Goal: Task Accomplishment & Management: Complete application form

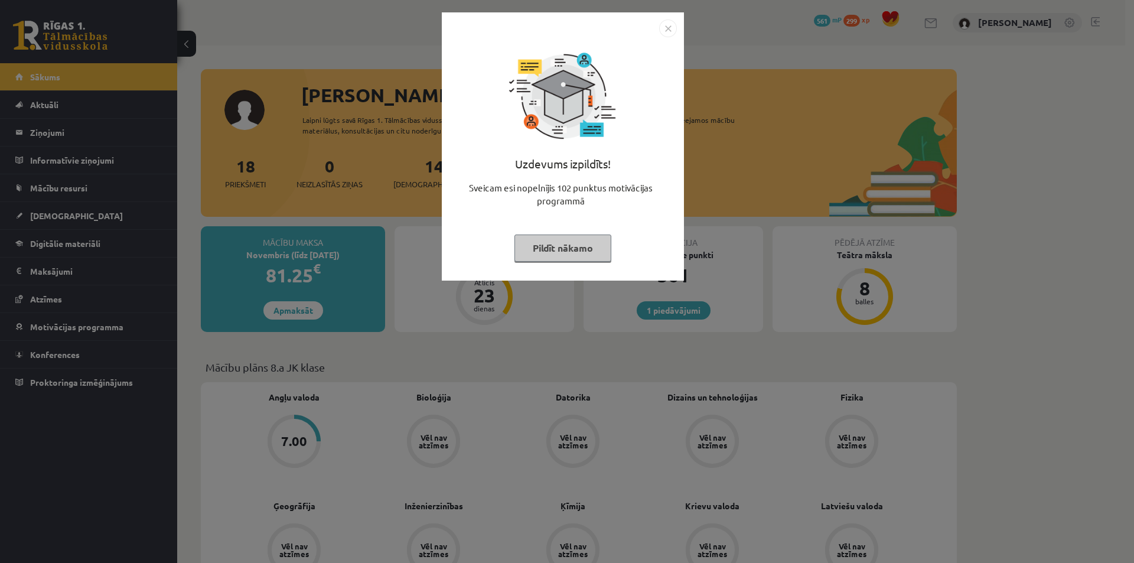
drag, startPoint x: 47, startPoint y: 116, endPoint x: 62, endPoint y: 145, distance: 33.0
click at [48, 116] on div "Uzdevums izpildīts! Sveicam esi nopelnījis 102 punktus motivācijas programmā Pi…" at bounding box center [567, 281] width 1134 height 563
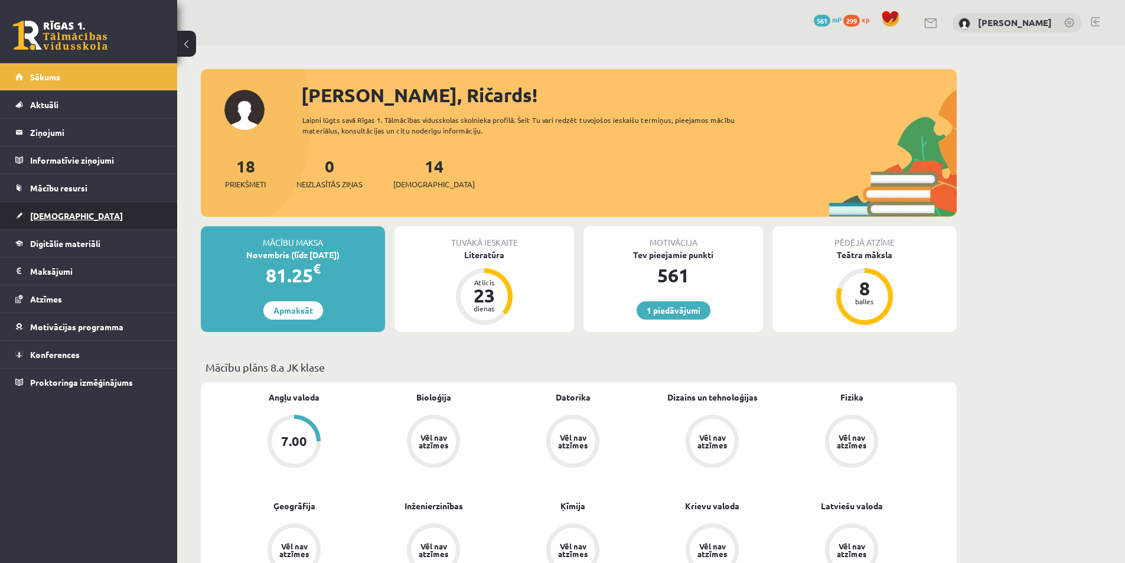
click at [65, 216] on span "[DEMOGRAPHIC_DATA]" at bounding box center [76, 215] width 93 height 11
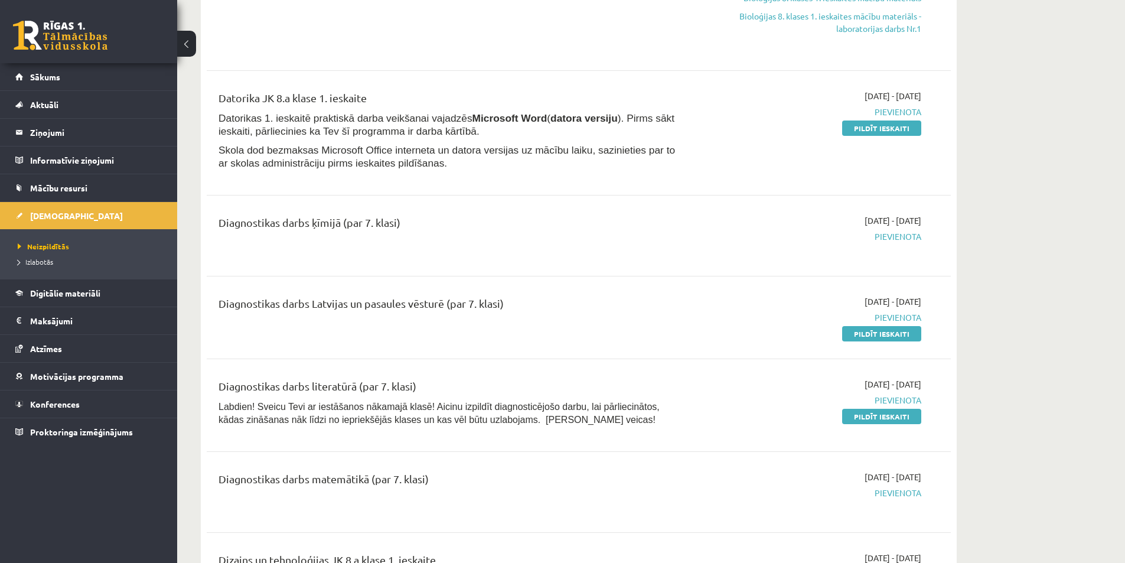
scroll to position [236, 0]
click at [870, 331] on link "Pildīt ieskaiti" at bounding box center [881, 332] width 79 height 15
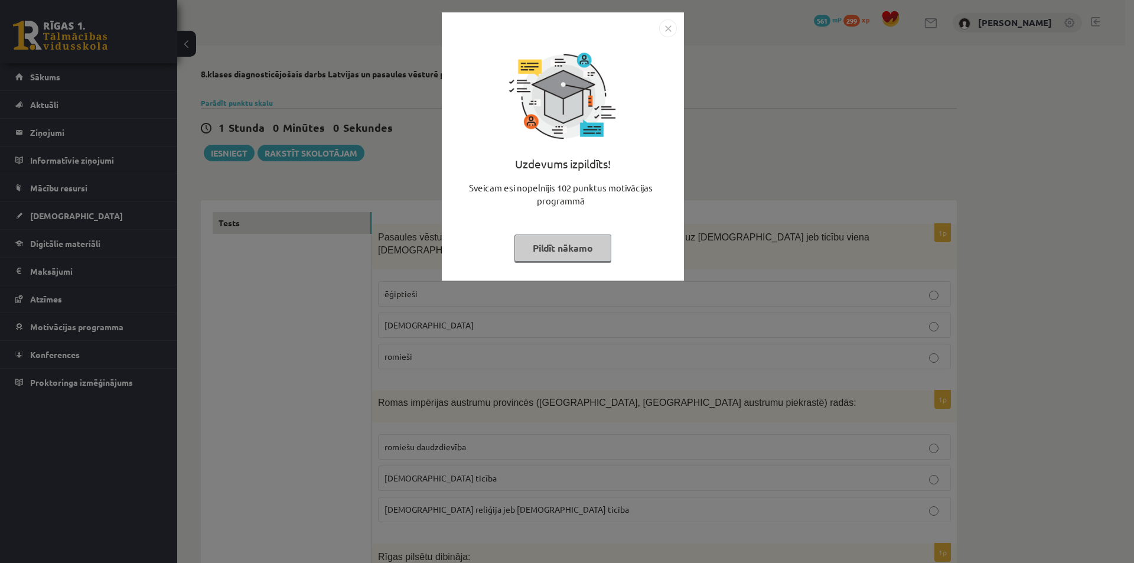
click at [374, 280] on div "Uzdevums izpildīts! Sveicam esi nopelnījis 102 punktus motivācijas programmā Pi…" at bounding box center [567, 281] width 1134 height 563
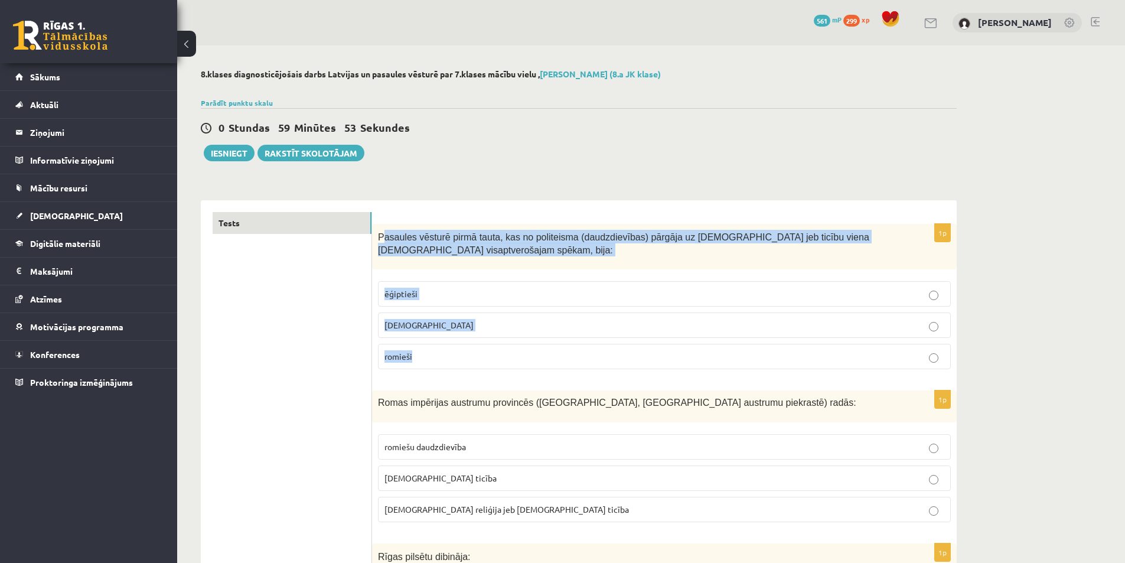
drag, startPoint x: 381, startPoint y: 229, endPoint x: 480, endPoint y: 331, distance: 142.0
click at [492, 355] on div "1p Pasaules vēsturē pirmā tauta, kas no politeisma (daudzdievības) pārgāja uz m…" at bounding box center [664, 301] width 585 height 155
copy div "asaules vēsturē pirmā tauta, kas no politeisma (daudzdievības) pārgāja uz monot…"
click at [389, 232] on span "Pasaules vēsturē pirmā tauta, kas no politeisma (daudzdievības) pārgāja uz [DEM…" at bounding box center [623, 244] width 491 height 24
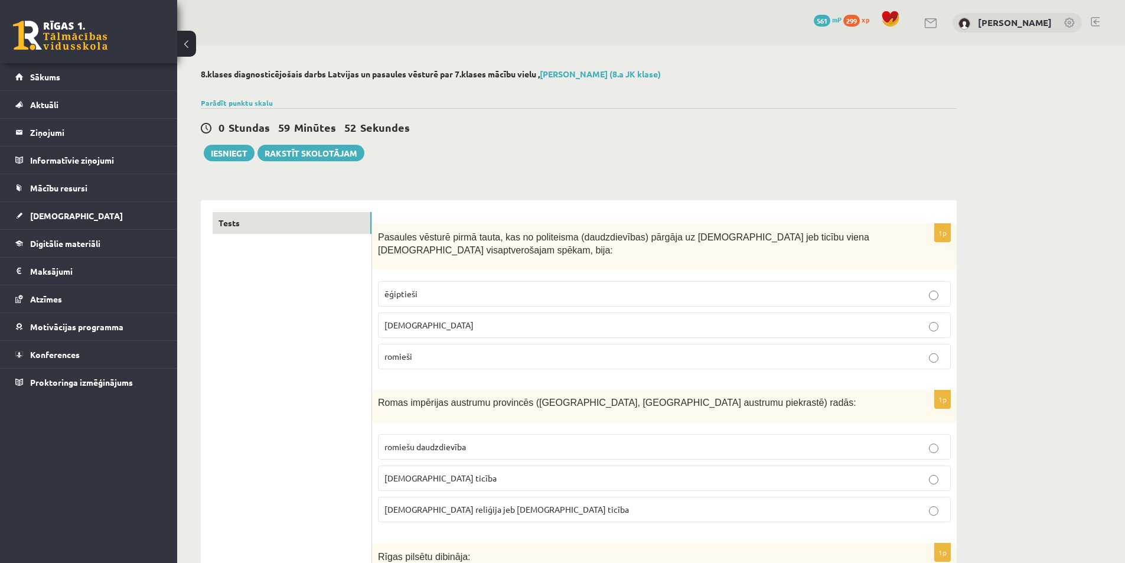
click at [379, 228] on div "Pasaules vēsturē pirmā tauta, kas no politeisma (daudzdievības) pārgāja uz [DEM…" at bounding box center [664, 246] width 585 height 45
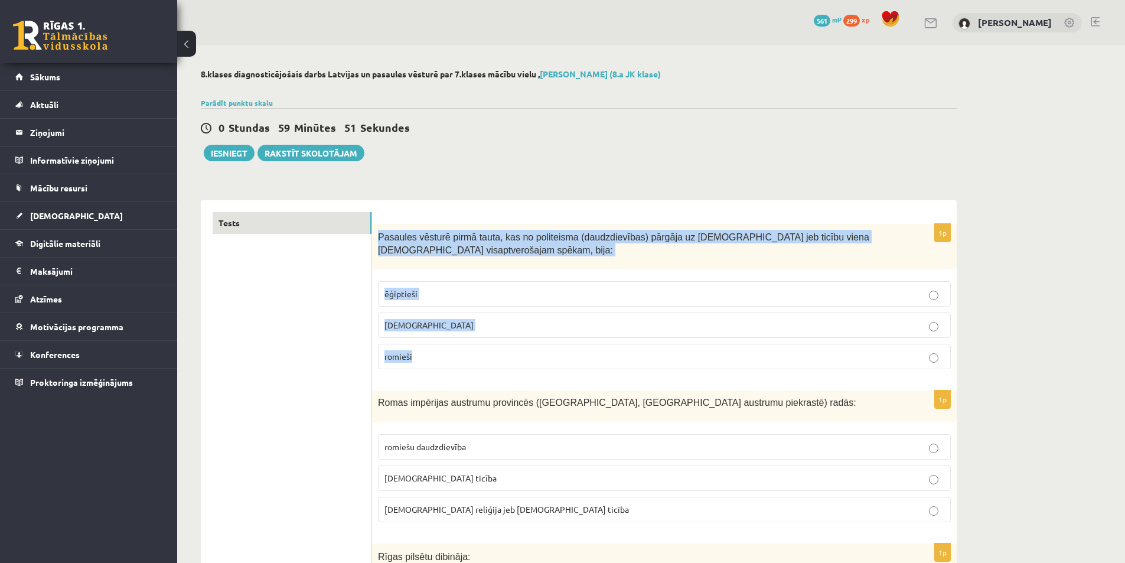
drag, startPoint x: 377, startPoint y: 229, endPoint x: 458, endPoint y: 366, distance: 158.8
click at [458, 366] on div "1p Pasaules vēsturē pirmā tauta, kas no politeisma (daudzdievības) pārgāja uz m…" at bounding box center [664, 301] width 585 height 155
copy div "Pasaules vēsturē pirmā tauta, kas no politeisma (daudzdievības) pārgāja uz mono…"
click at [429, 318] on label "ebreji" at bounding box center [664, 324] width 573 height 25
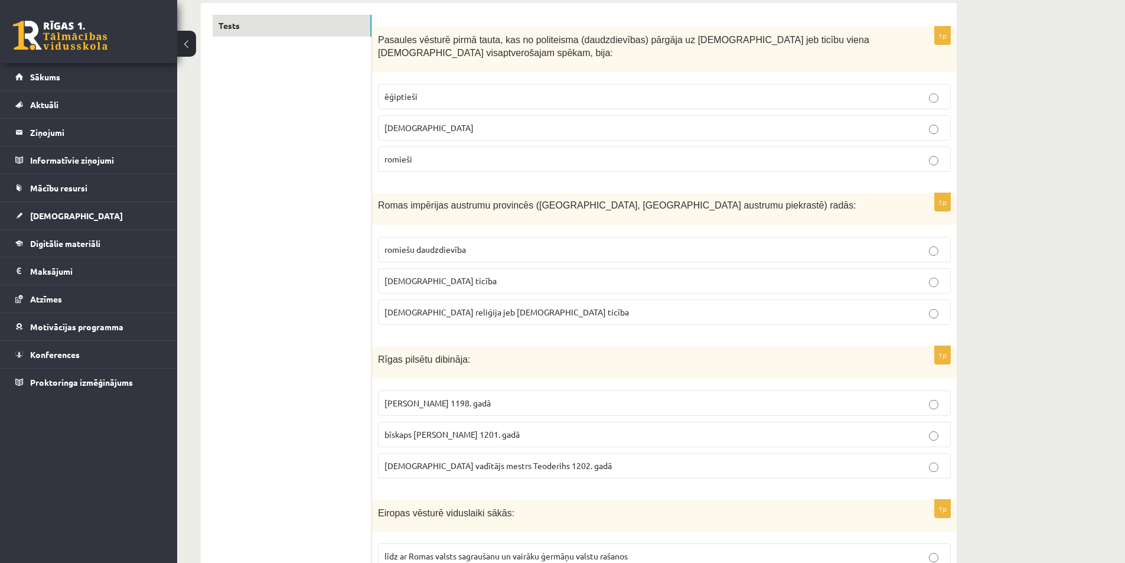
scroll to position [236, 0]
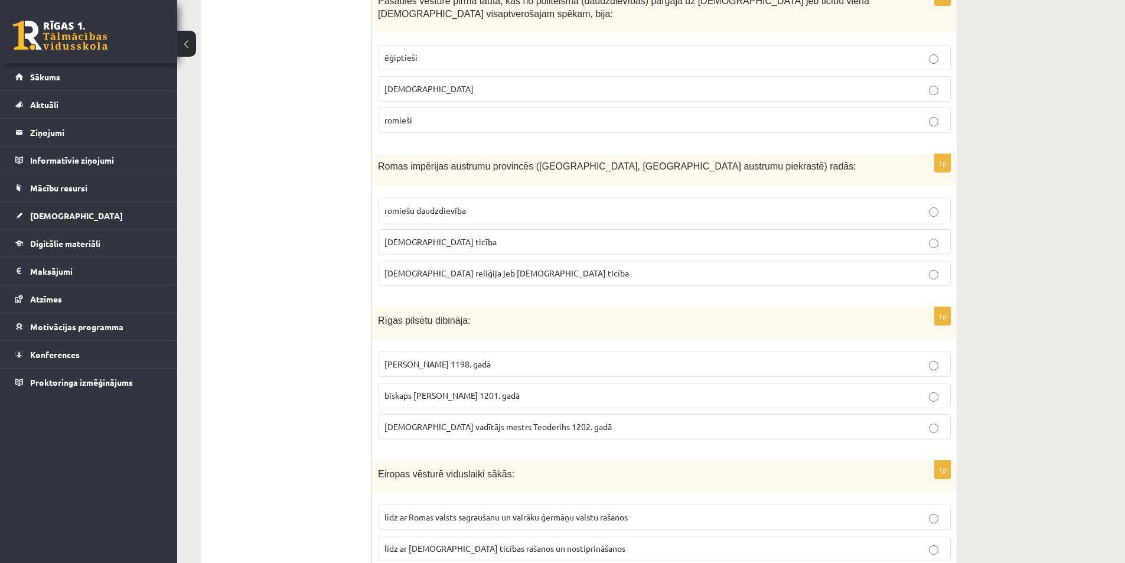
drag, startPoint x: 370, startPoint y: 151, endPoint x: 390, endPoint y: 165, distance: 24.9
click at [393, 158] on div "Romas impērijas austrumu provincēs (Palestīnā, Vidusjūras austrumu piekrastē) r…" at bounding box center [664, 170] width 585 height 32
click at [407, 182] on div "Romas impērijas austrumu provincēs (Palestīnā, Vidusjūras austrumu piekrastē) r…" at bounding box center [664, 170] width 585 height 32
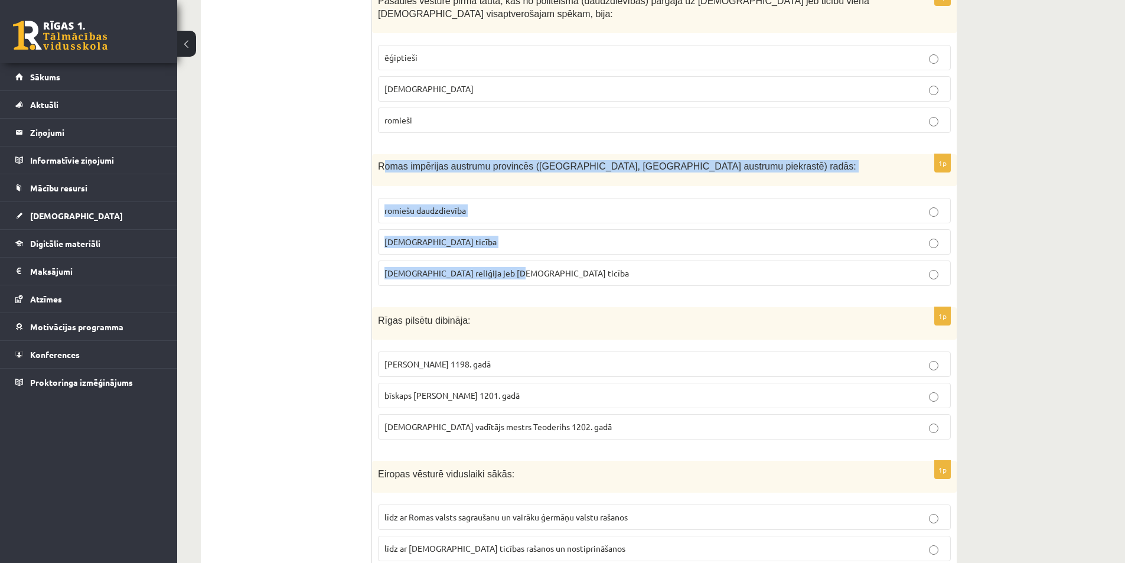
drag, startPoint x: 385, startPoint y: 159, endPoint x: 499, endPoint y: 271, distance: 159.5
click at [501, 274] on div "1p Romas impērijas austrumu provincēs (Palestīnā, Vidusjūras austrumu piekrastē…" at bounding box center [664, 224] width 585 height 141
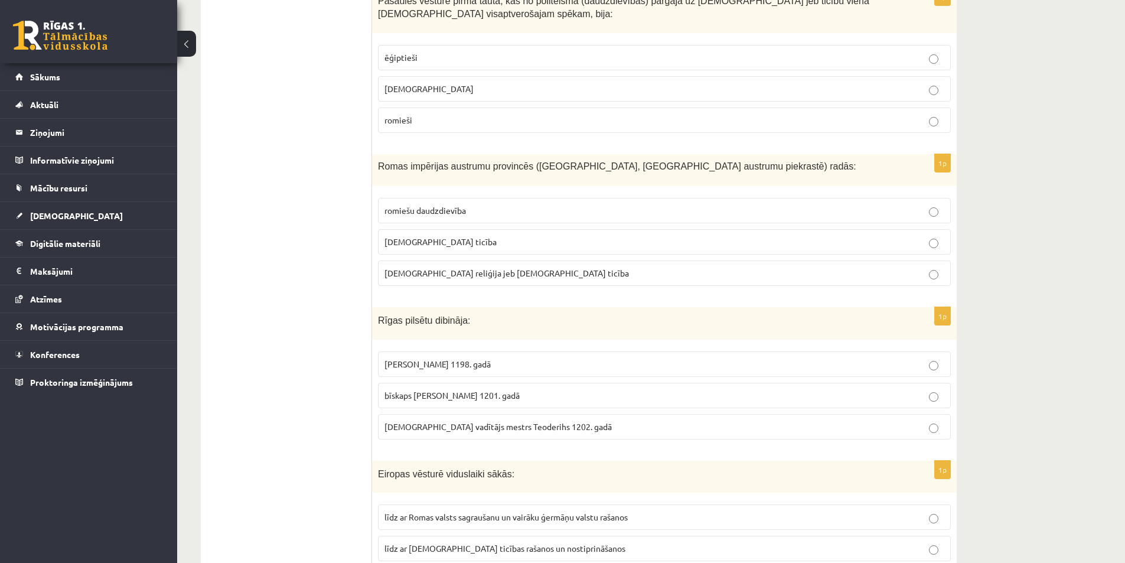
drag, startPoint x: 369, startPoint y: 161, endPoint x: 448, endPoint y: 204, distance: 90.4
click at [449, 171] on span "Romas impērijas austrumu provincēs (Palestīnā, Vidusjūras austrumu piekrastē) r…" at bounding box center [617, 166] width 478 height 10
click at [449, 172] on p "Romas impērijas austrumu provincēs (Palestīnā, Vidusjūras austrumu piekrastē) r…" at bounding box center [635, 166] width 514 height 12
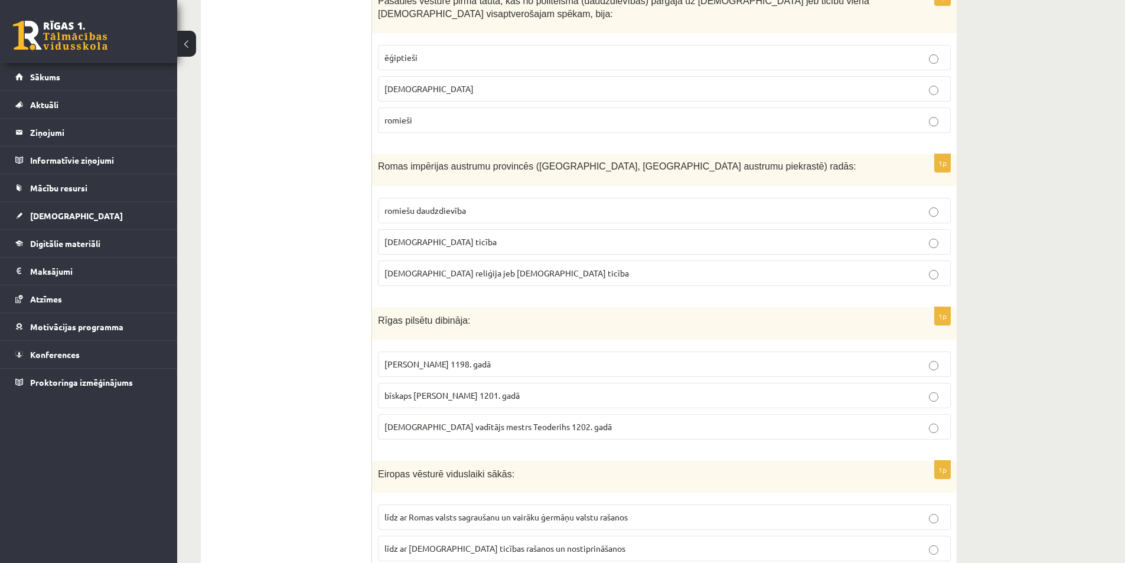
click at [380, 158] on div "Romas impērijas austrumu provincēs (Palestīnā, Vidusjūras austrumu piekrastē) r…" at bounding box center [664, 170] width 585 height 32
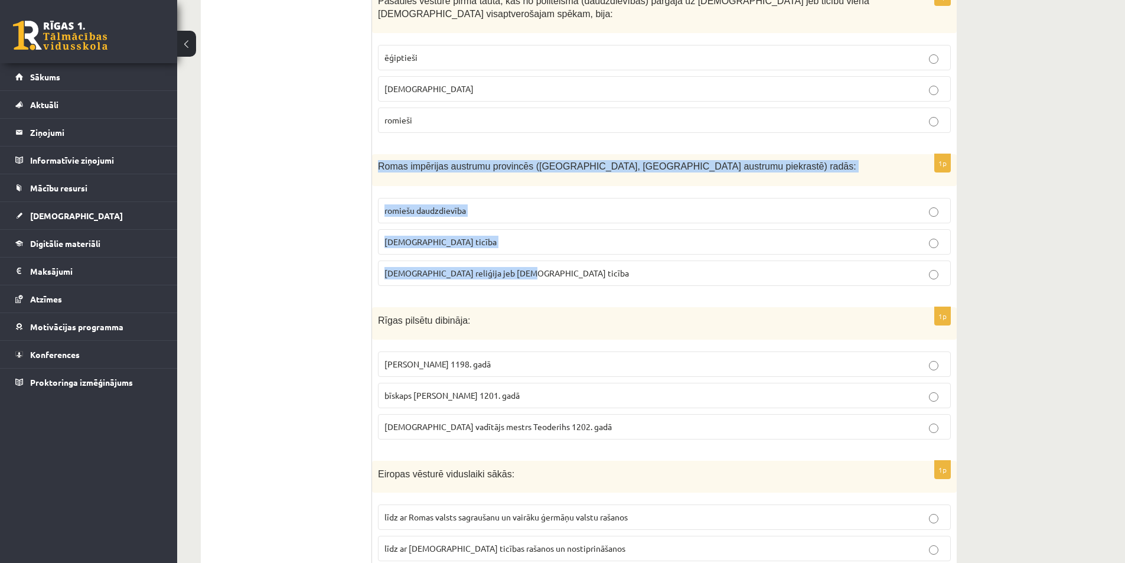
drag, startPoint x: 377, startPoint y: 156, endPoint x: 516, endPoint y: 281, distance: 186.1
click at [516, 281] on div "1p Romas impērijas austrumu provincēs (Palestīnā, Vidusjūras austrumu piekrastē…" at bounding box center [664, 224] width 585 height 141
copy div "Romas impērijas austrumu provincēs (Palestīnā, Vidusjūras austrumu piekrastē) r…"
click at [412, 249] on label "kristīgā ticība" at bounding box center [664, 241] width 573 height 25
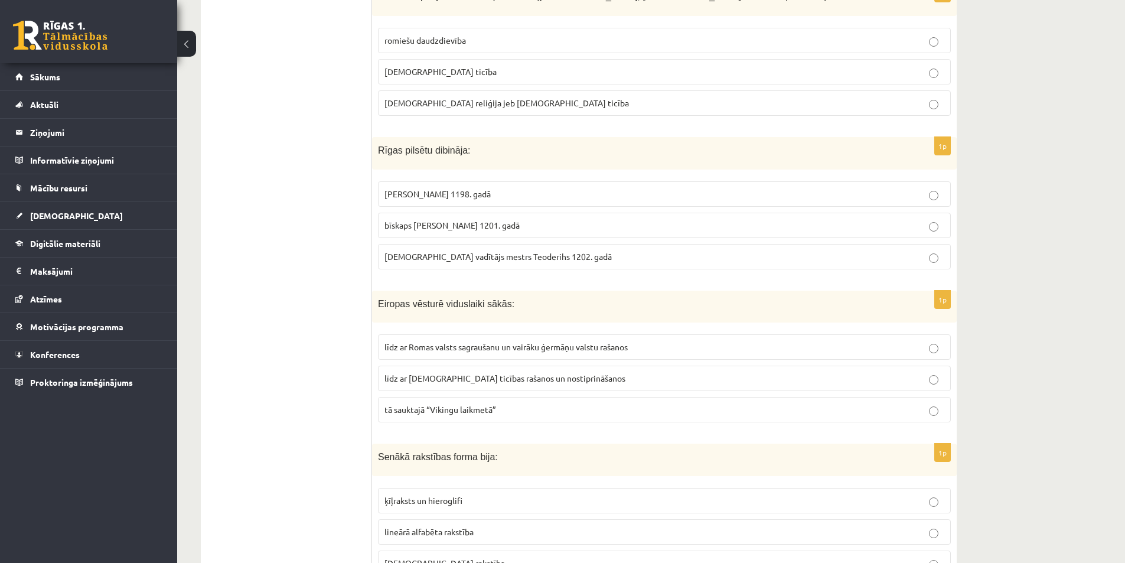
scroll to position [413, 0]
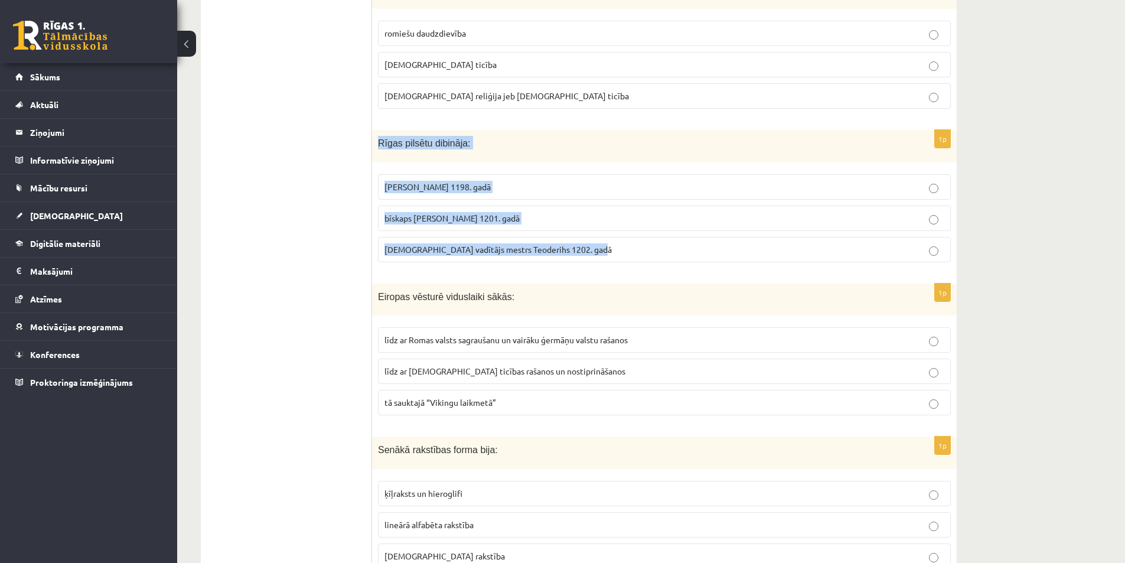
drag, startPoint x: 378, startPoint y: 129, endPoint x: 602, endPoint y: 260, distance: 259.4
copy div "Rīgas pilsētu dibināja: bīskaps Meinards 1198. gadā bīskaps Alberts 1201. gadā …"
drag, startPoint x: 454, startPoint y: 221, endPoint x: 447, endPoint y: 253, distance: 32.5
click at [454, 223] on span "bīskaps Alberts 1201. gadā" at bounding box center [451, 218] width 135 height 11
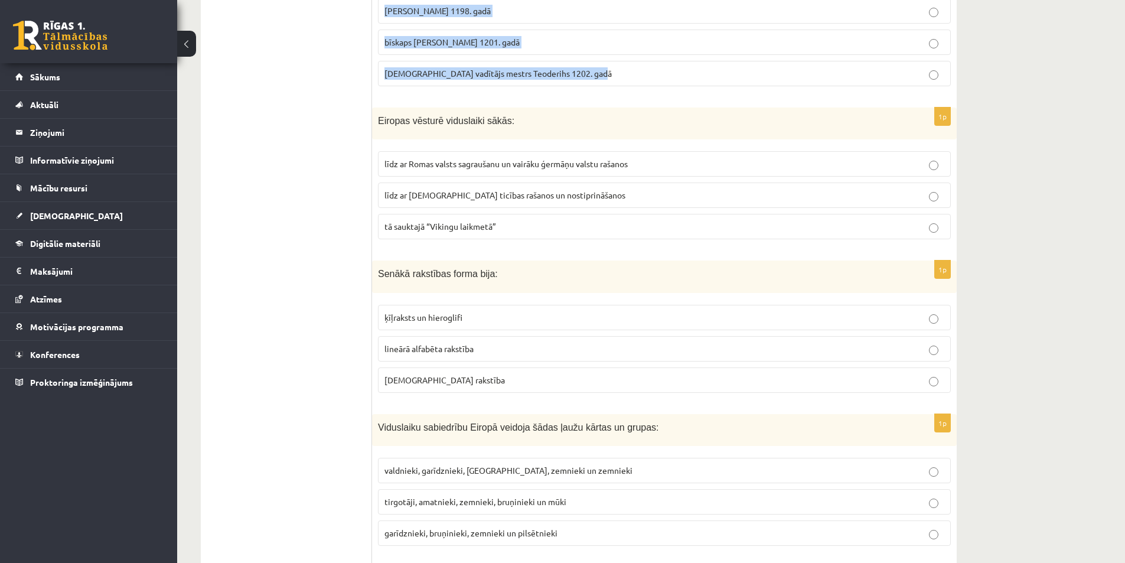
scroll to position [591, 0]
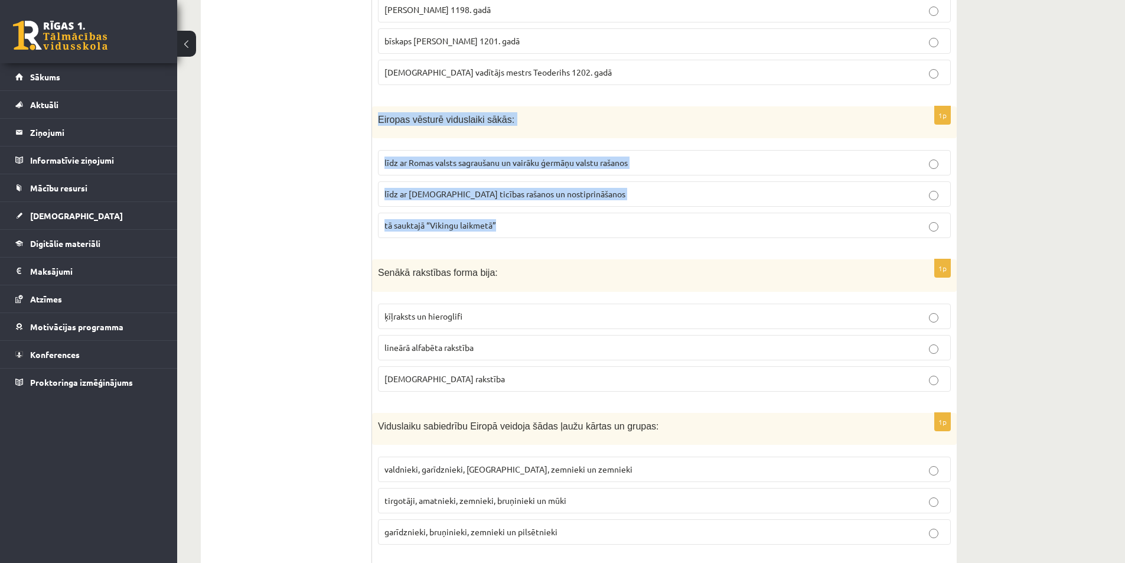
drag, startPoint x: 377, startPoint y: 116, endPoint x: 546, endPoint y: 236, distance: 207.6
click at [546, 236] on div "1p Eiropas vēsturē viduslaiki sākās: līdz ar Romas valsts sagraušanu un vairāku…" at bounding box center [664, 177] width 585 height 142
copy div "Eiropas vēsturē viduslaiki sākās: līdz ar Romas valsts sagraušanu un vairāku ģe…"
click at [448, 164] on span "līdz ar Romas valsts sagraušanu un vairāku ģermāņu valstu rašanos" at bounding box center [505, 162] width 243 height 11
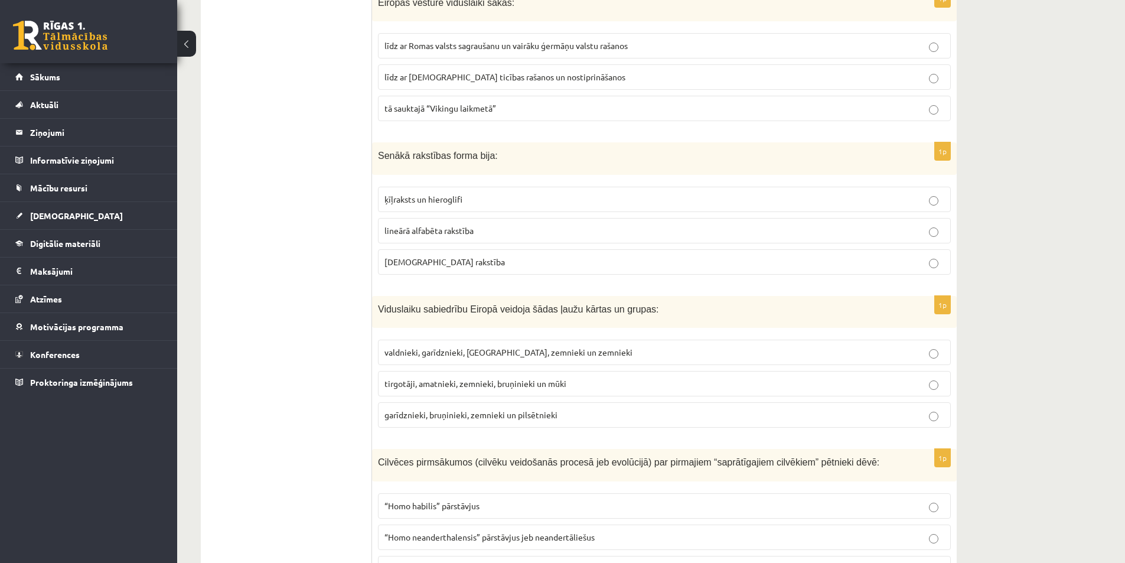
scroll to position [709, 0]
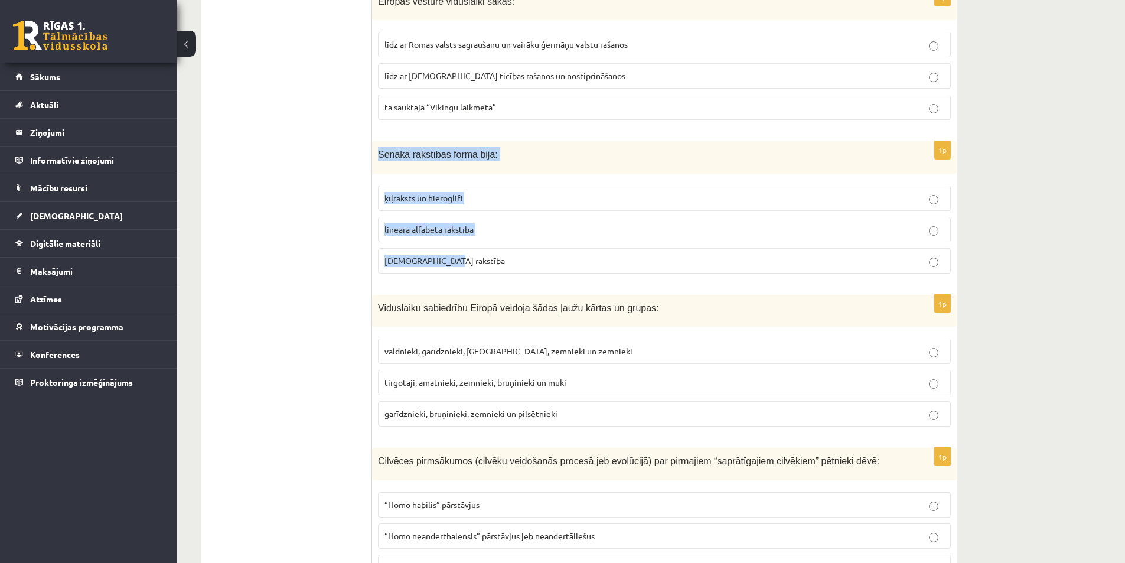
drag, startPoint x: 376, startPoint y: 145, endPoint x: 555, endPoint y: 262, distance: 213.7
click at [555, 262] on div "1p Senākā rakstības forma bija: ķīļraksts un hieroglifi lineārā alfabēta rakstī…" at bounding box center [664, 212] width 585 height 142
copy div "Senākā rakstības forma bija: ķīļraksts un hieroglifi lineārā alfabēta rakstība …"
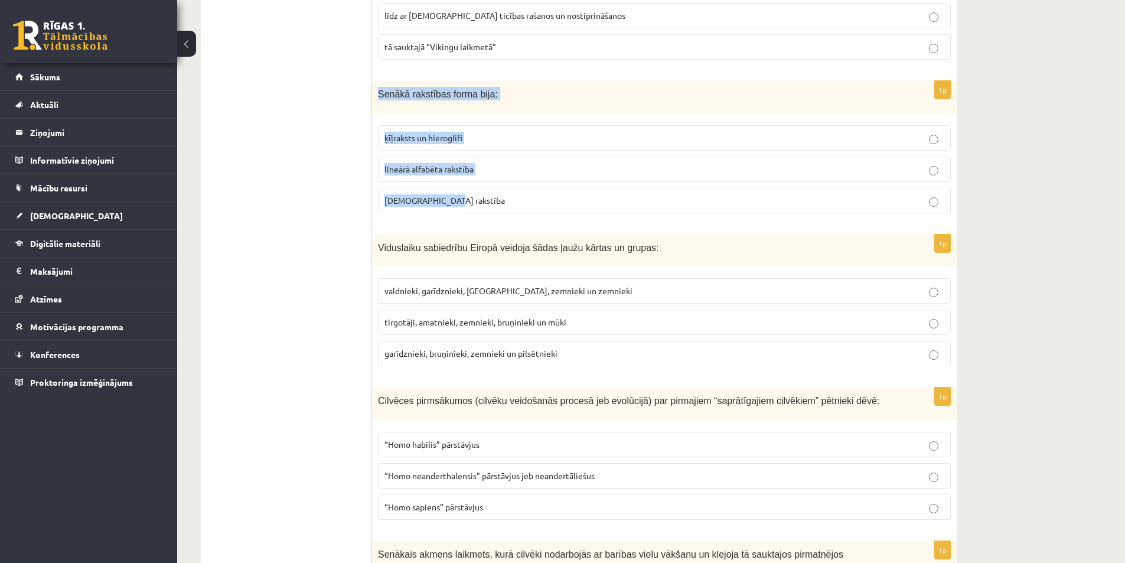
scroll to position [827, 0]
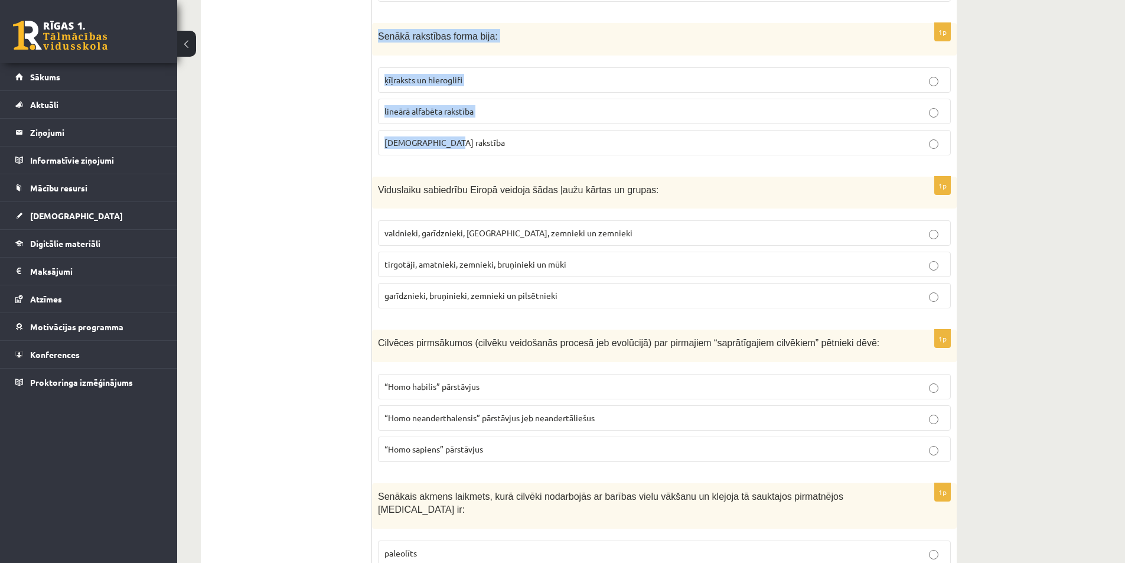
click at [550, 81] on p "ķīļraksts un hieroglifi" at bounding box center [664, 80] width 560 height 12
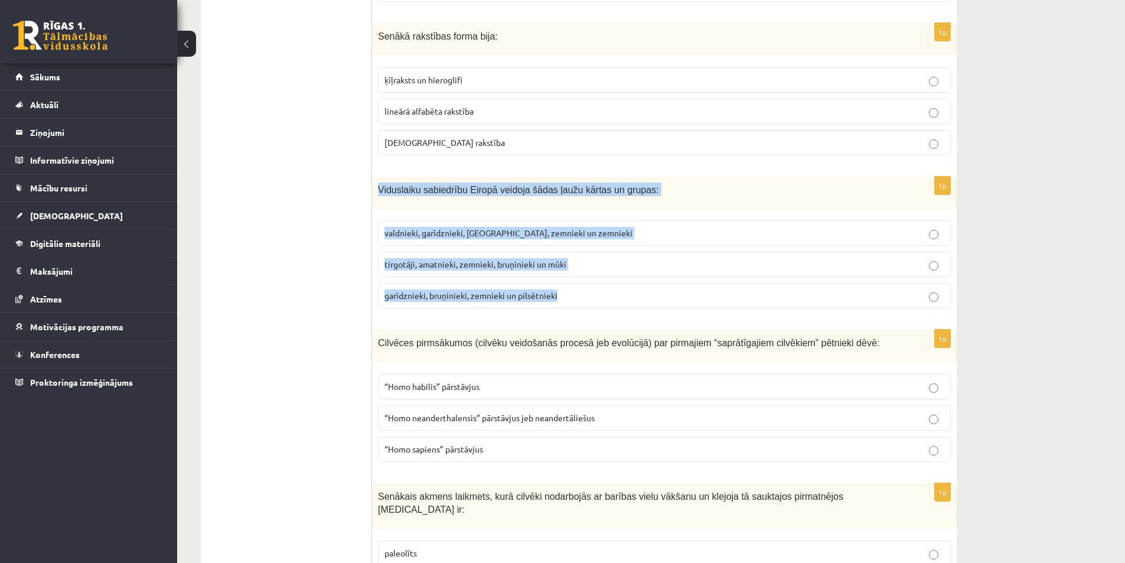
drag, startPoint x: 375, startPoint y: 172, endPoint x: 551, endPoint y: 262, distance: 197.3
copy div "Viduslaiku sabiedrību Eiropā veidoja šādas ļaužu kārtas un grupas: valdnieki, g…"
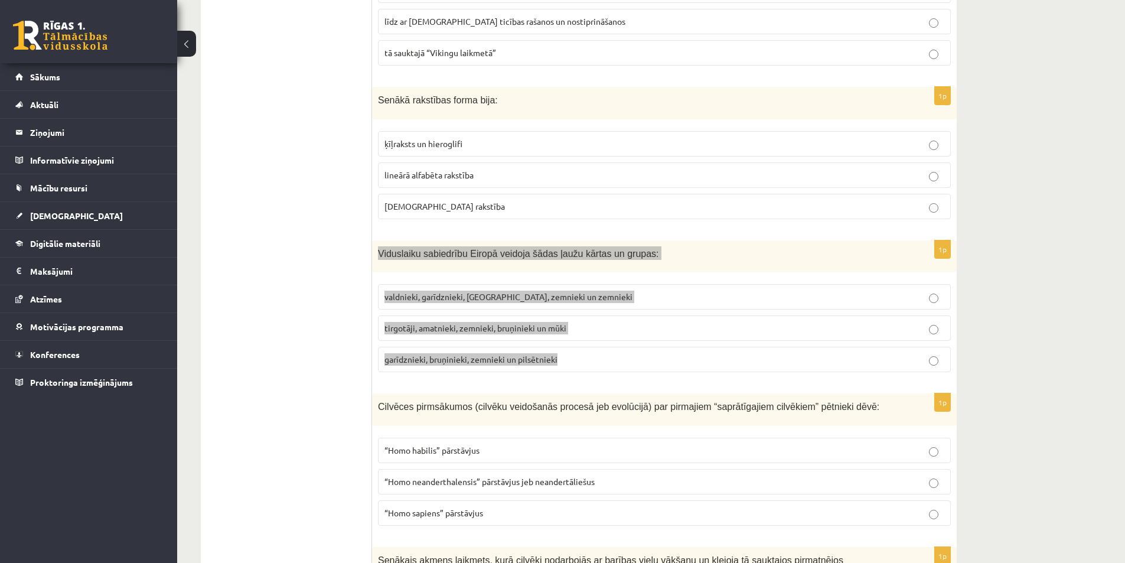
scroll to position [822, 0]
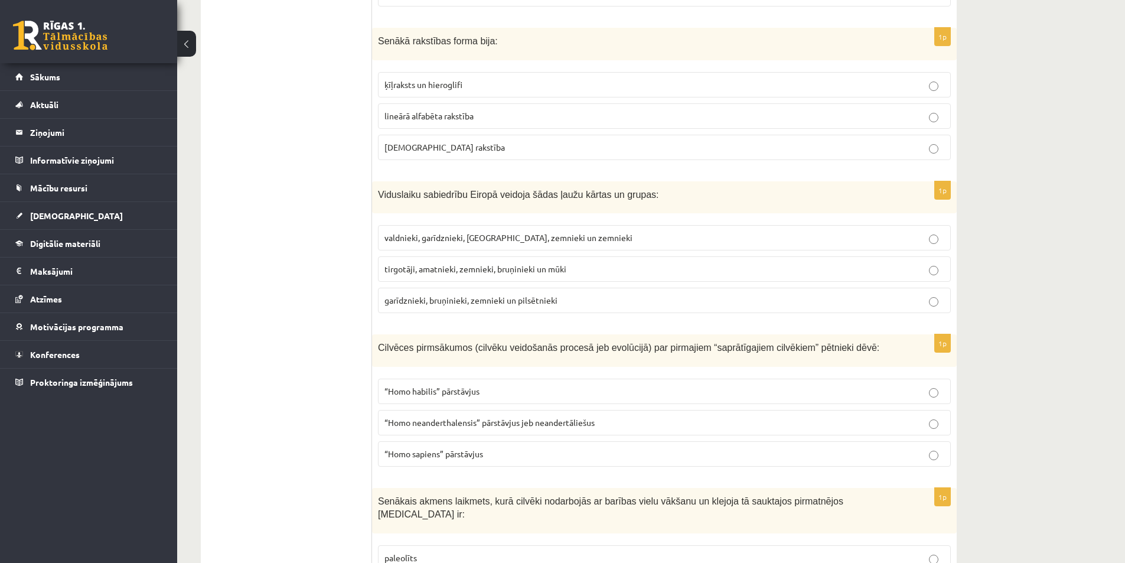
click at [438, 296] on span "garīdznieki, bruņinieki, zemnieki un pilsētnieki" at bounding box center [470, 300] width 173 height 11
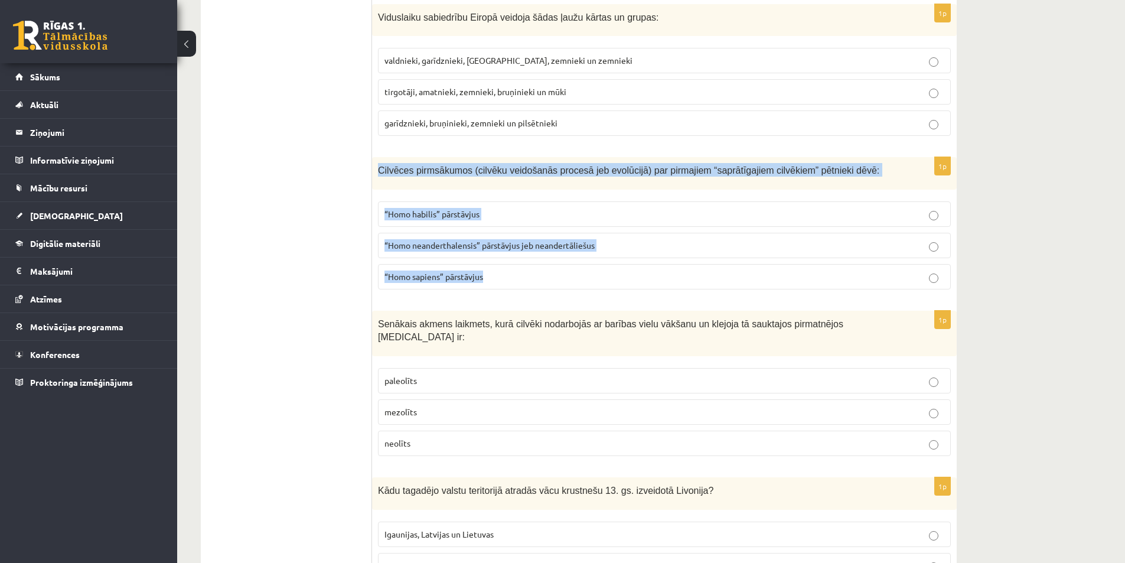
drag, startPoint x: 380, startPoint y: 167, endPoint x: 396, endPoint y: 165, distance: 16.6
click at [523, 289] on div "1p Cilvēces pirmsākumos (cilvēku veidošanās procesā jeb evolūcijā) par pirmajie…" at bounding box center [664, 228] width 585 height 142
copy div "Cilvēces pirmsākumos (cilvēku veidošanās procesā jeb evolūcijā) par pirmajiem “…"
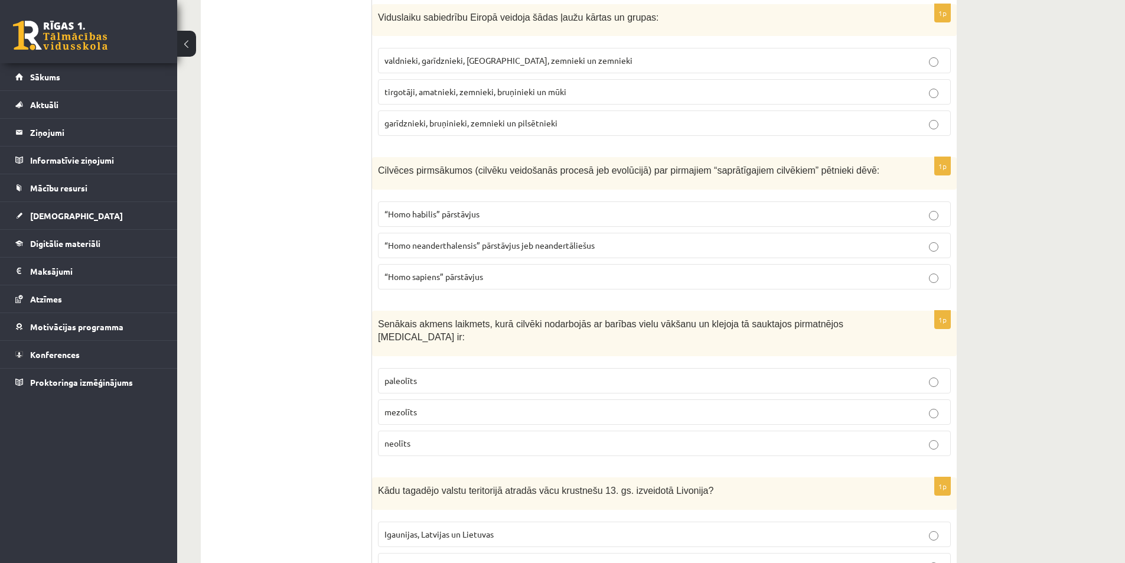
click at [441, 291] on fieldset "“Homo habilis” pārstāvjus “Homo neanderthalensis” pārstāvjus jeb neandertāliešu…" at bounding box center [664, 243] width 573 height 97
click at [439, 275] on span "“Homo sapiens” pārstāvjus" at bounding box center [433, 276] width 99 height 11
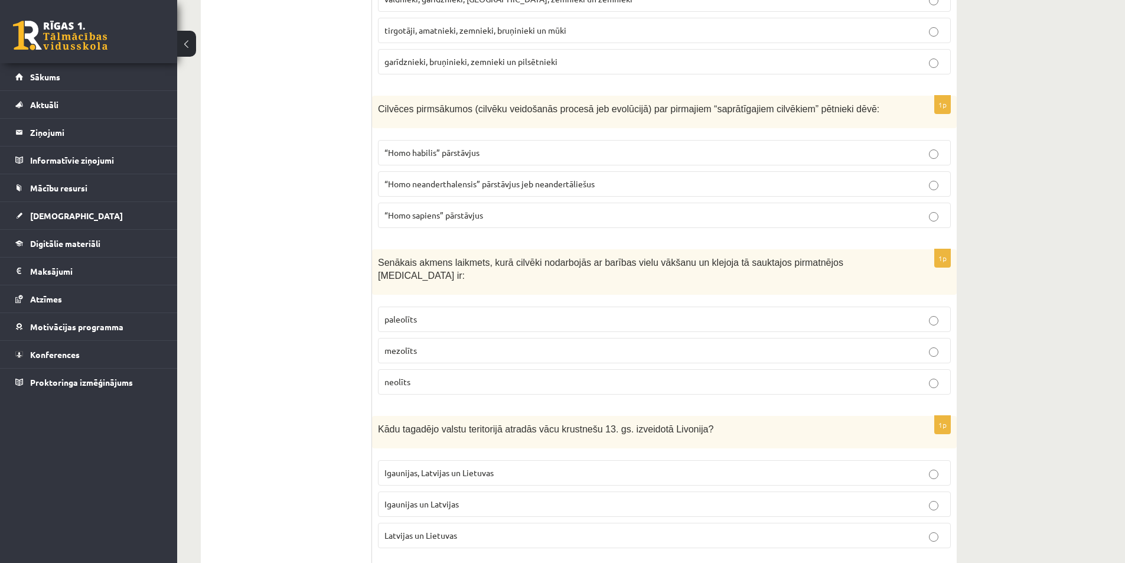
scroll to position [1176, 0]
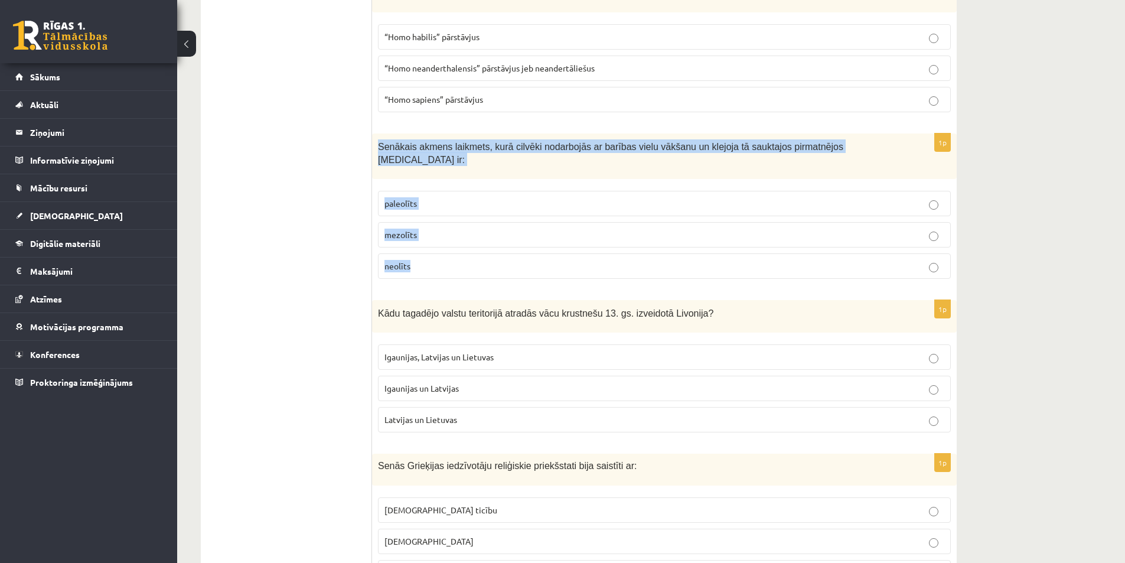
drag, startPoint x: 378, startPoint y: 138, endPoint x: 506, endPoint y: 254, distance: 173.1
click at [508, 255] on div "1p Senākais akmens laikmets, kurā cilvēki nodarbojās ar barības vielu vākšanu u…" at bounding box center [664, 210] width 585 height 155
copy div "Senākais akmens laikmets, kurā cilvēki nodarbojās ar barības vielu vākšanu un k…"
drag, startPoint x: 422, startPoint y: 195, endPoint x: 434, endPoint y: 255, distance: 60.9
click at [422, 197] on p "paleolīts" at bounding box center [664, 203] width 560 height 12
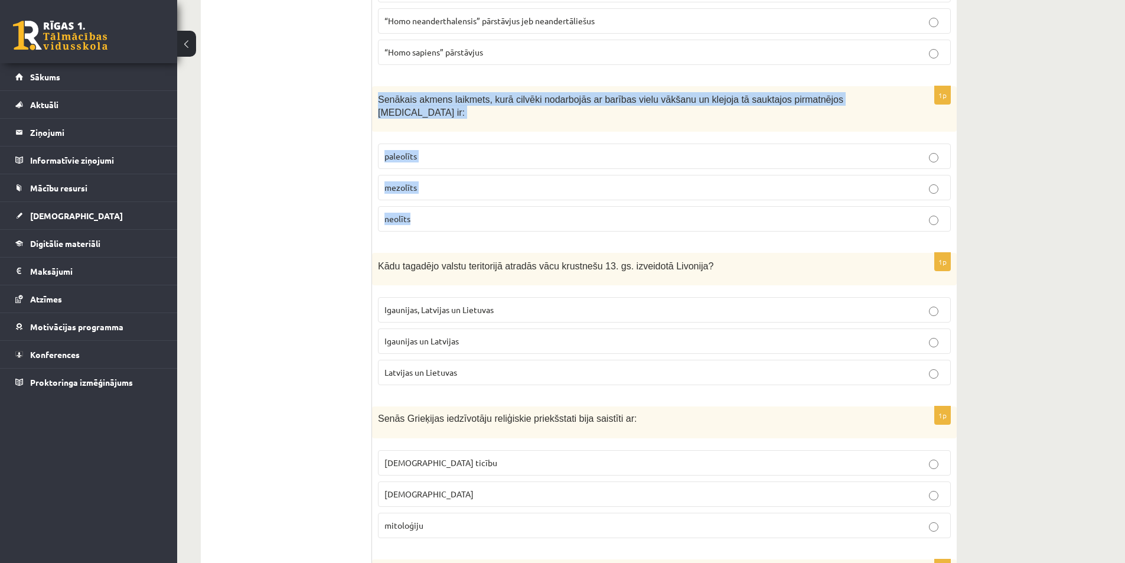
scroll to position [1294, 0]
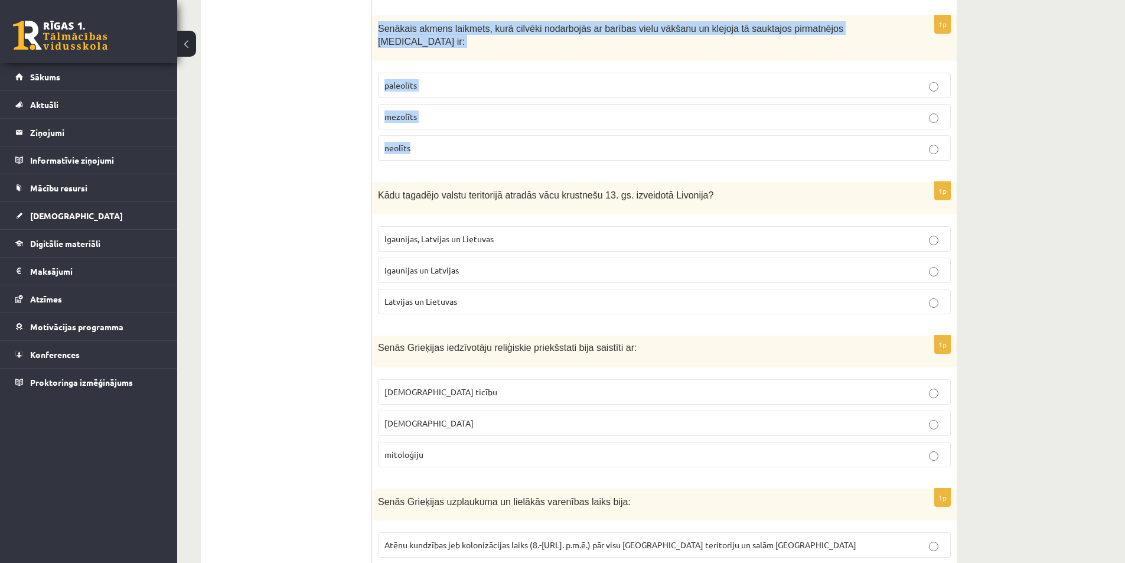
drag, startPoint x: 368, startPoint y: 168, endPoint x: 428, endPoint y: 214, distance: 75.4
click at [423, 193] on div "Kādu tagadējo valstu teritorijā atradās vācu krustnešu 13. gs. izveidotā Livoni…" at bounding box center [664, 198] width 585 height 32
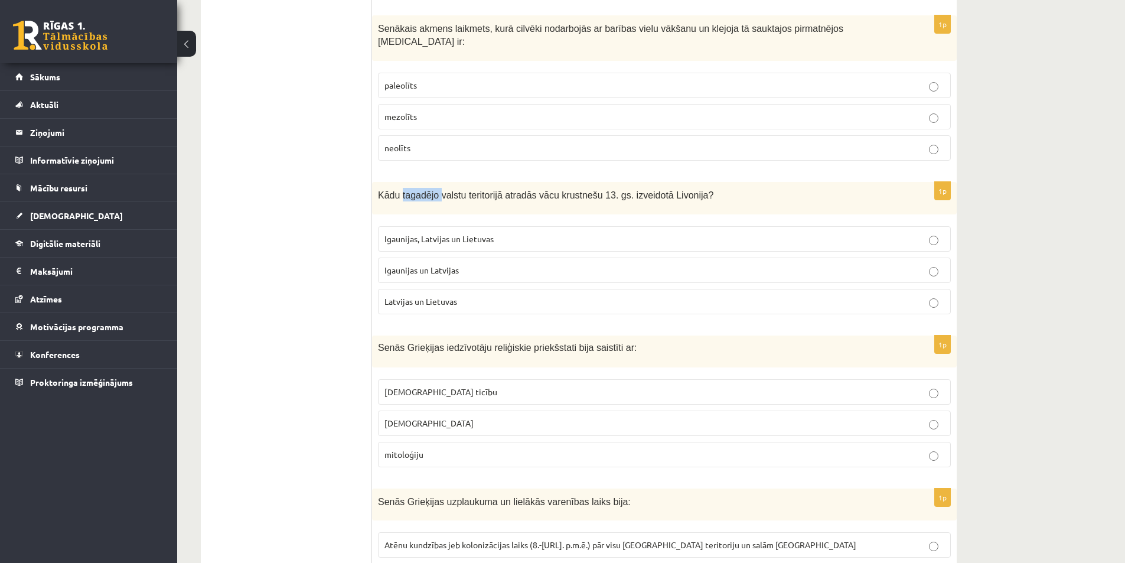
click at [423, 193] on div "Kādu tagadējo valstu teritorijā atradās vācu krustnešu 13. gs. izveidotā Livoni…" at bounding box center [664, 198] width 585 height 32
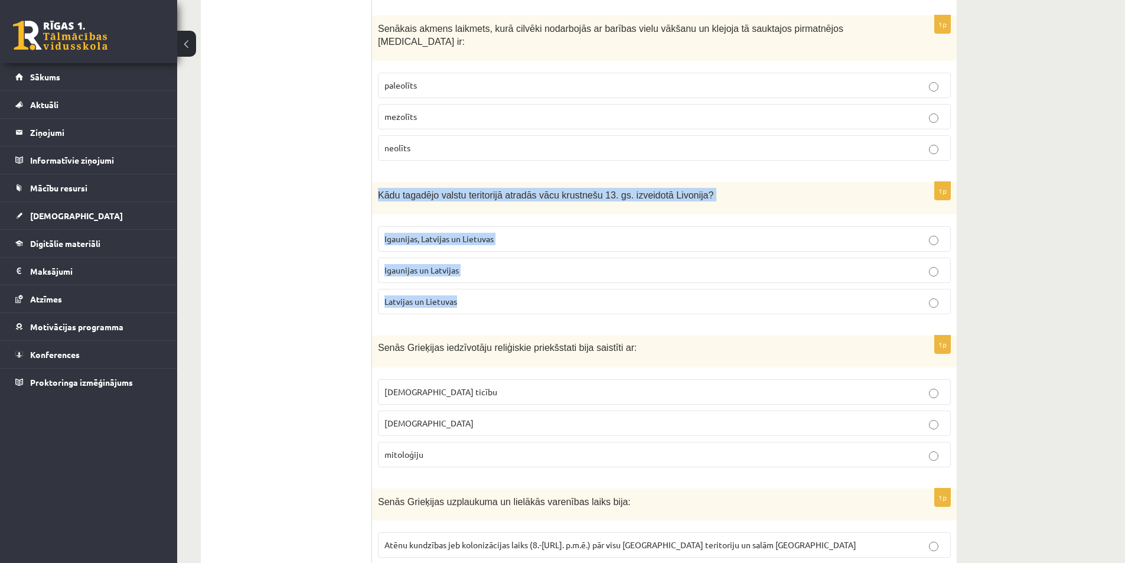
drag, startPoint x: 380, startPoint y: 176, endPoint x: 492, endPoint y: 293, distance: 162.1
click at [495, 296] on div "1p Kādu tagadējo valstu teritorijā atradās vācu krustnešu 13. gs. izveidotā Liv…" at bounding box center [664, 253] width 585 height 142
copy div "Kādu tagadējo valstu teritorijā atradās vācu krustnešu 13. gs. izveidotā Livoni…"
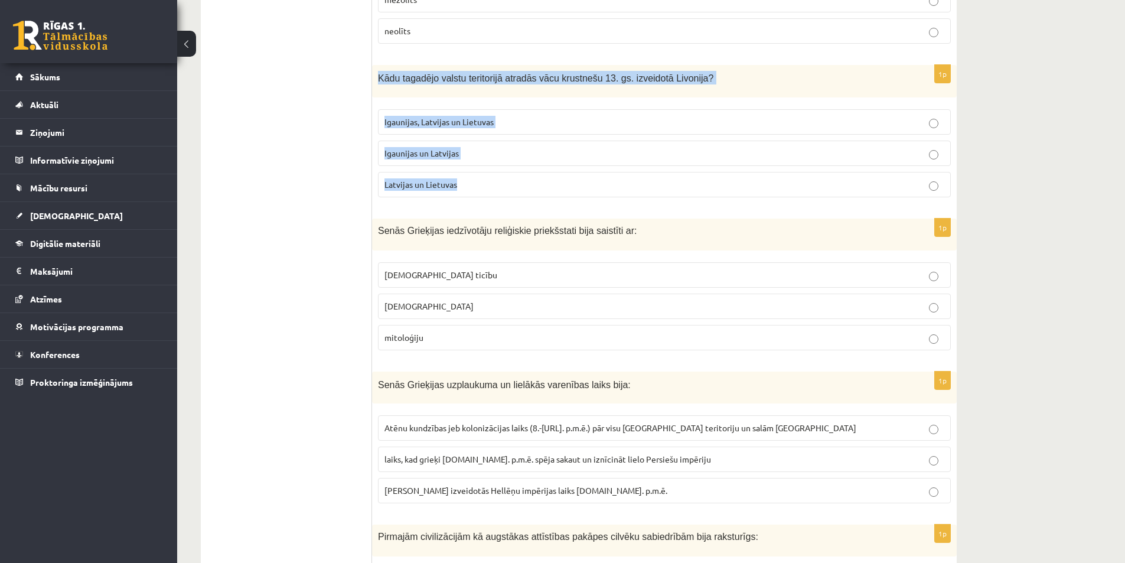
scroll to position [1413, 0]
click at [455, 146] on span "Igaunijas un Latvijas" at bounding box center [421, 151] width 74 height 11
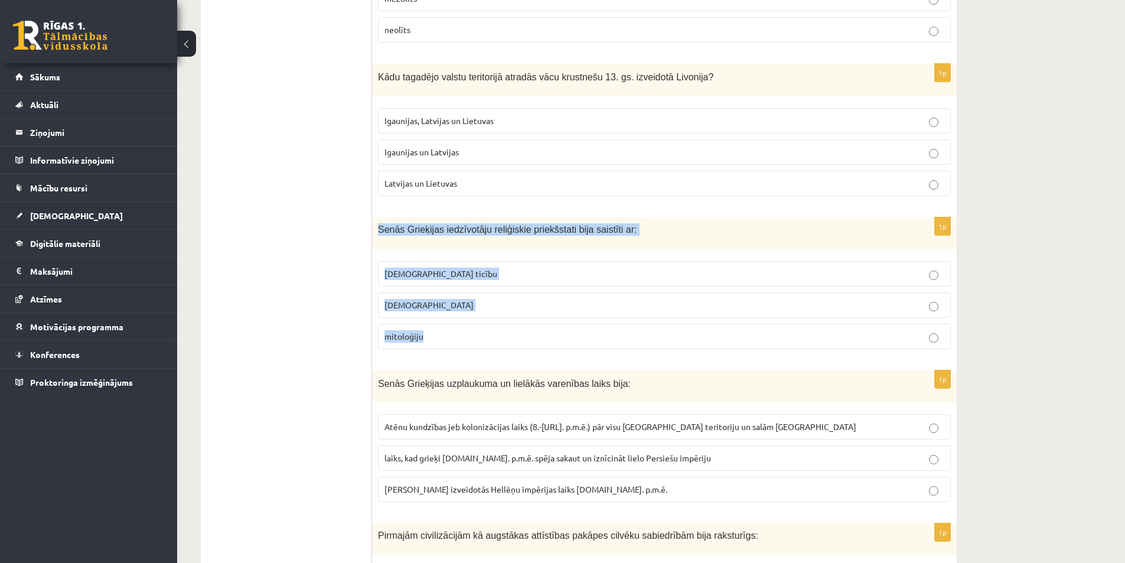
drag, startPoint x: 375, startPoint y: 210, endPoint x: 494, endPoint y: 326, distance: 166.6
click at [494, 326] on div "1p Senās Grieķijas iedzīvotāju reliģiskie priekšstati bija saistīti ar: kristīg…" at bounding box center [664, 287] width 585 height 141
click at [430, 331] on label "mitoloģiju" at bounding box center [664, 336] width 573 height 25
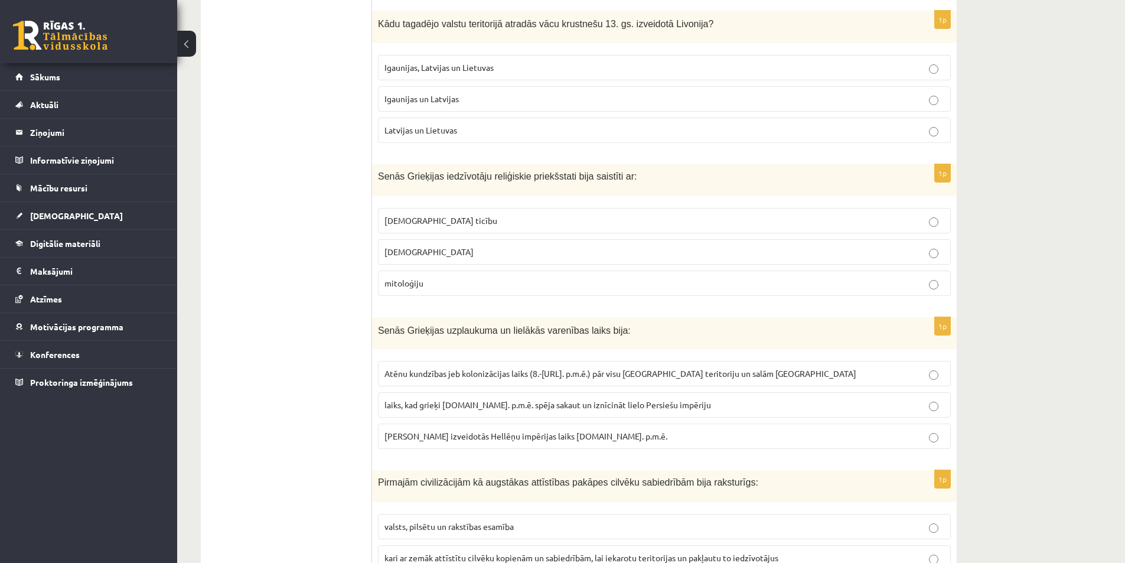
scroll to position [1531, 0]
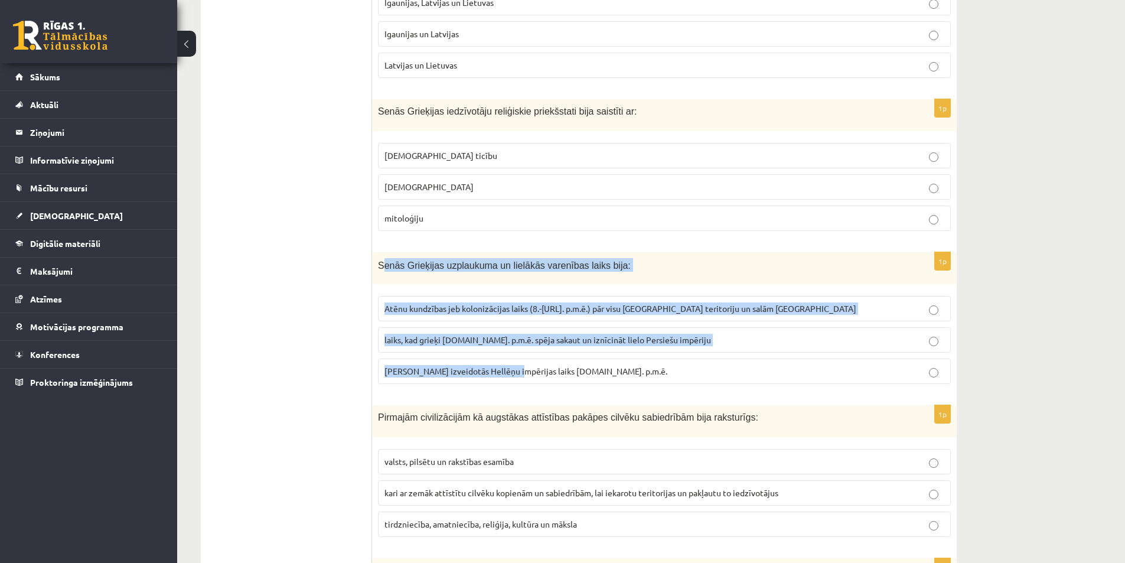
drag, startPoint x: 436, startPoint y: 287, endPoint x: 416, endPoint y: 281, distance: 20.9
click at [511, 341] on div "1p Senās Grieķijas uzplaukuma un lielākās varenības laiks bija: Atēnu kundzības…" at bounding box center [664, 323] width 585 height 142
click at [403, 271] on div "Senās Grieķijas uzplaukuma un lielākās varenības laiks bija:" at bounding box center [664, 268] width 585 height 32
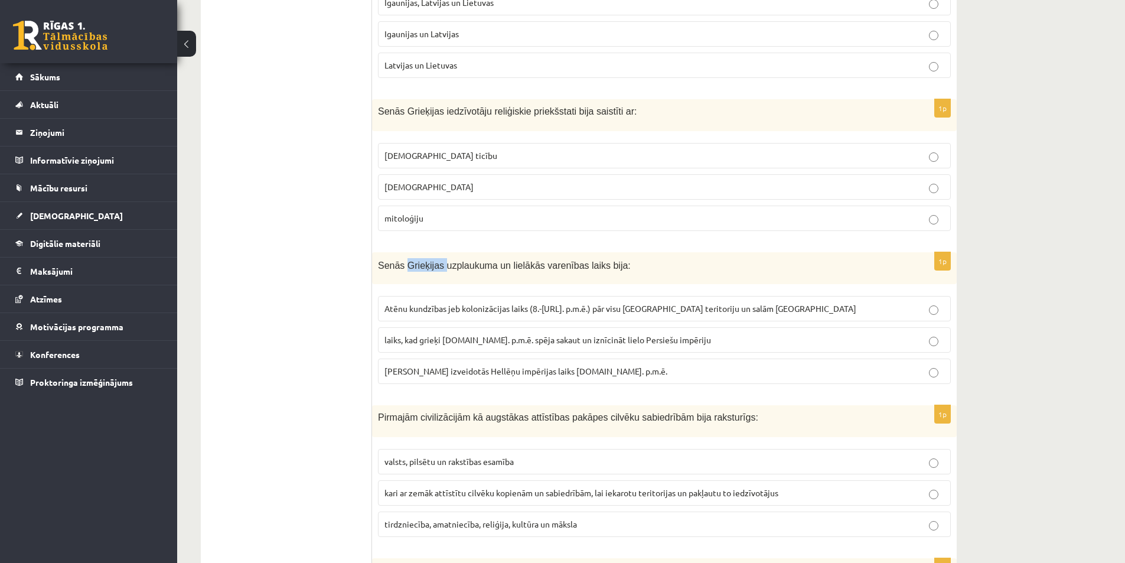
drag, startPoint x: 403, startPoint y: 271, endPoint x: 383, endPoint y: 258, distance: 23.9
click at [402, 270] on div "Senās Grieķijas uzplaukuma un lielākās varenības laiks bija:" at bounding box center [664, 268] width 585 height 32
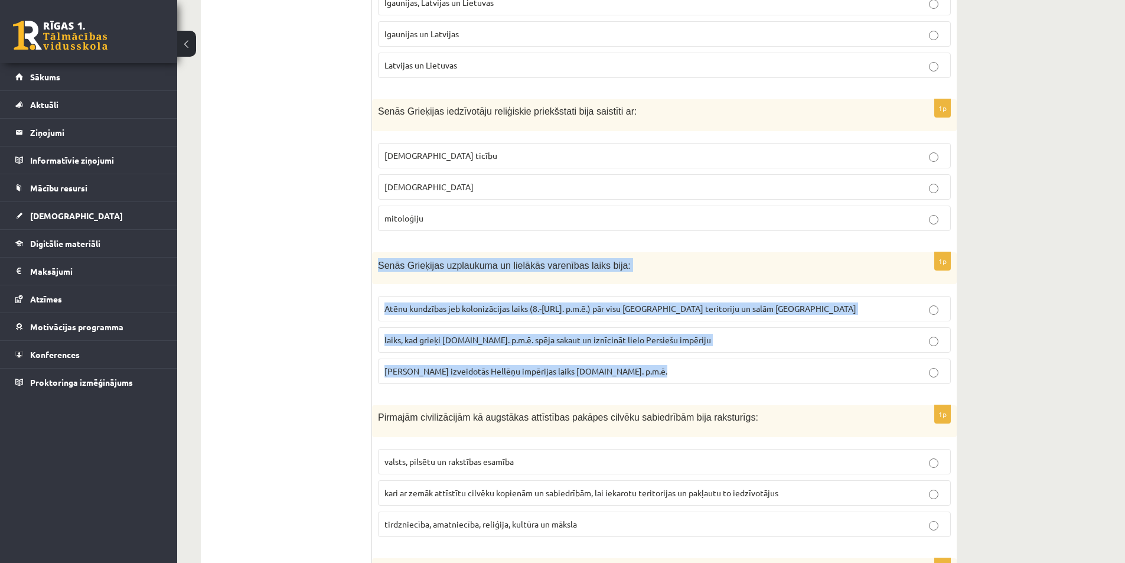
drag, startPoint x: 377, startPoint y: 249, endPoint x: 671, endPoint y: 370, distance: 318.3
click at [671, 370] on div "1p Senās Grieķijas uzplaukuma un lielākās varenības laiks bija: Atēnu kundzības…" at bounding box center [664, 323] width 585 height 142
drag, startPoint x: 407, startPoint y: 331, endPoint x: 415, endPoint y: 343, distance: 14.4
click at [407, 334] on p "laiks, kad grieķi 5.gs. p.m.ē. spēja sakaut un iznīcināt lielo Persiešu impēriju" at bounding box center [664, 340] width 560 height 12
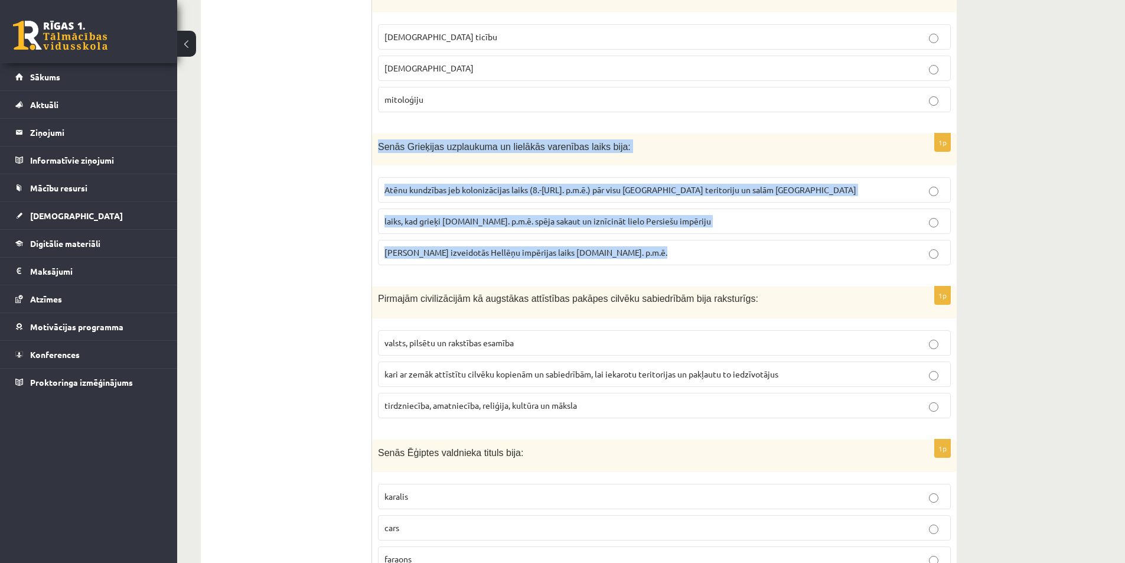
scroll to position [1708, 0]
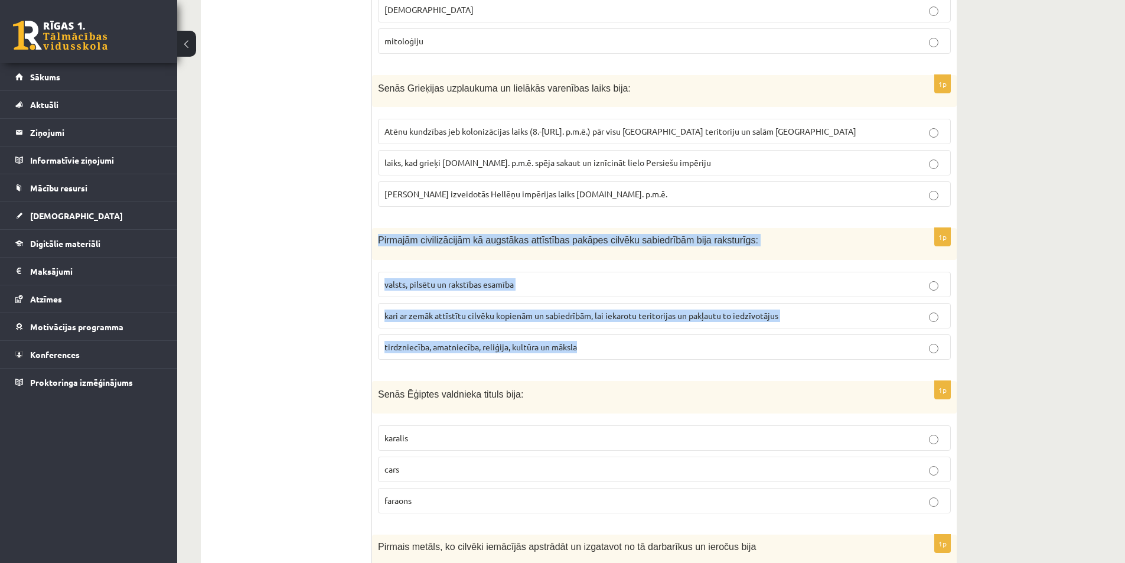
drag, startPoint x: 378, startPoint y: 221, endPoint x: 596, endPoint y: 344, distance: 250.1
click at [596, 344] on div "1p Pirmajām civilizācijām kā augstākas attīstības pakāpes cilvēku sabiedrībām b…" at bounding box center [664, 298] width 585 height 141
click at [442, 279] on span "valsts, pilsētu un rakstības esamība" at bounding box center [448, 284] width 129 height 11
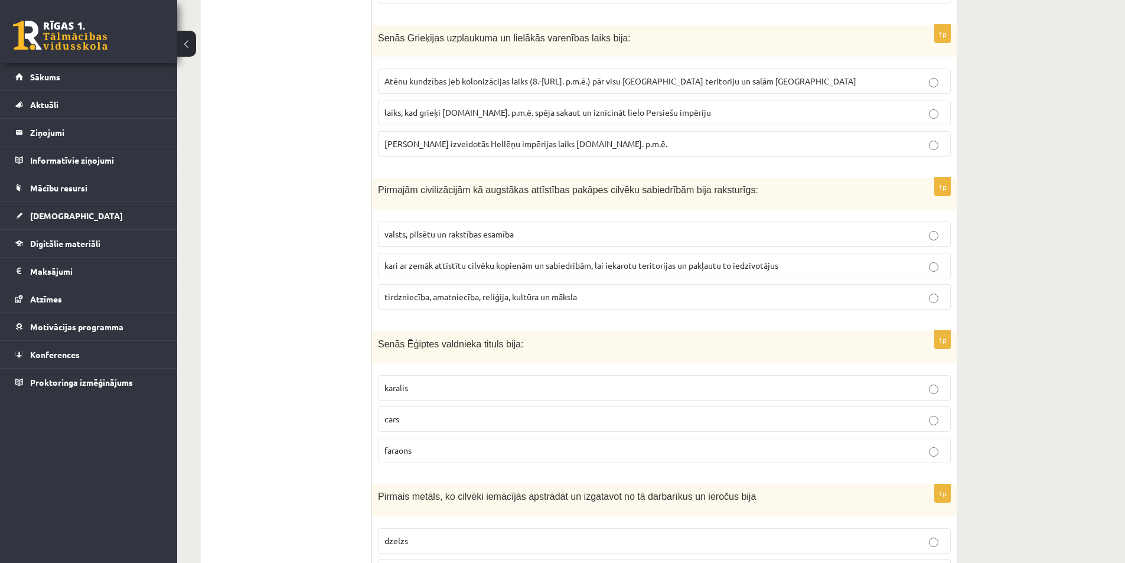
scroll to position [1826, 0]
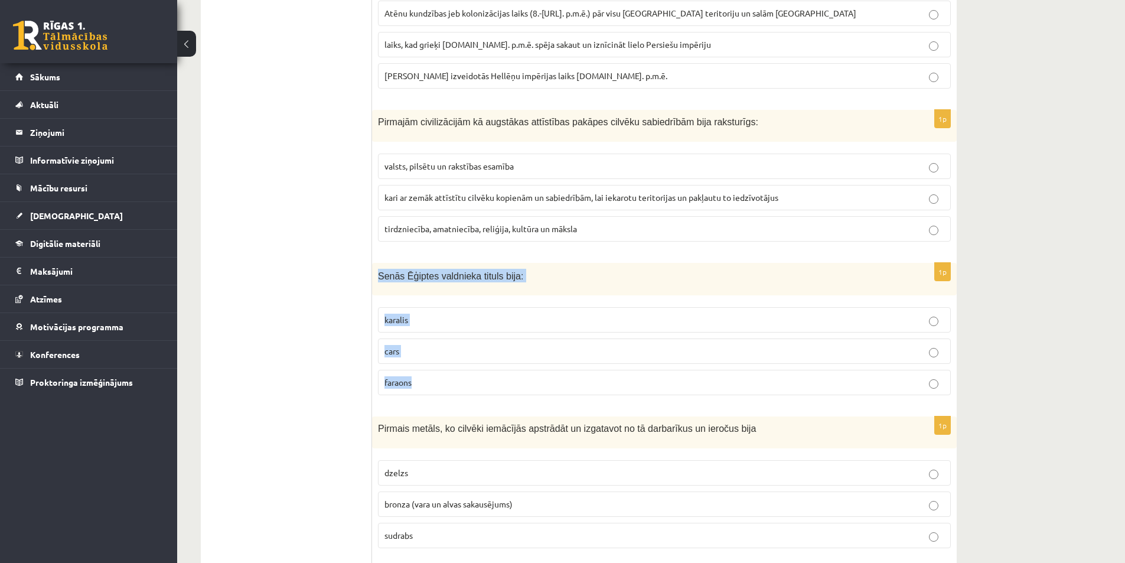
drag, startPoint x: 379, startPoint y: 263, endPoint x: 516, endPoint y: 360, distance: 167.8
click at [516, 360] on div "1p Senās Ēģiptes valdnieka tituls bija: karalis cars faraons" at bounding box center [664, 334] width 585 height 142
click at [429, 376] on p "faraons" at bounding box center [664, 382] width 560 height 12
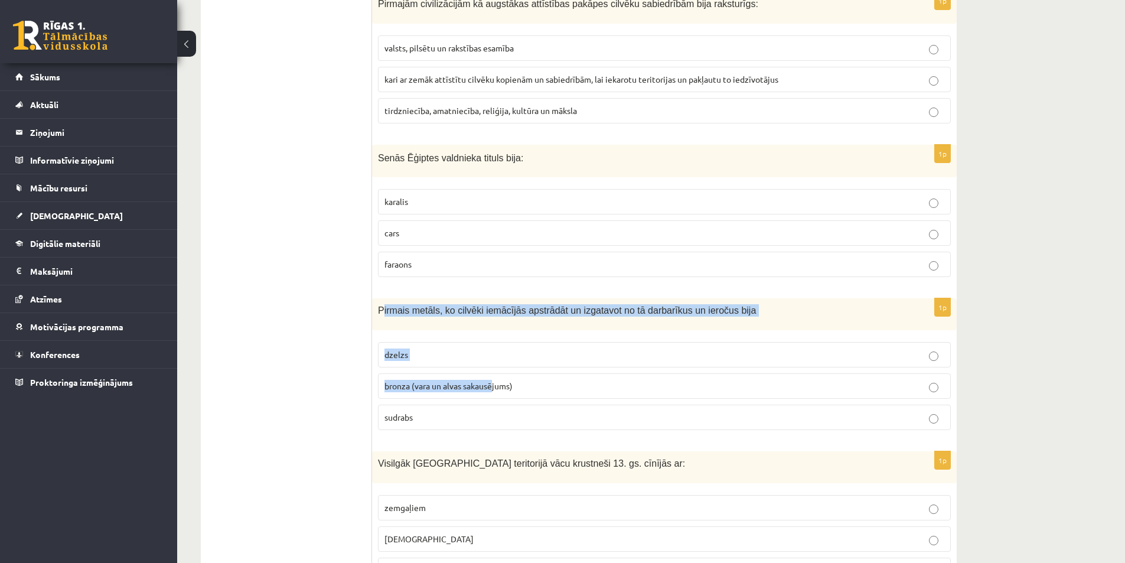
drag, startPoint x: 381, startPoint y: 288, endPoint x: 494, endPoint y: 379, distance: 144.5
click at [494, 379] on div "1p Pirmais metāls, ko cilvēki iemācījās apstrādāt un izgatavot no tā darbarīkus…" at bounding box center [664, 368] width 585 height 141
click at [435, 313] on div "Pirmais metāls, ko cilvēki iemācījās apstrādāt un izgatavot no tā darbarīkus un…" at bounding box center [664, 314] width 585 height 32
drag, startPoint x: 376, startPoint y: 292, endPoint x: 486, endPoint y: 419, distance: 167.4
click at [486, 419] on div "1p Pirmais metāls, ko cilvēki iemācījās apstrādāt un izgatavot no tā darbarīkus…" at bounding box center [664, 368] width 585 height 141
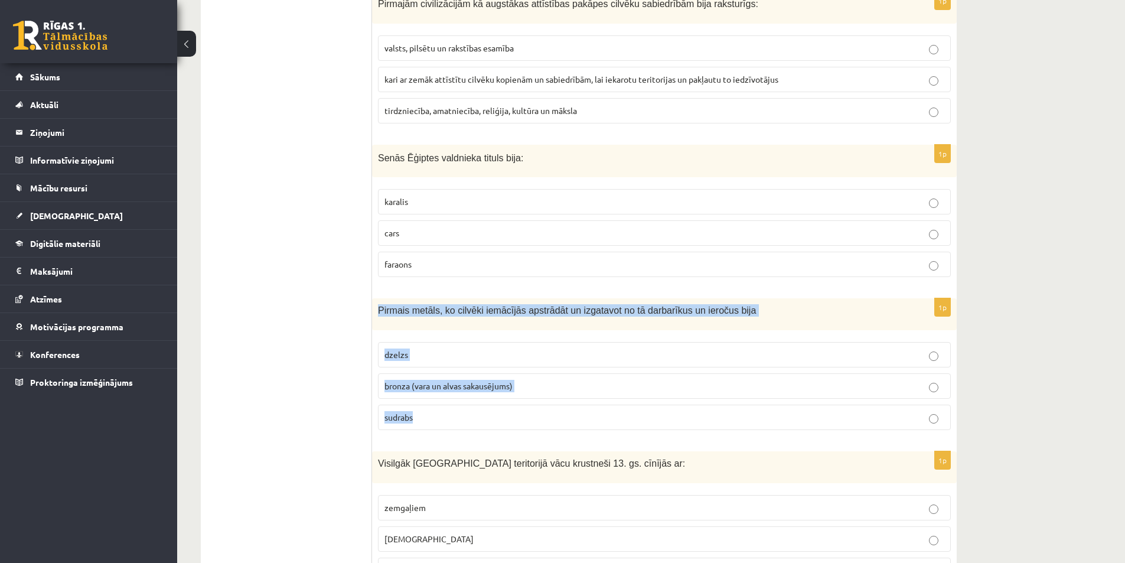
click at [470, 380] on span "bronza (vara un alvas sakausējums)" at bounding box center [448, 385] width 128 height 11
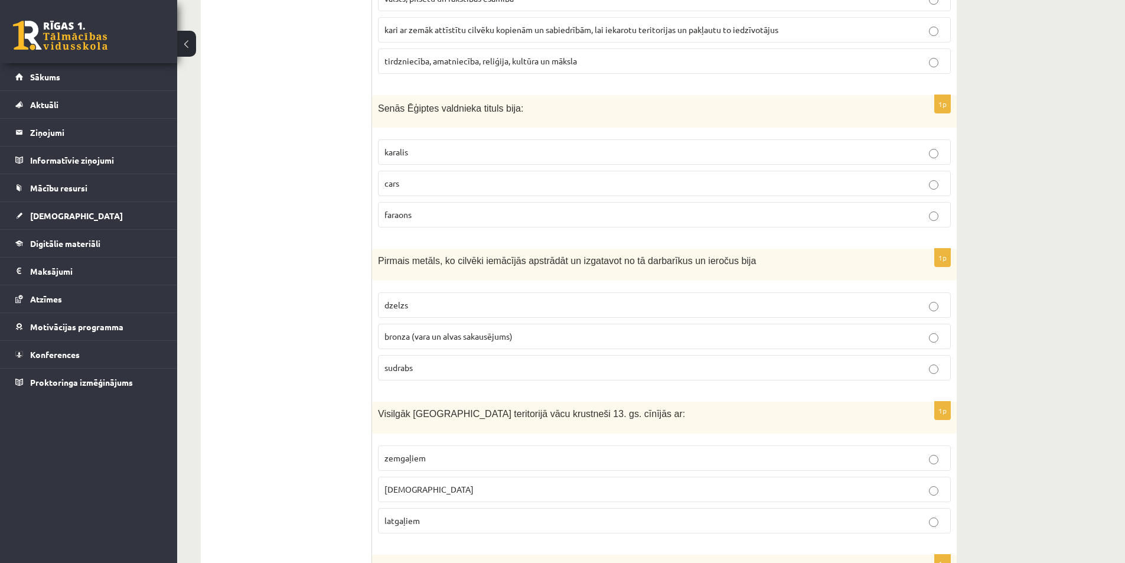
scroll to position [2180, 0]
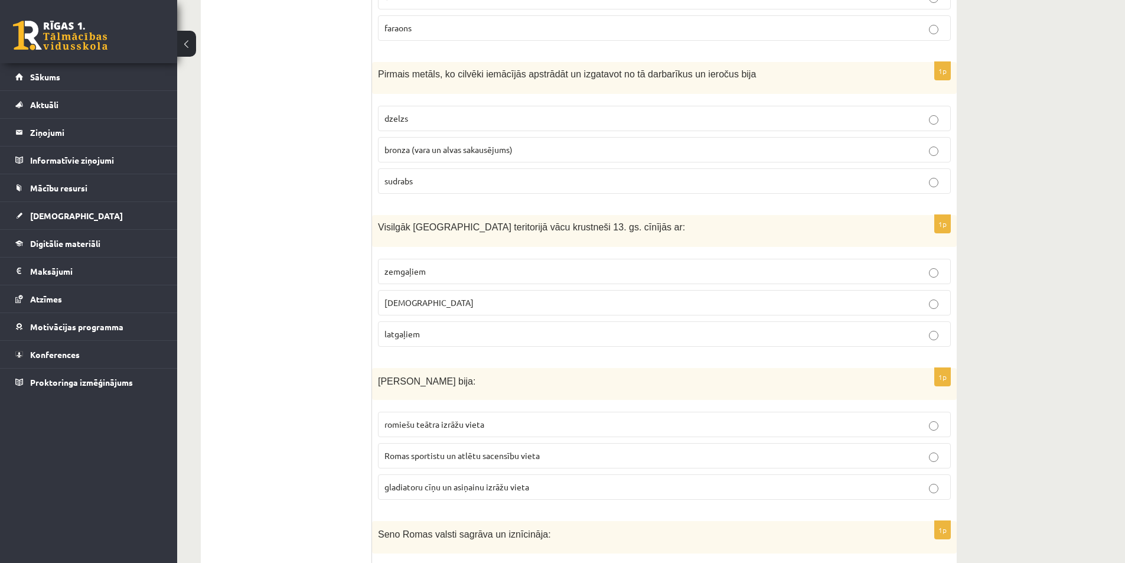
drag, startPoint x: 371, startPoint y: 207, endPoint x: 464, endPoint y: 230, distance: 95.5
click at [492, 287] on div "***** Tests 1p Pasaules vēsturē pirmā tauta, kas no politeisma (daudzdievības) …" at bounding box center [579, 368] width 756 height 4697
click at [456, 221] on p "Visilgāk Latvijas teritorijā vācu krustneši 13. gs. cīnījās ar:" at bounding box center [635, 227] width 514 height 12
click at [458, 225] on div "Visilgāk Latvijas teritorijā vācu krustneši 13. gs. cīnījās ar:" at bounding box center [664, 231] width 585 height 32
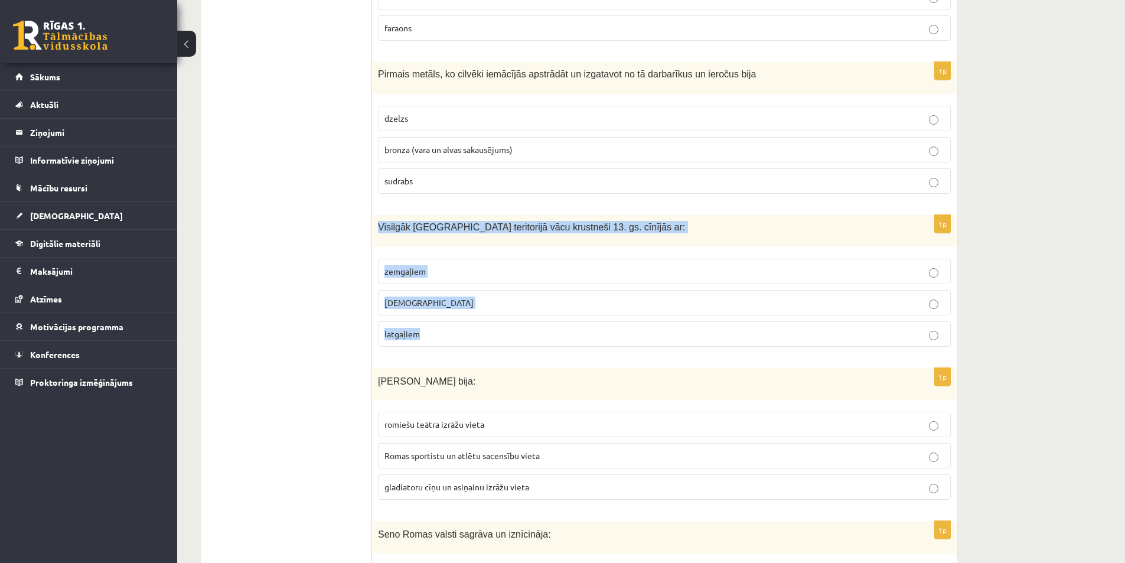
drag, startPoint x: 380, startPoint y: 210, endPoint x: 501, endPoint y: 317, distance: 161.5
click at [501, 317] on div "1p Visilgāk Latvijas teritorijā vācu krustneši 13. gs. cīnījās ar: zemgaļiem ku…" at bounding box center [664, 285] width 585 height 141
click at [435, 265] on label "zemgaļiem" at bounding box center [664, 271] width 573 height 25
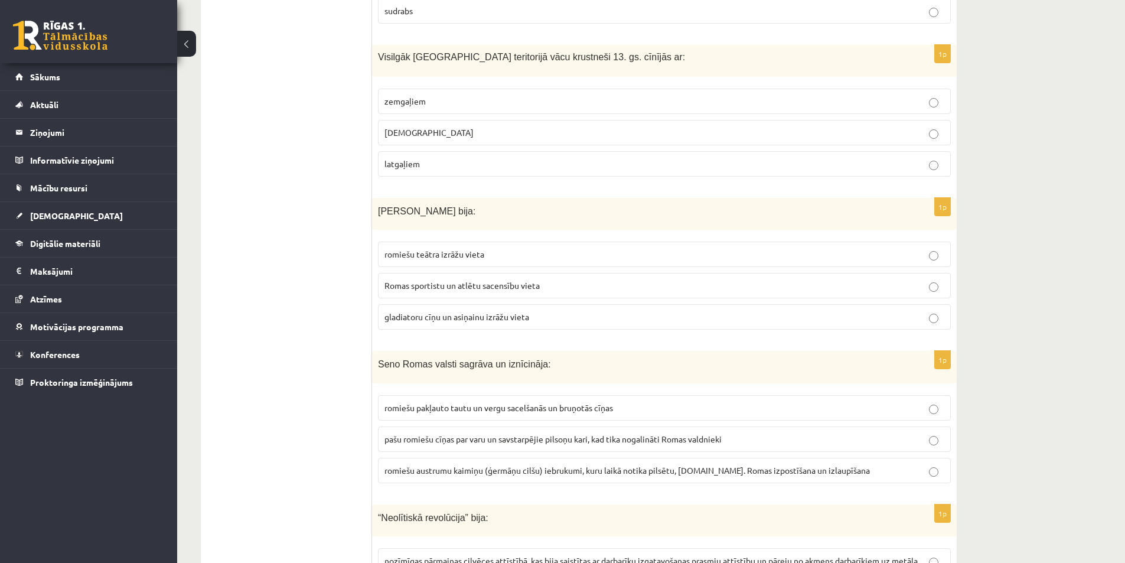
scroll to position [2357, 0]
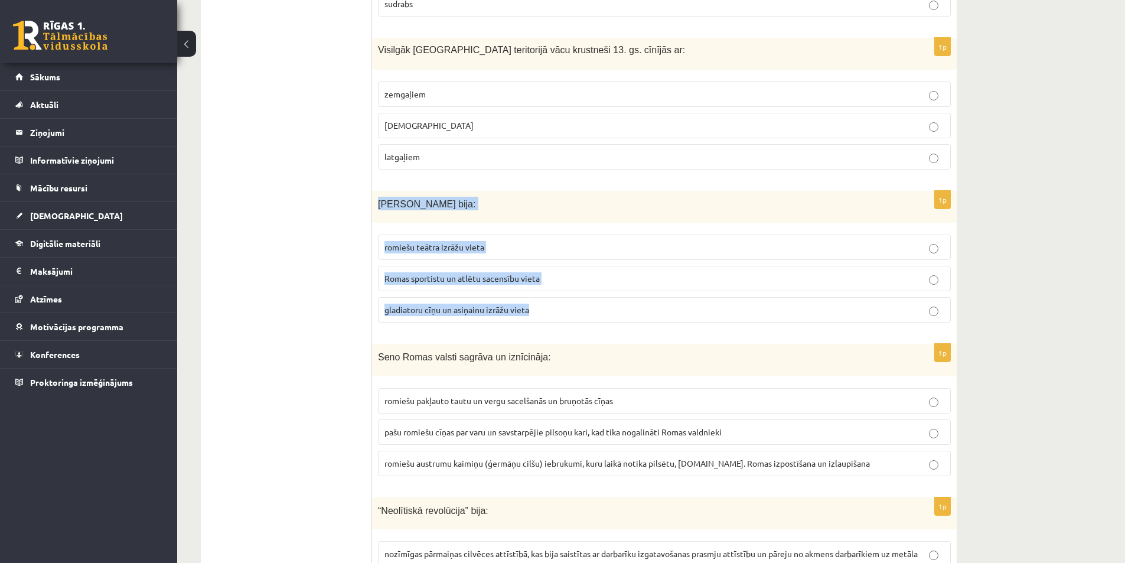
drag, startPoint x: 392, startPoint y: 187, endPoint x: 552, endPoint y: 303, distance: 197.0
click at [552, 303] on div "1p Romas Kolizejs bija: romiešu teātra izrāžu vieta Romas sportistu un atlētu s…" at bounding box center [664, 262] width 585 height 142
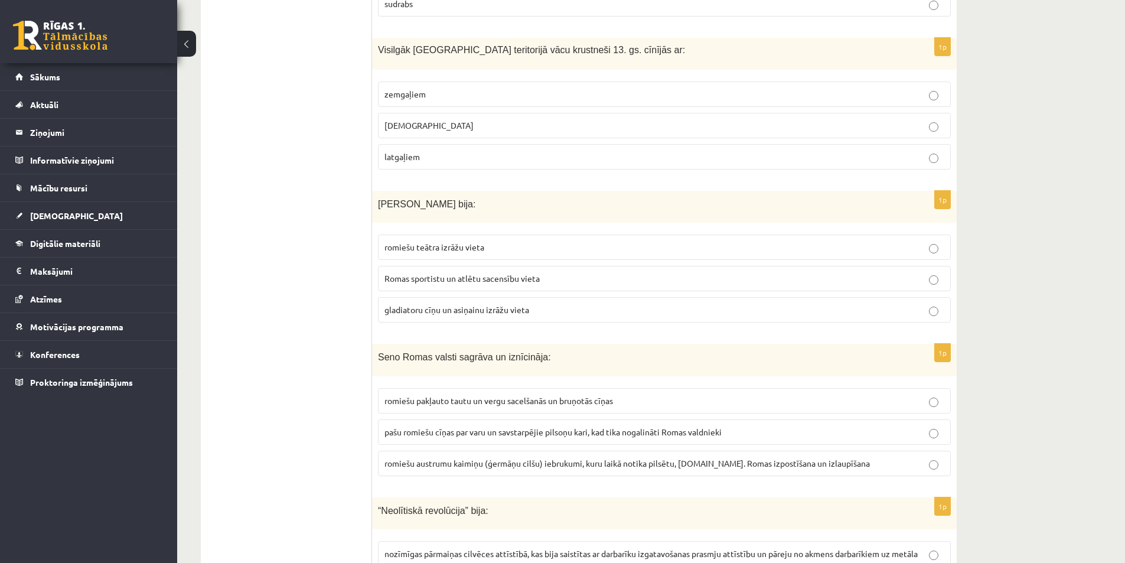
click at [330, 312] on ul "Tests" at bounding box center [292, 191] width 159 height 4673
drag, startPoint x: 443, startPoint y: 302, endPoint x: 444, endPoint y: 310, distance: 8.4
click at [443, 304] on p "gladiatoru cīņu un asiņainu izrāžu vieta" at bounding box center [664, 310] width 560 height 12
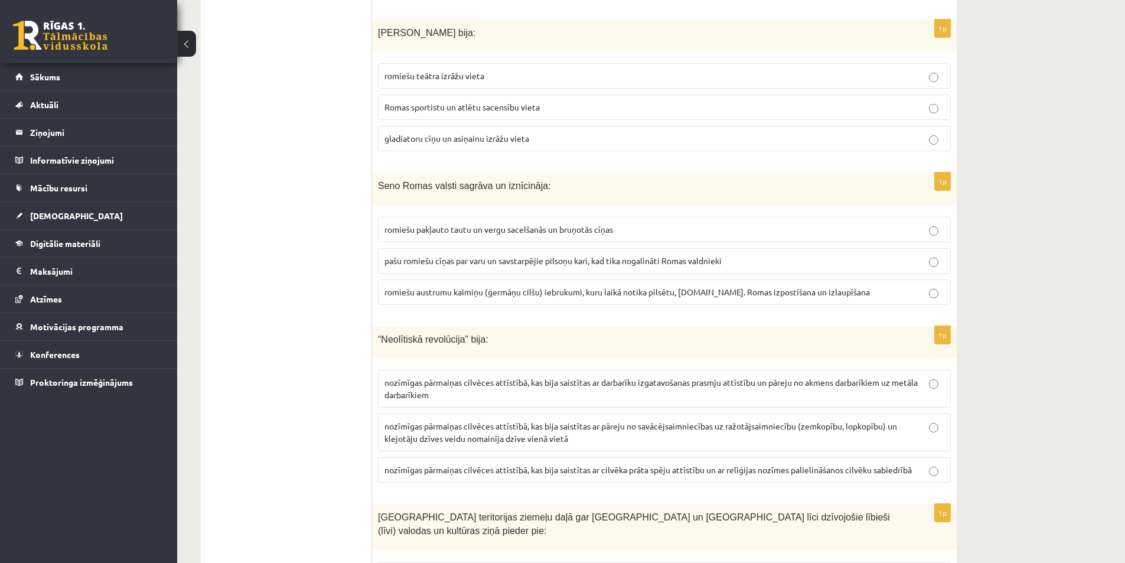
scroll to position [2535, 0]
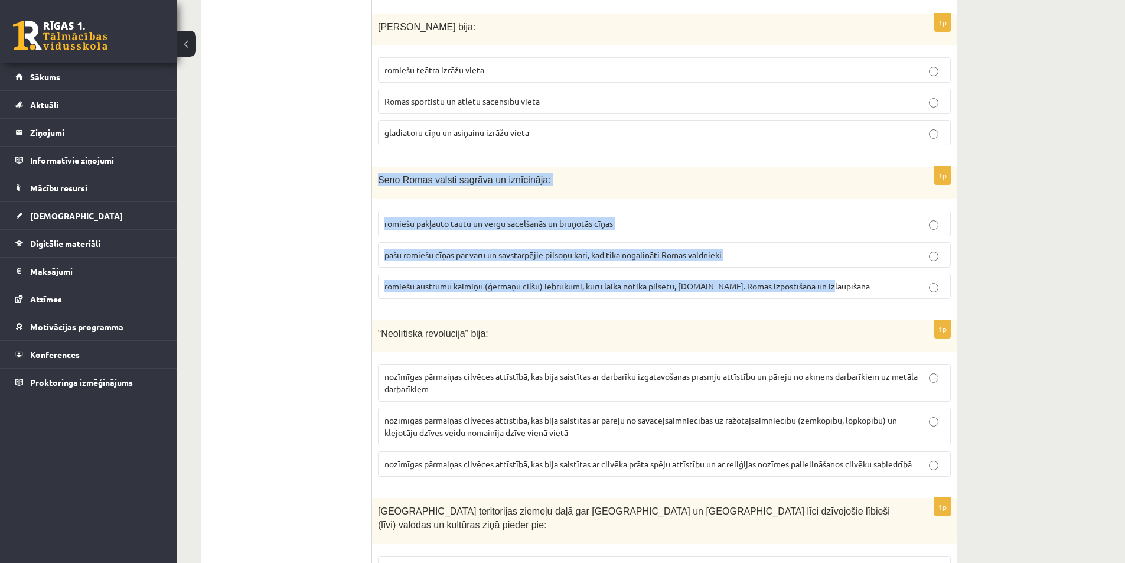
drag, startPoint x: 374, startPoint y: 164, endPoint x: 830, endPoint y: 291, distance: 472.7
click at [830, 291] on div "1p Seno Romas valsti sagrāva un iznīcināja: romiešu pakļauto tautu un vergu sac…" at bounding box center [664, 238] width 585 height 142
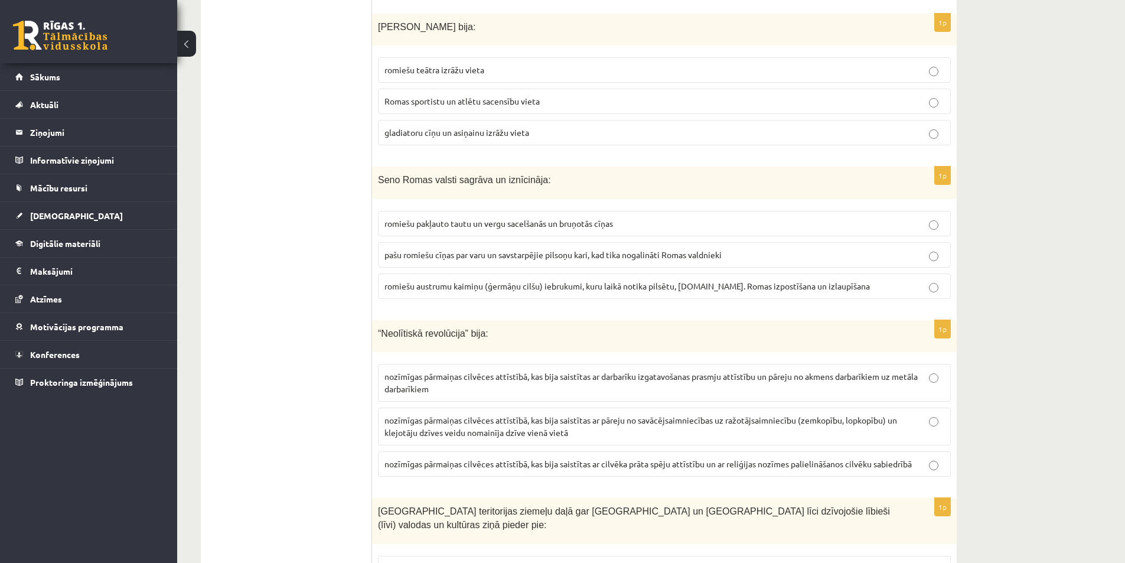
click at [291, 247] on ul "Tests" at bounding box center [292, 13] width 159 height 4673
click at [506, 280] on p "romiešu austrumu kaimiņu (ģermāņu cilšu) iebrukumi, kuru laikā notika pilsētu, …" at bounding box center [664, 286] width 560 height 12
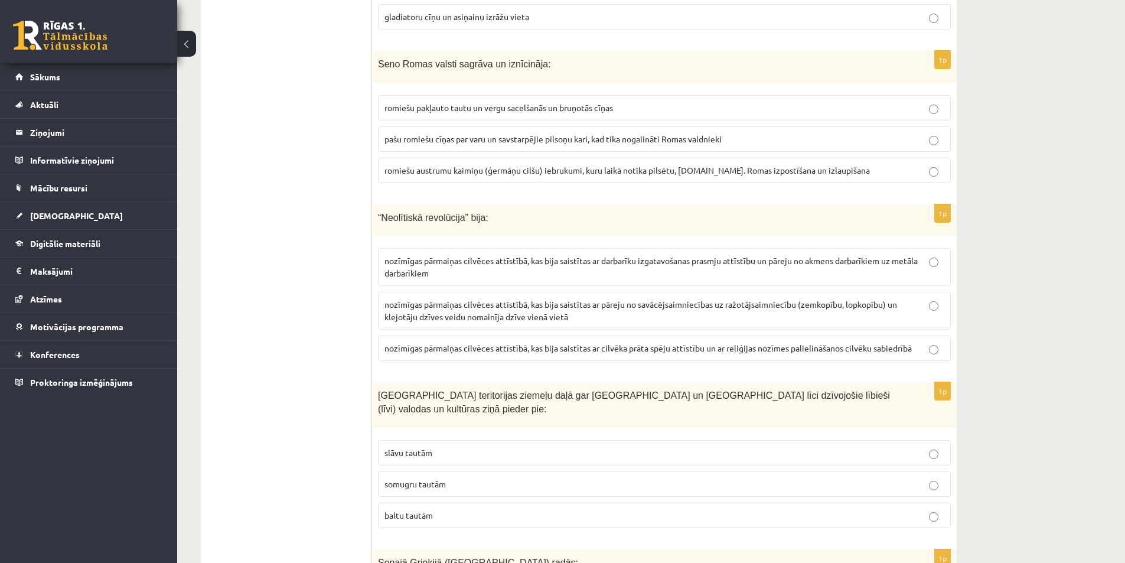
scroll to position [2653, 0]
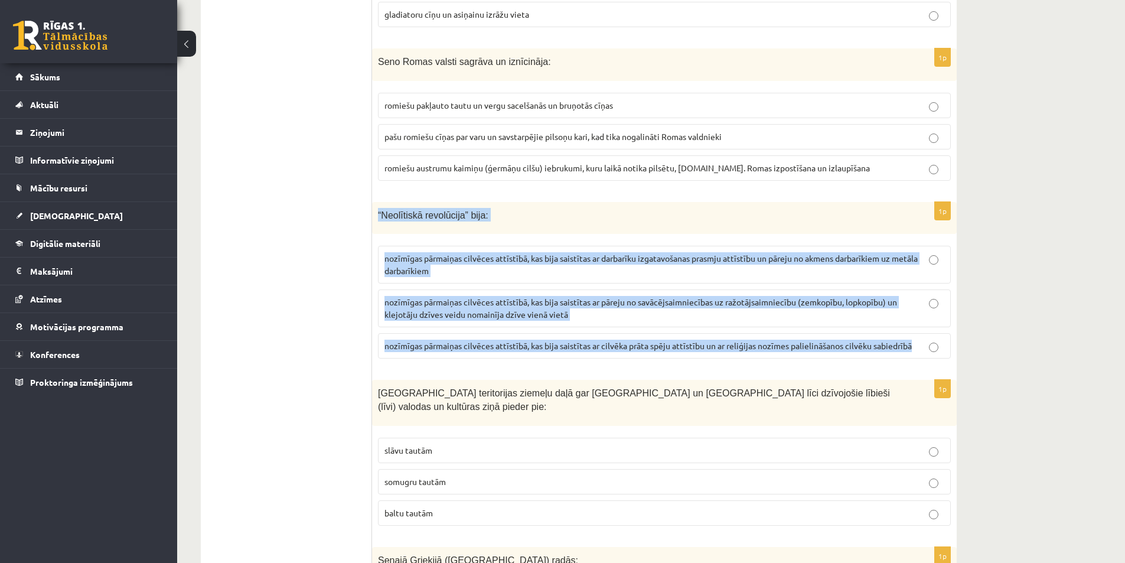
drag, startPoint x: 372, startPoint y: 193, endPoint x: 983, endPoint y: 353, distance: 631.4
click at [474, 296] on span "nozīmīgas pārmaiņas cilvēces attīstībā, kas bija saistītas ar pāreju no savācēj…" at bounding box center [640, 307] width 513 height 23
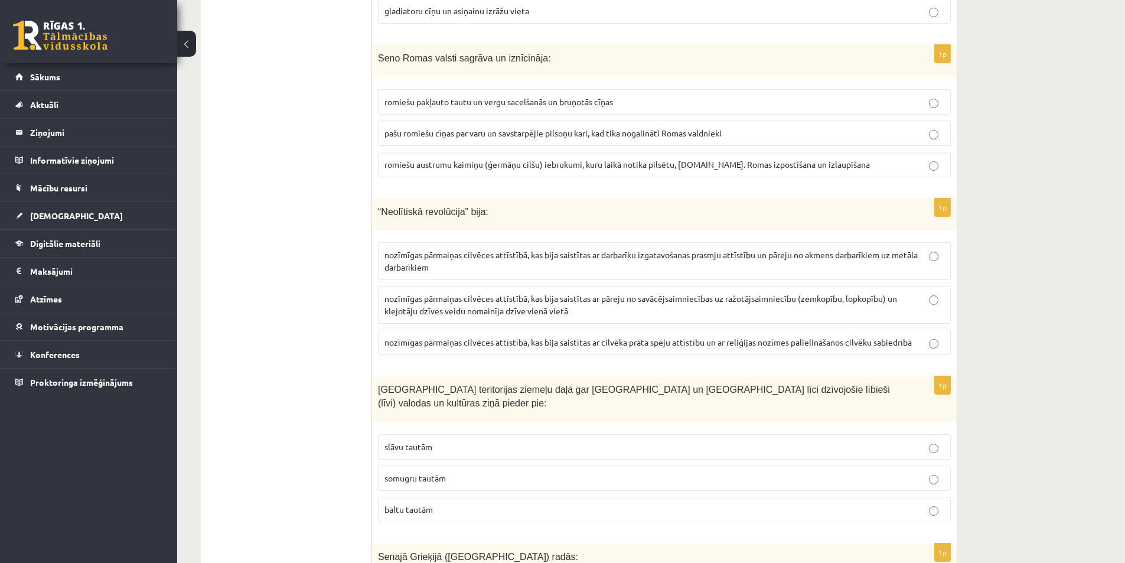
scroll to position [2830, 0]
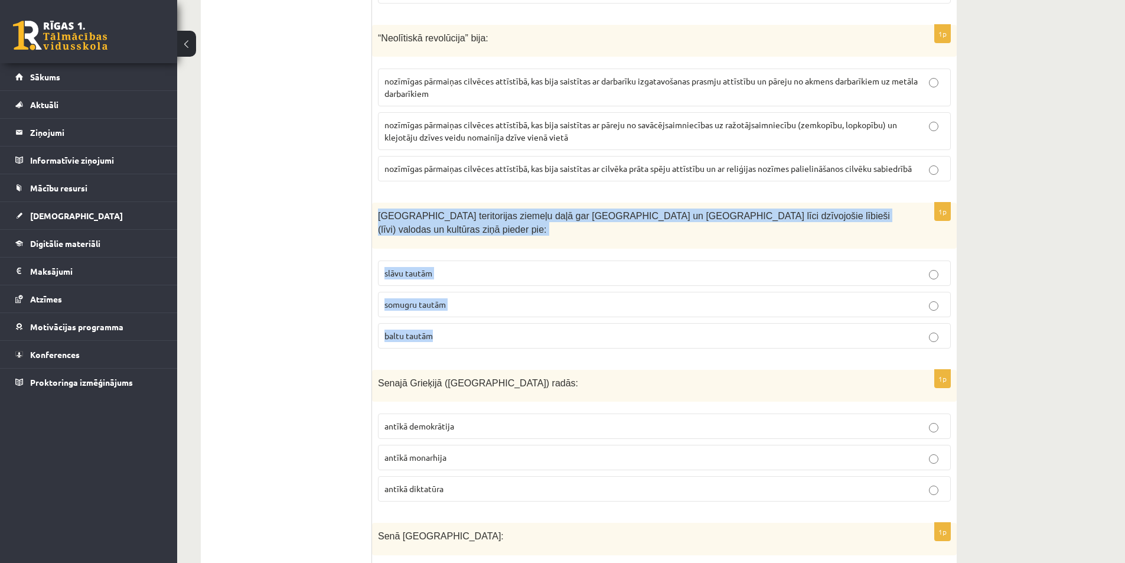
drag, startPoint x: 390, startPoint y: 204, endPoint x: 527, endPoint y: 309, distance: 172.2
click at [527, 309] on div "1p Latvijas teritorijas ziemeļu daļā gar Baltijas jūru un Rīgas jūras līci dzīv…" at bounding box center [664, 280] width 585 height 155
click at [415, 299] on span "somugru tautām" at bounding box center [414, 304] width 61 height 11
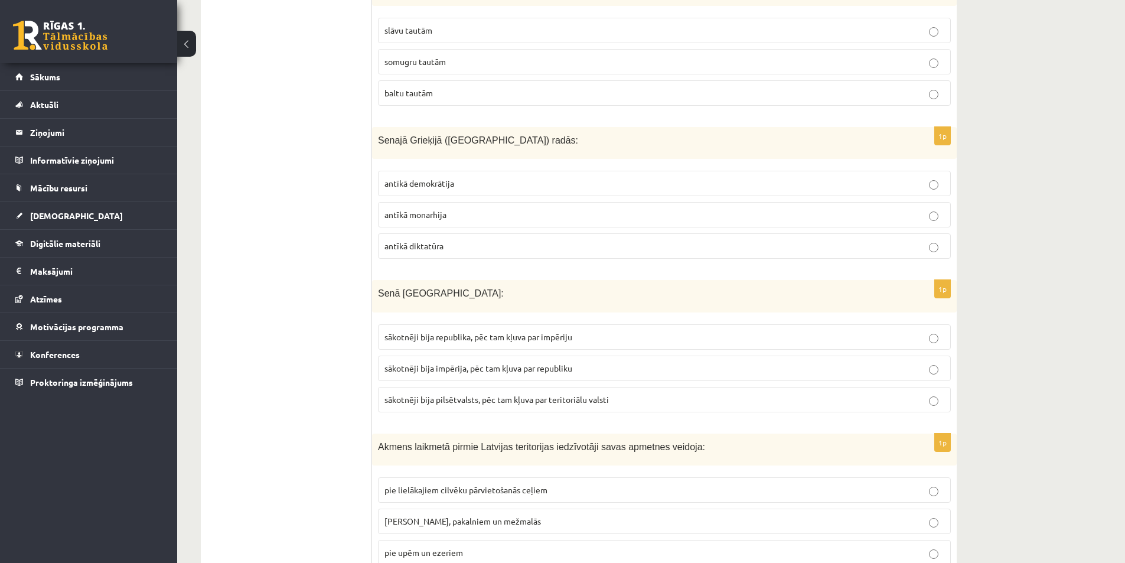
scroll to position [3125, 0]
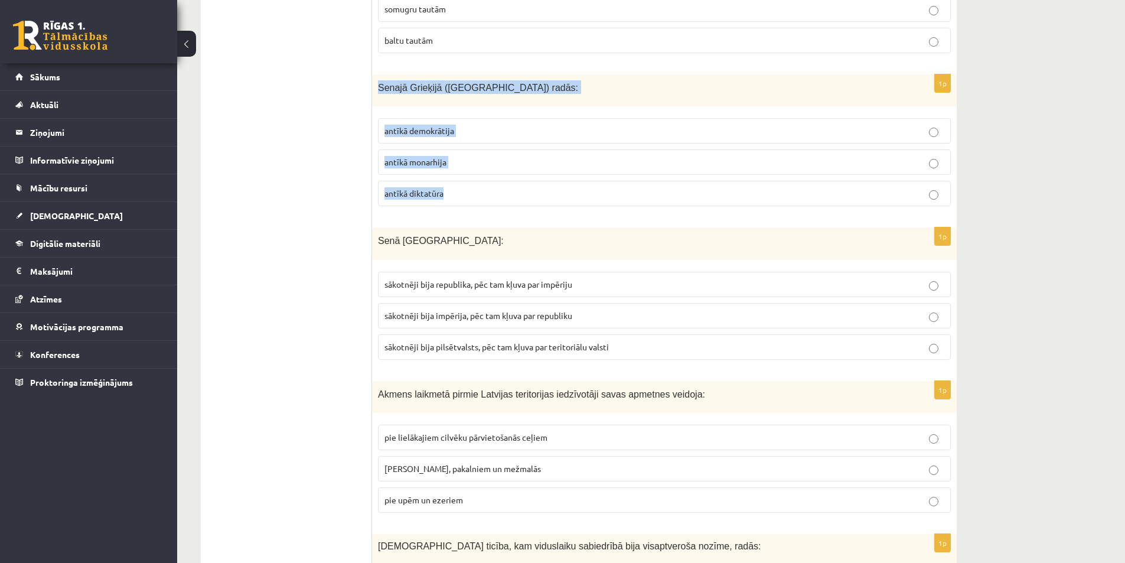
drag, startPoint x: 379, startPoint y: 51, endPoint x: 526, endPoint y: 167, distance: 186.3
click at [526, 167] on div "1p Senajā Grieķijā (Atēnās) radās: antīkā demokrātija antīkā monarhija antīkā d…" at bounding box center [664, 145] width 585 height 142
click at [433, 156] on span "antīkā monarhija" at bounding box center [415, 161] width 62 height 11
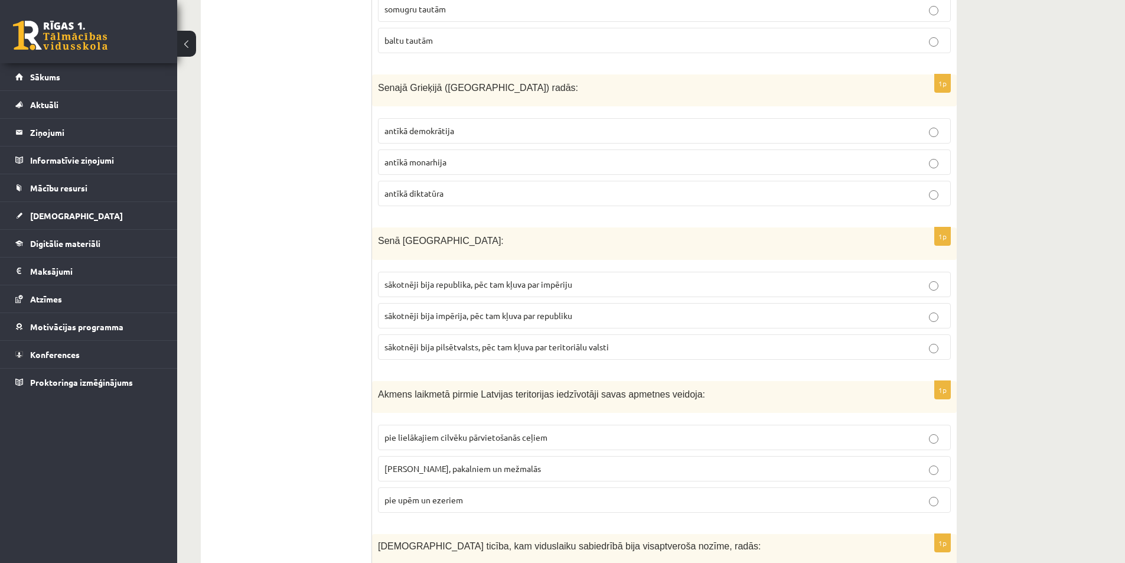
drag, startPoint x: 446, startPoint y: 112, endPoint x: 431, endPoint y: 221, distance: 111.0
click at [446, 118] on label "antīkā demokrātija" at bounding box center [664, 130] width 573 height 25
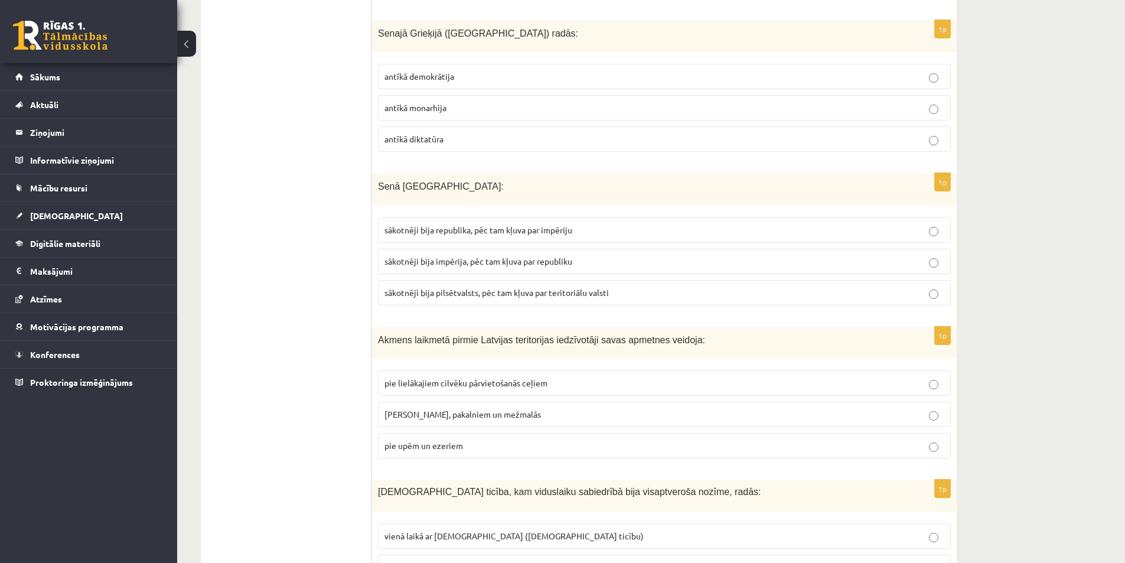
scroll to position [3243, 0]
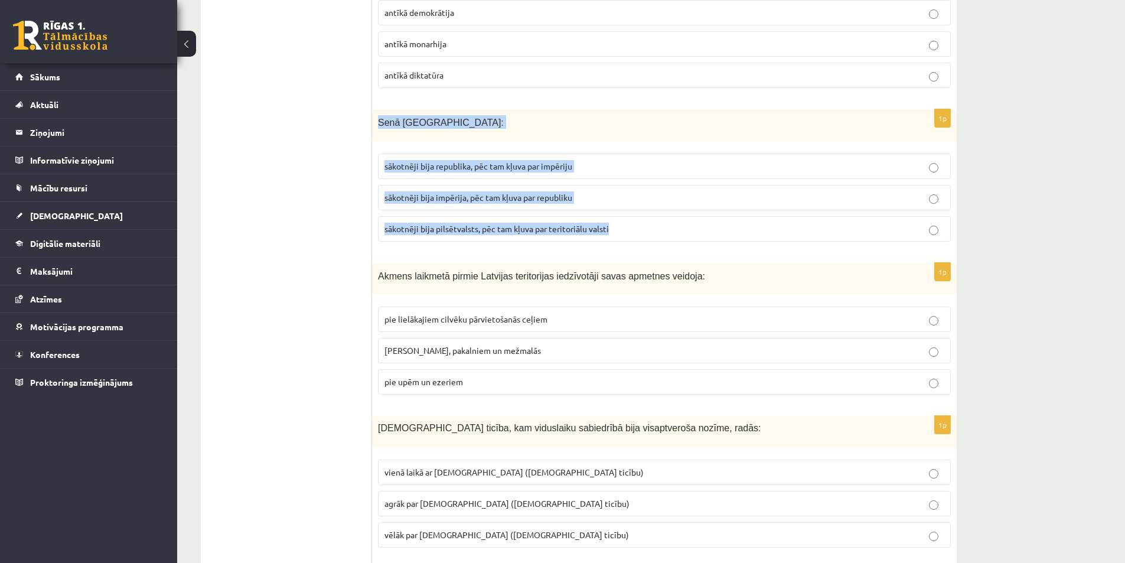
drag, startPoint x: 376, startPoint y: 92, endPoint x: 620, endPoint y: 214, distance: 273.3
click at [620, 214] on div "1p Senā Roma: sākotnēji bija republika, pēc tam kļuva par impēriju sākotnēji bi…" at bounding box center [664, 180] width 585 height 142
click at [500, 154] on label "sākotnēji bija republika, pēc tam kļuva par impēriju" at bounding box center [664, 166] width 573 height 25
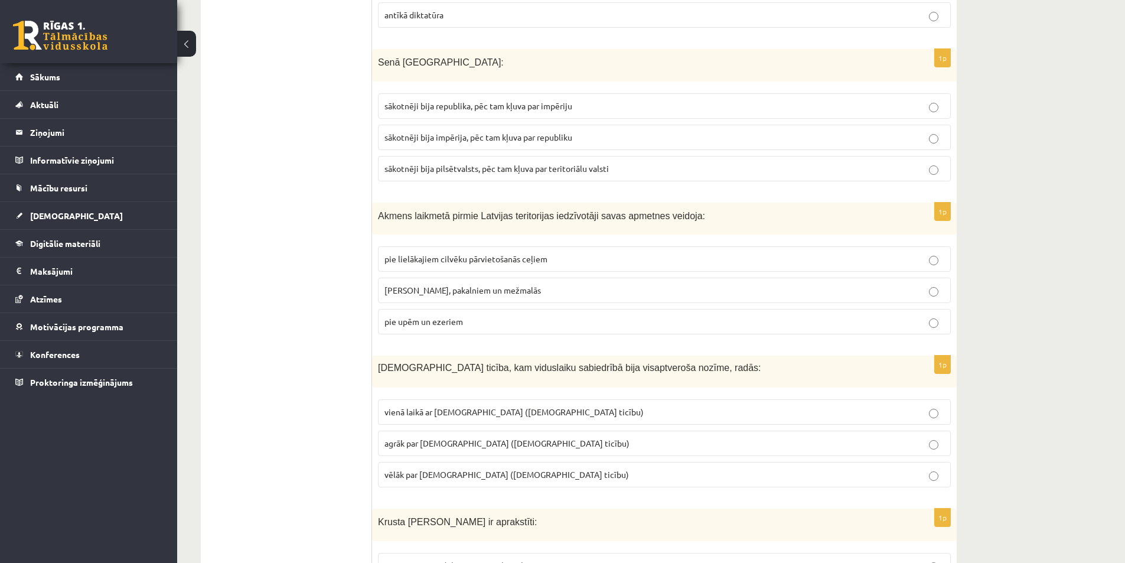
scroll to position [3361, 0]
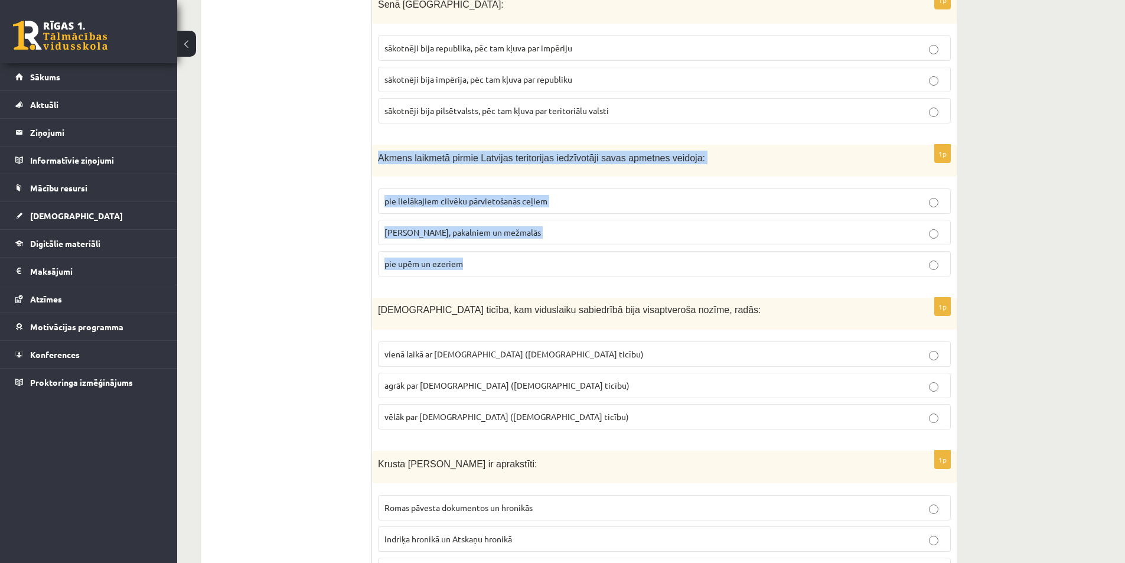
drag, startPoint x: 385, startPoint y: 126, endPoint x: 576, endPoint y: 225, distance: 214.7
click at [576, 225] on div "1p Akmens laikmetā pirmie Latvijas teritorijas iedzīvotāji savas apmetnes veido…" at bounding box center [664, 216] width 585 height 142
click at [426, 253] on fieldset "pie lielākajiem cilvēku pārvietošanās ceļiem pie kalniem, pakalniem un mežmalās…" at bounding box center [664, 230] width 573 height 97
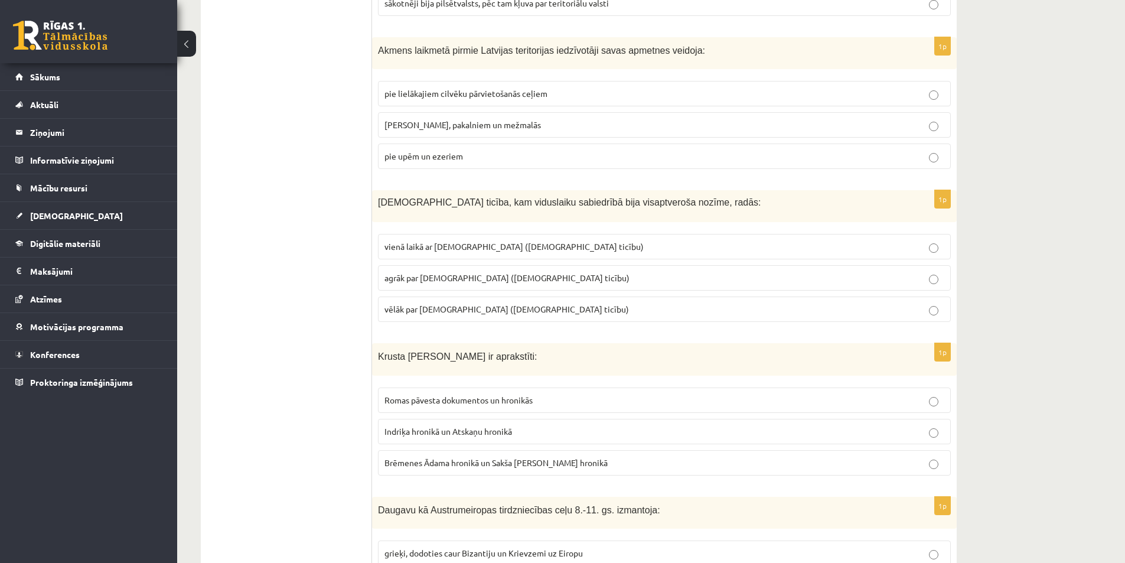
scroll to position [3479, 0]
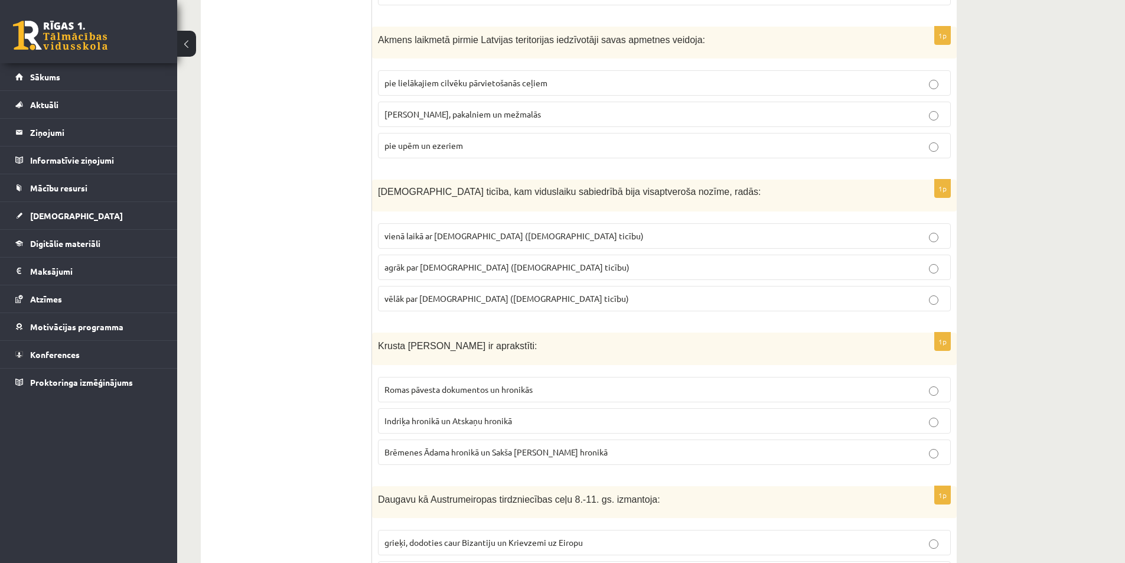
drag, startPoint x: 541, startPoint y: 140, endPoint x: 537, endPoint y: 127, distance: 13.5
click at [538, 132] on div "1p Akmens laikmetā pirmie Latvijas teritorijas iedzīvotāji savas apmetnes veido…" at bounding box center [664, 98] width 585 height 142
drag, startPoint x: 537, startPoint y: 127, endPoint x: 423, endPoint y: 184, distance: 127.6
click at [536, 133] on label "pie upēm un ezeriem" at bounding box center [664, 145] width 573 height 25
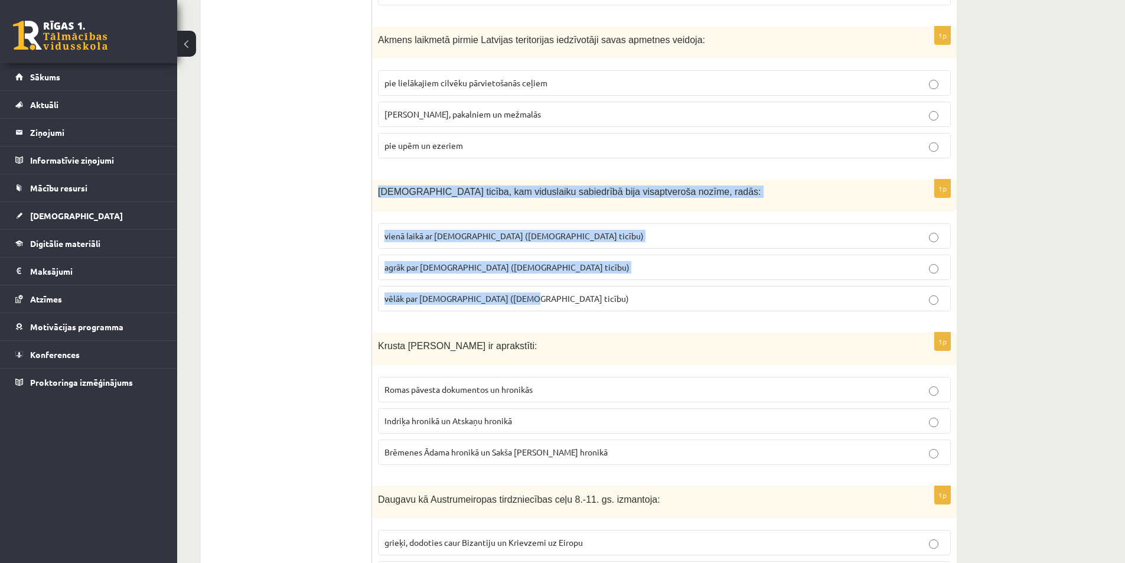
drag, startPoint x: 379, startPoint y: 154, endPoint x: 551, endPoint y: 273, distance: 209.2
click at [551, 273] on div "1p Kristīgā ticība, kam viduslaiku sabiedrībā bija visaptveroša nozīme, radās: …" at bounding box center [664, 250] width 585 height 141
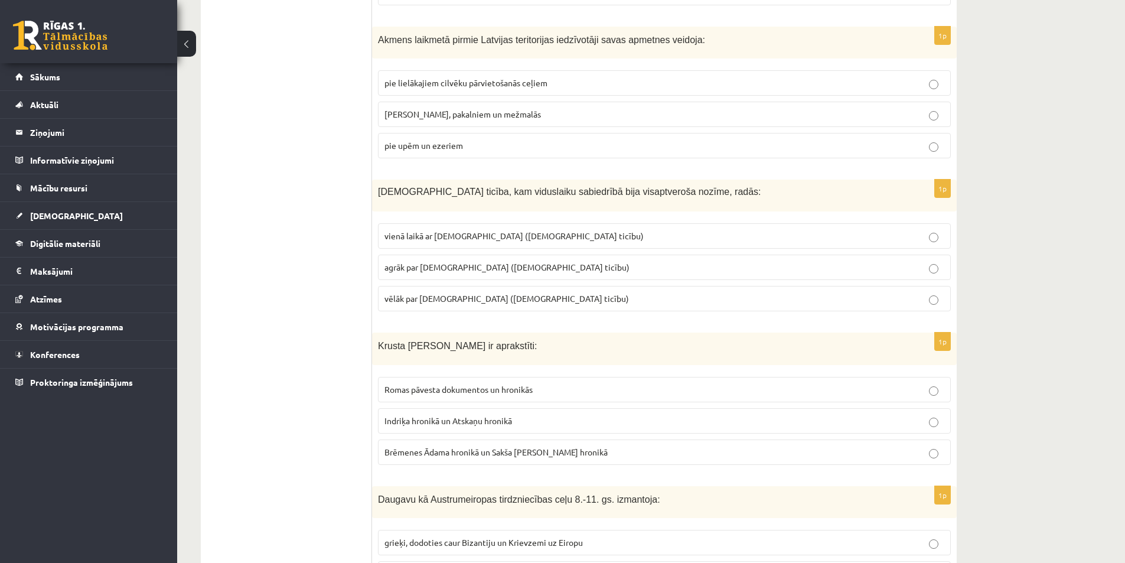
click at [459, 261] on p "agrāk par islamu (musulmaņu ticību)" at bounding box center [664, 267] width 560 height 12
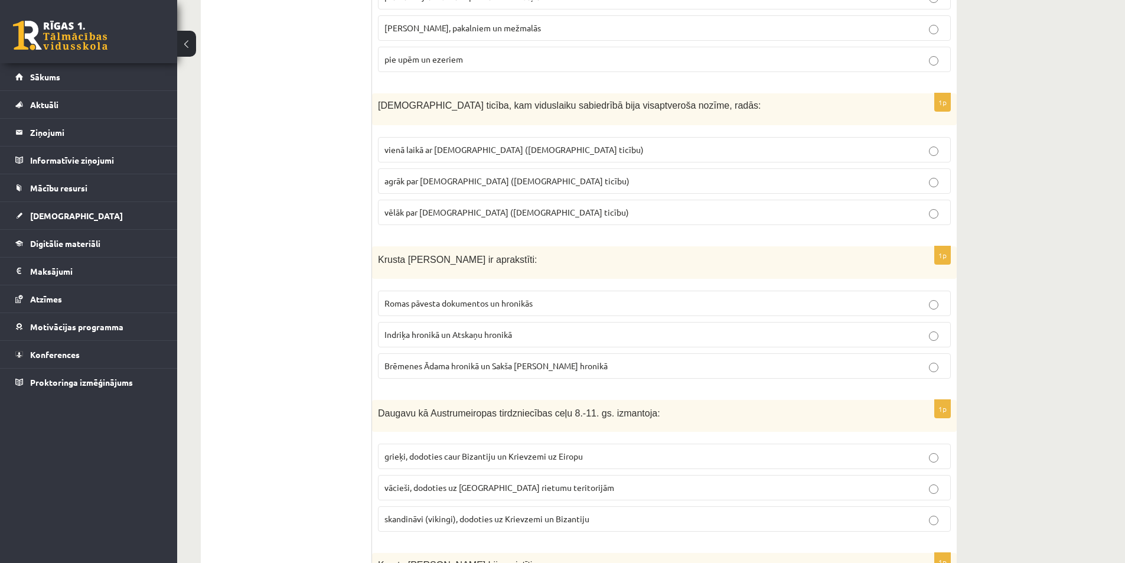
scroll to position [3657, 0]
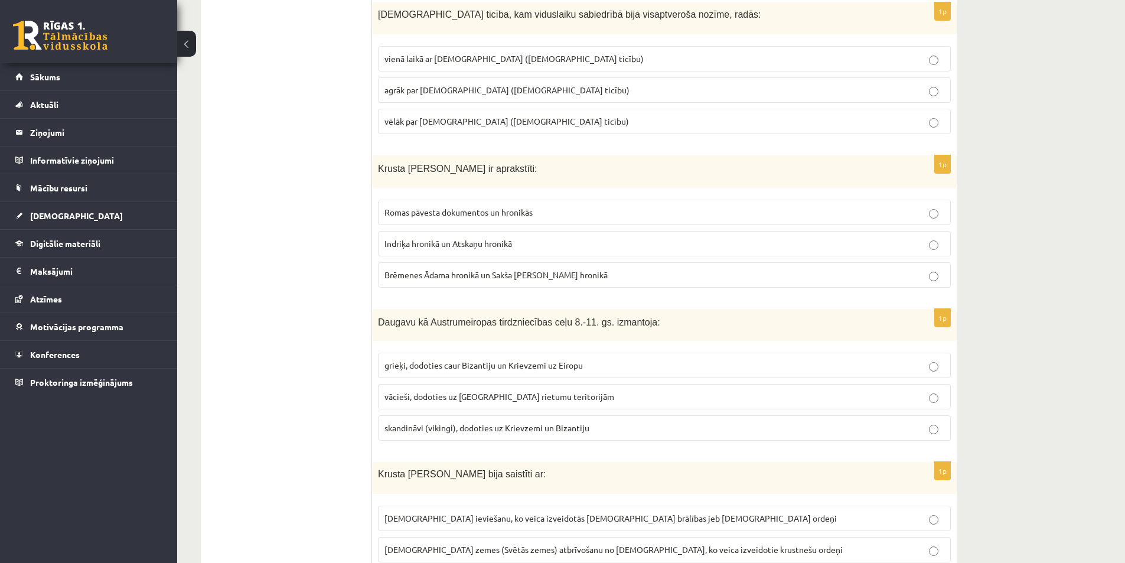
drag, startPoint x: 361, startPoint y: 134, endPoint x: 372, endPoint y: 136, distance: 11.5
click at [387, 164] on span "Krusta kari Baltijā ir aprakstīti:" at bounding box center [457, 169] width 159 height 10
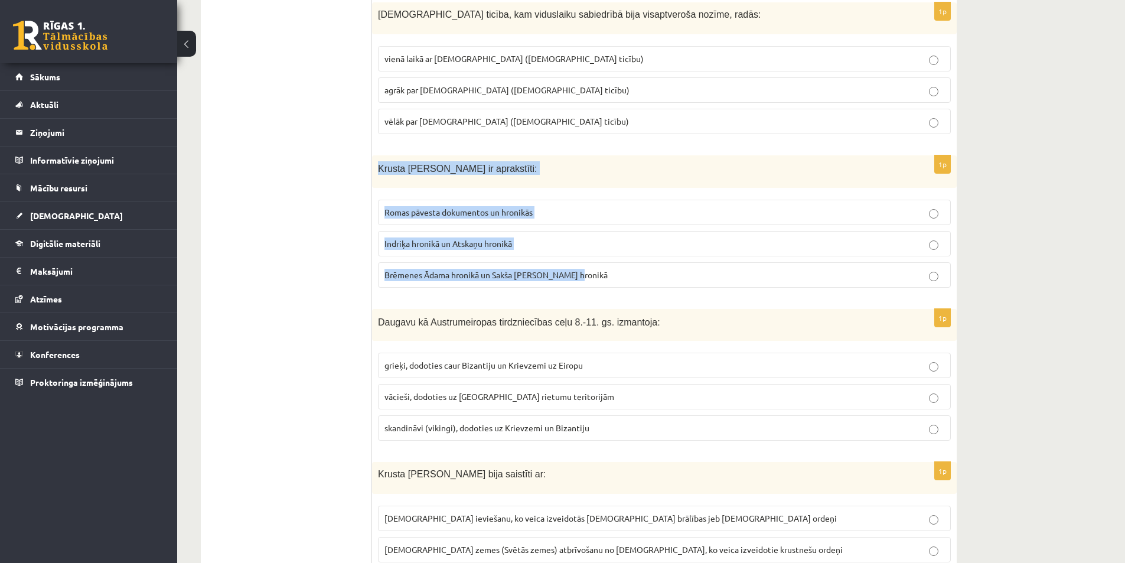
drag, startPoint x: 377, startPoint y: 135, endPoint x: 577, endPoint y: 242, distance: 226.9
click at [577, 242] on div "1p Krusta kari Baltijā ir aprakstīti: Romas pāvesta dokumentos un hronikās Indr…" at bounding box center [664, 226] width 585 height 142
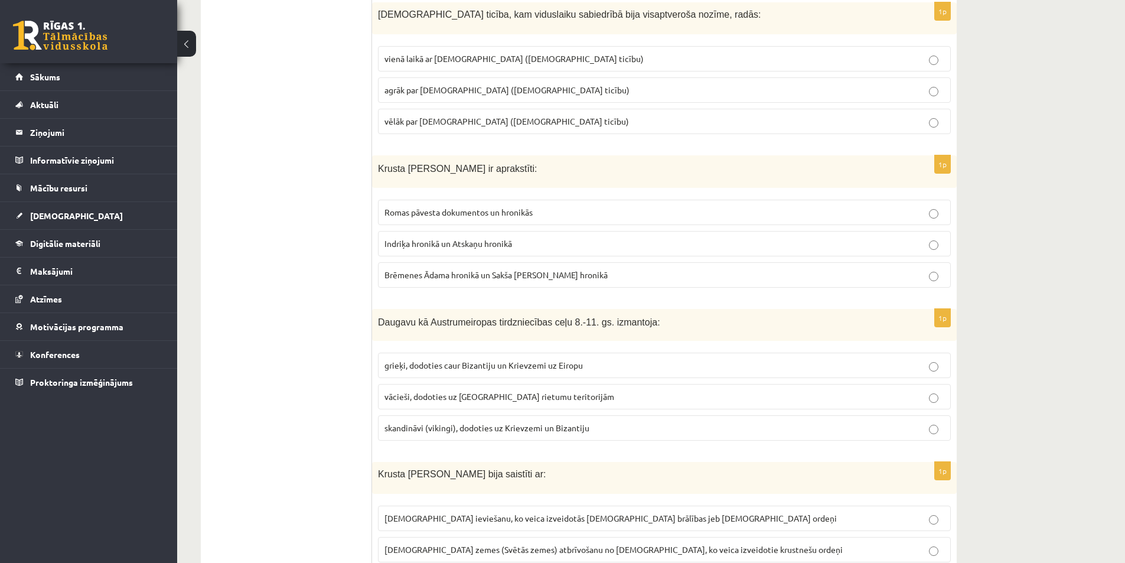
drag, startPoint x: 588, startPoint y: 256, endPoint x: 592, endPoint y: 265, distance: 10.6
click at [587, 262] on label "Brēmenes Ādama hronikā un Sakša Gramatiķa hronikā" at bounding box center [664, 274] width 573 height 25
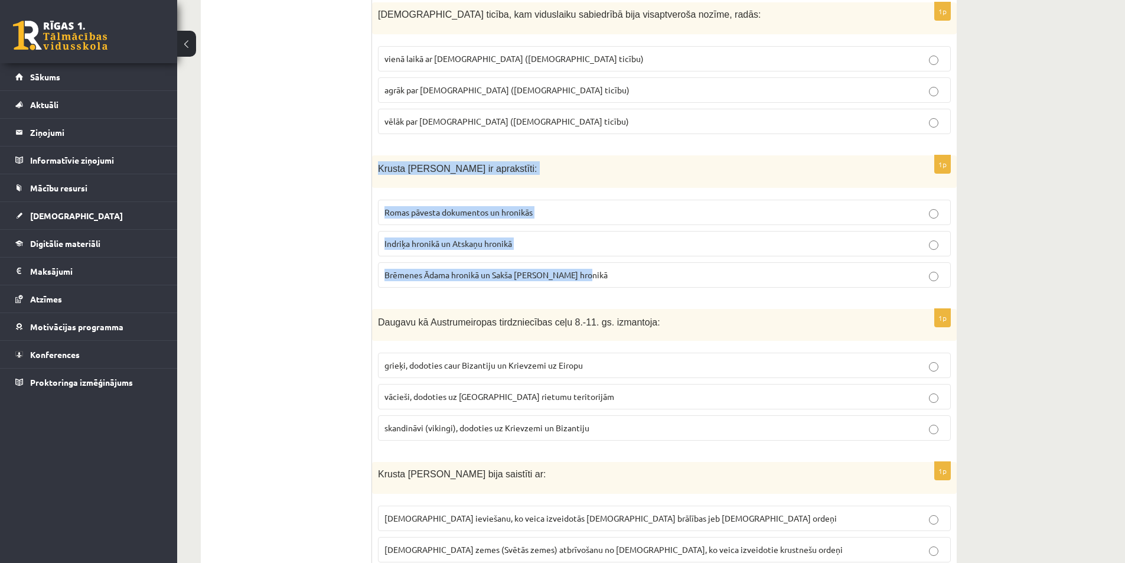
drag, startPoint x: 566, startPoint y: 233, endPoint x: 377, endPoint y: 138, distance: 211.8
click at [377, 155] on div "1p Krusta kari Baltijā ir aprakstīti: Romas pāvesta dokumentos un hronikās Indr…" at bounding box center [664, 226] width 585 height 142
click at [446, 231] on label "Indriķa hronikā un Atskaņu hronikā" at bounding box center [664, 243] width 573 height 25
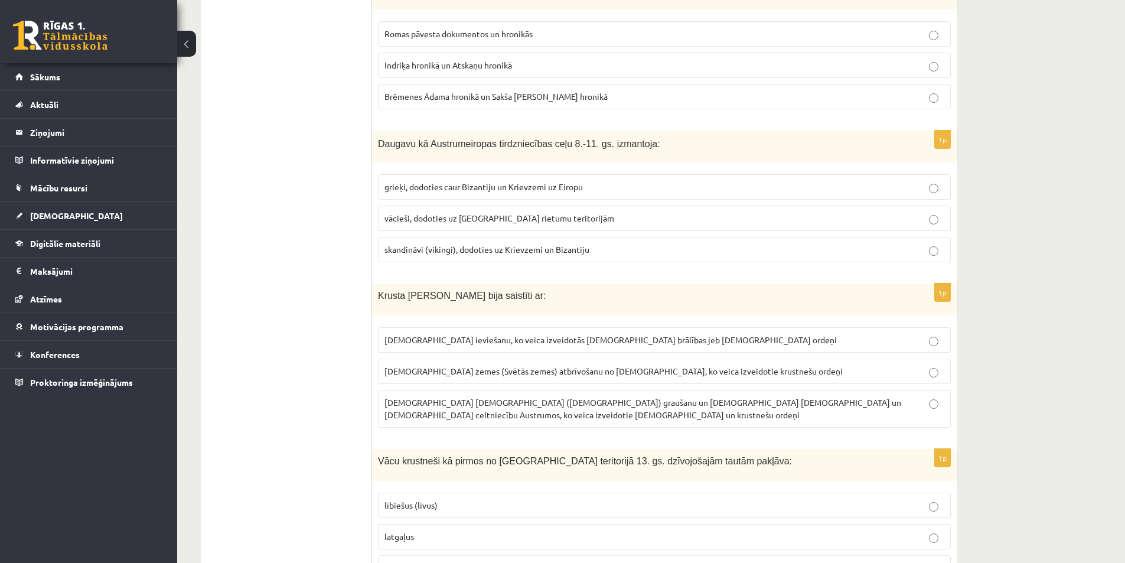
scroll to position [3834, 0]
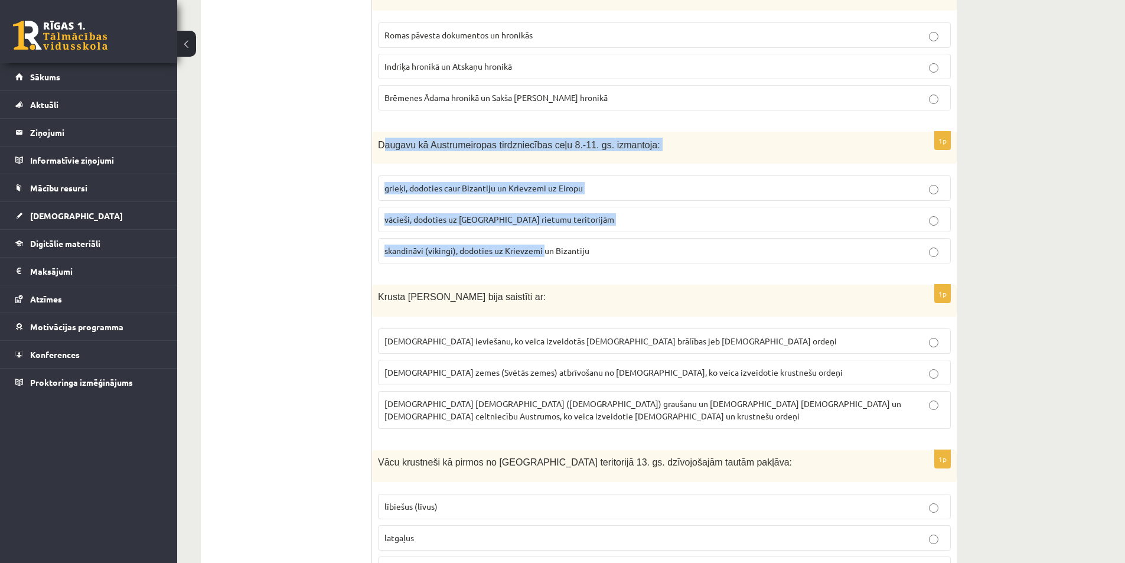
drag, startPoint x: 397, startPoint y: 125, endPoint x: 534, endPoint y: 203, distance: 157.9
click at [543, 211] on div "1p Daugavu kā Austrumeiropas tirdzniecības ceļu 8.-11. gs. izmantoja: grieķi, d…" at bounding box center [664, 203] width 585 height 142
click at [431, 139] on div "1p Daugavu kā Austrumeiropas tirdzniecības ceļu 8.-11. gs. izmantoja: grieķi, d…" at bounding box center [664, 203] width 585 height 142
drag, startPoint x: 377, startPoint y: 110, endPoint x: 646, endPoint y: 246, distance: 301.6
click at [646, 246] on div "1p Daugavu kā Austrumeiropas tirdzniecības ceļu 8.-11. gs. izmantoja: grieķi, d…" at bounding box center [664, 203] width 585 height 142
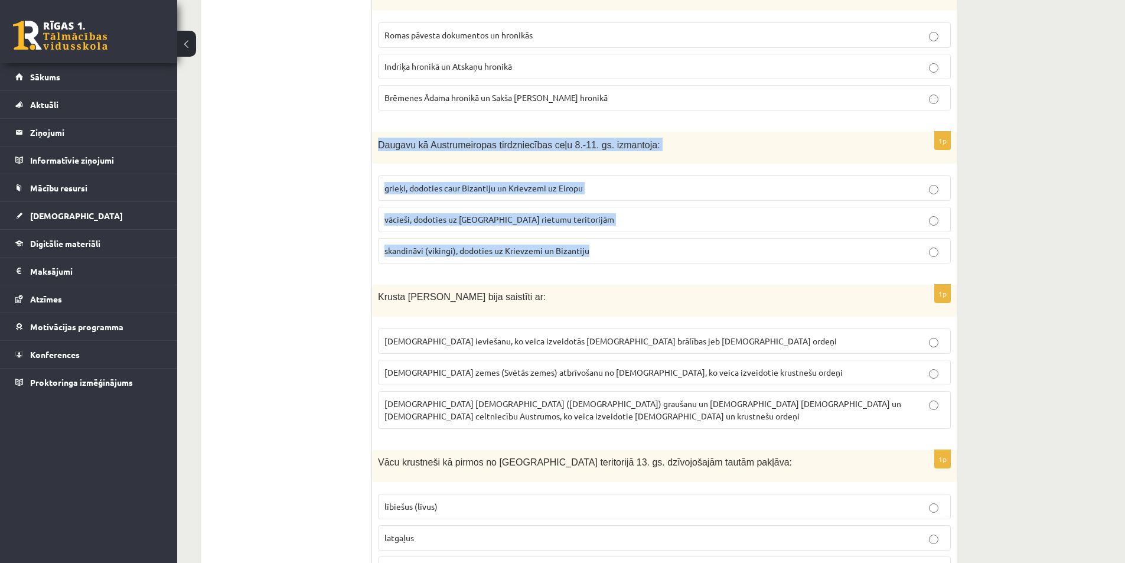
click at [444, 244] on p "skandināvi (vikingi), dodoties uz Krievzemi un Bizantiju" at bounding box center [664, 250] width 560 height 12
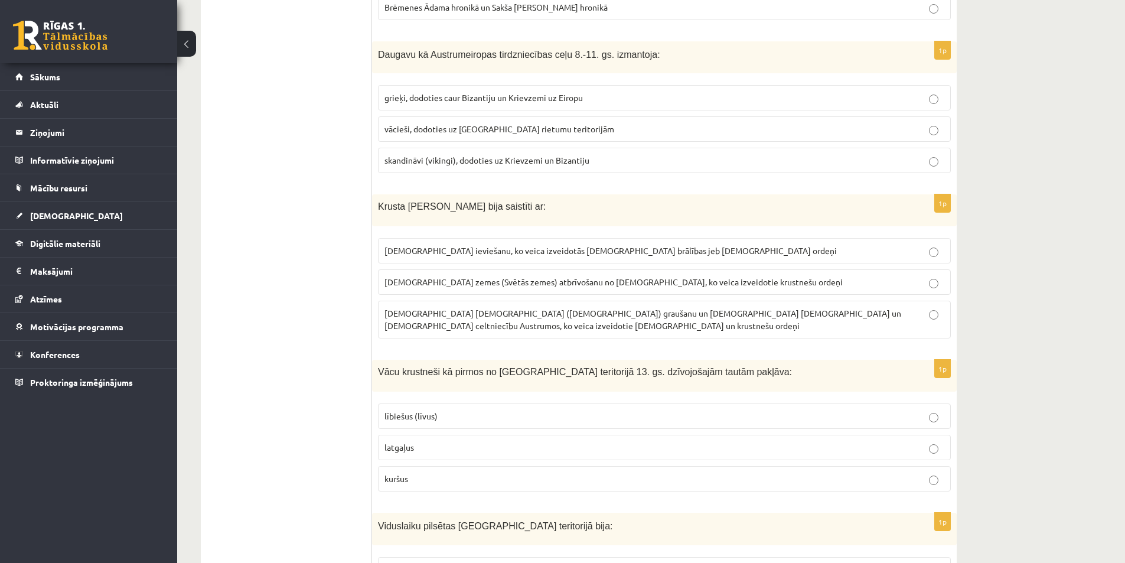
scroll to position [3952, 0]
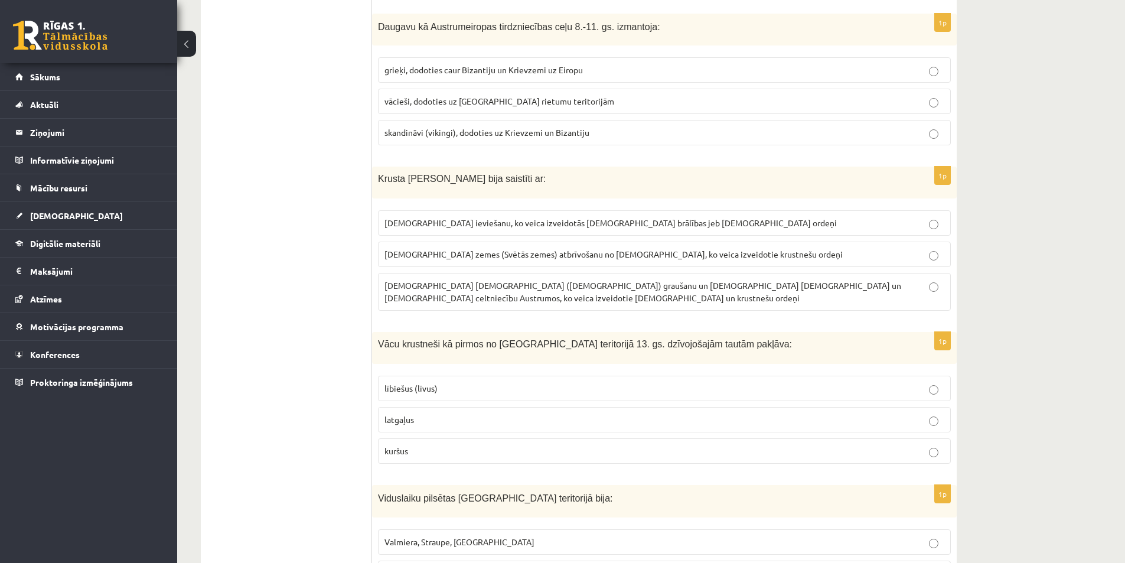
drag, startPoint x: 370, startPoint y: 149, endPoint x: 606, endPoint y: 253, distance: 258.1
click at [604, 273] on label "musulmaņu mošeju (dievnamu) graušanu un kristiešu klosteru un baznīcu celtniecī…" at bounding box center [664, 292] width 573 height 38
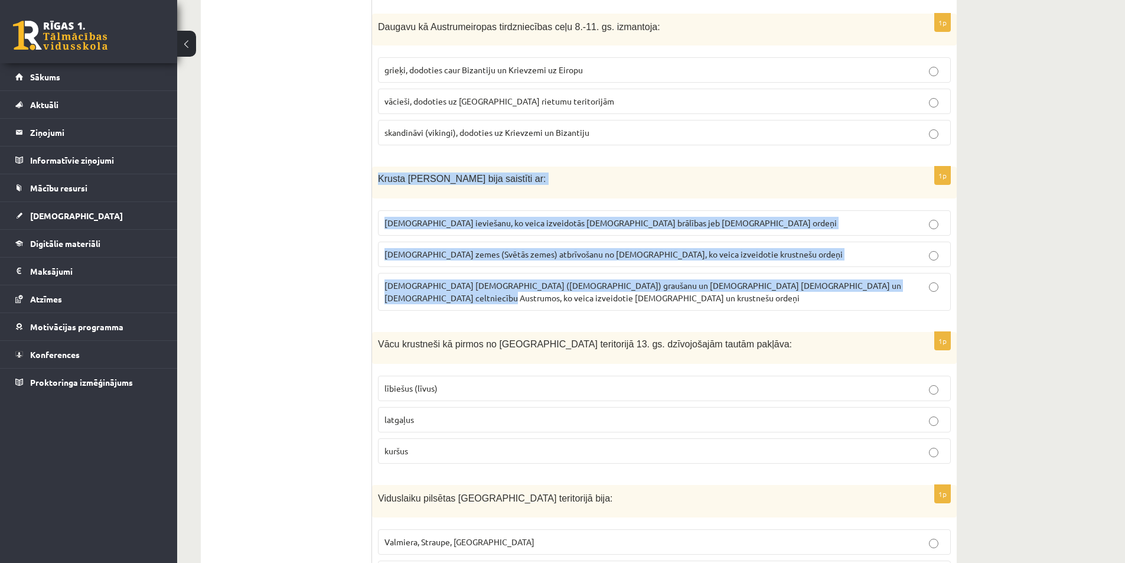
drag, startPoint x: 376, startPoint y: 147, endPoint x: 938, endPoint y: 275, distance: 576.6
click at [938, 275] on div "1p Krusta kari Austrumos bija saistīti ar: kristīgās ticības ieviešanu, ko veic…" at bounding box center [664, 244] width 585 height 154
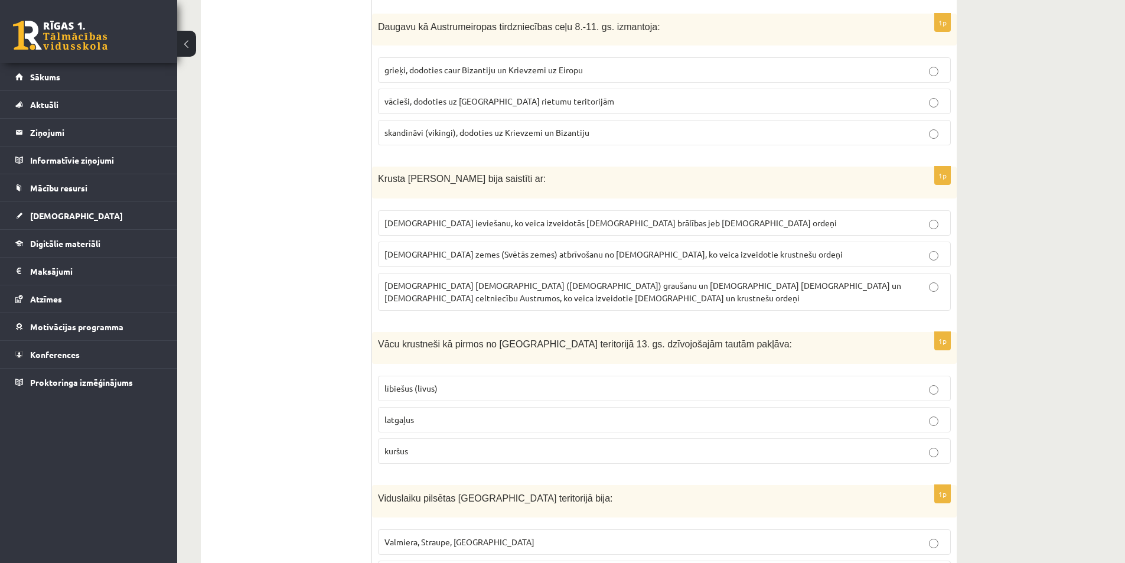
click at [475, 249] on span "Kristus zemes (Svētās zemes) atbrīvošanu no musulmaņiem, ko veica izveidotie kr…" at bounding box center [613, 254] width 458 height 11
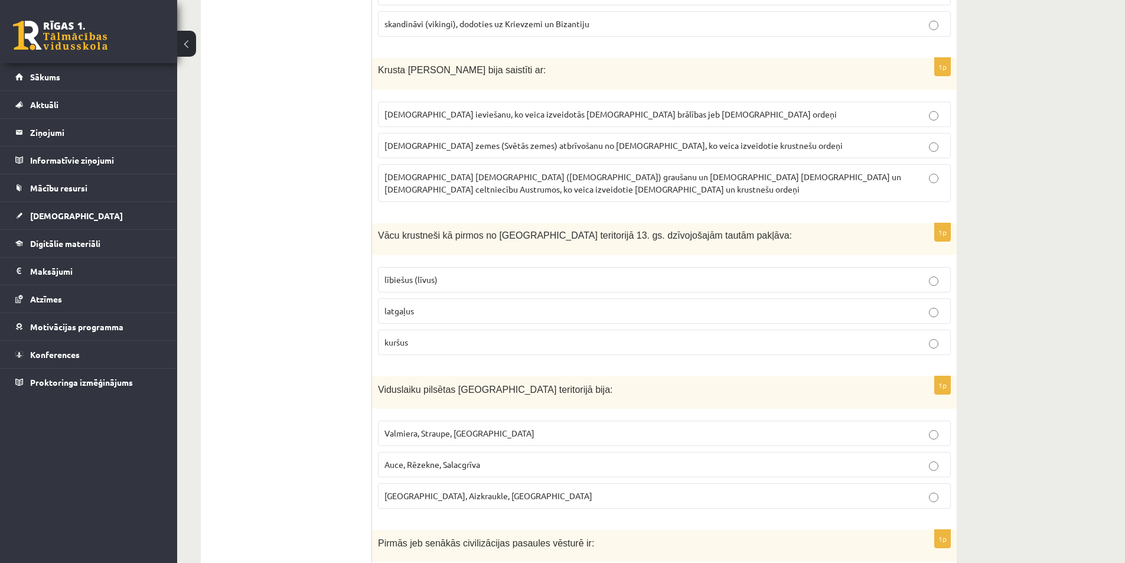
scroll to position [4070, 0]
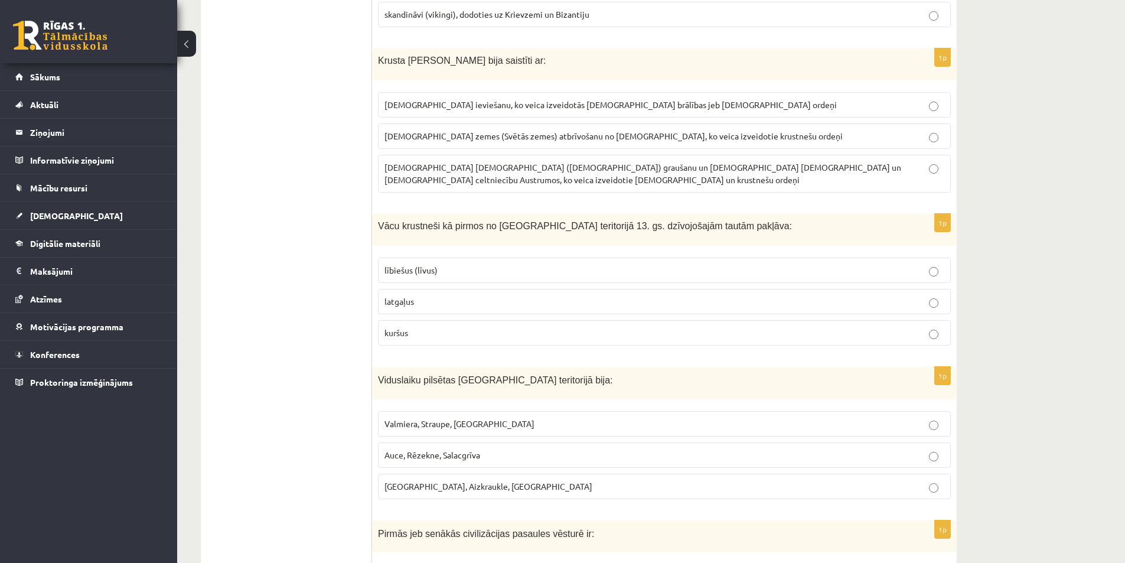
drag, startPoint x: 411, startPoint y: 207, endPoint x: 531, endPoint y: 281, distance: 141.1
click at [445, 214] on div "1p Vācu krustneši kā pirmos no Latvijas teritorijā 13. gs. dzīvojošajām tautām …" at bounding box center [664, 284] width 585 height 141
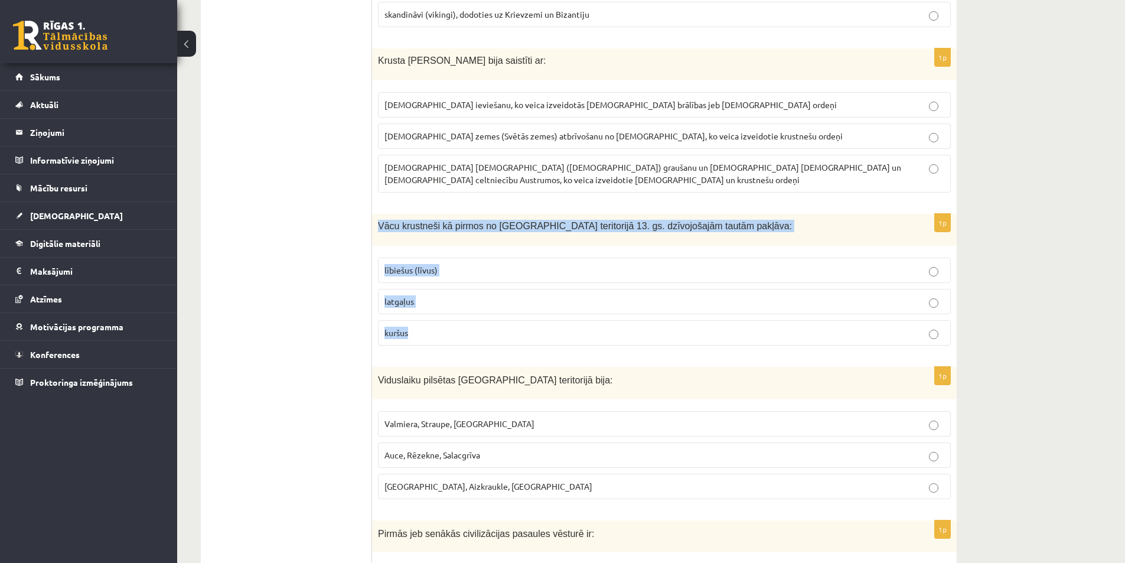
drag, startPoint x: 376, startPoint y: 182, endPoint x: 506, endPoint y: 285, distance: 165.5
click at [506, 285] on div "1p Vācu krustneši kā pirmos no Latvijas teritorijā 13. gs. dzīvojošajām tautām …" at bounding box center [664, 284] width 585 height 141
click at [413, 257] on label "lībiešus (līvus)" at bounding box center [664, 269] width 573 height 25
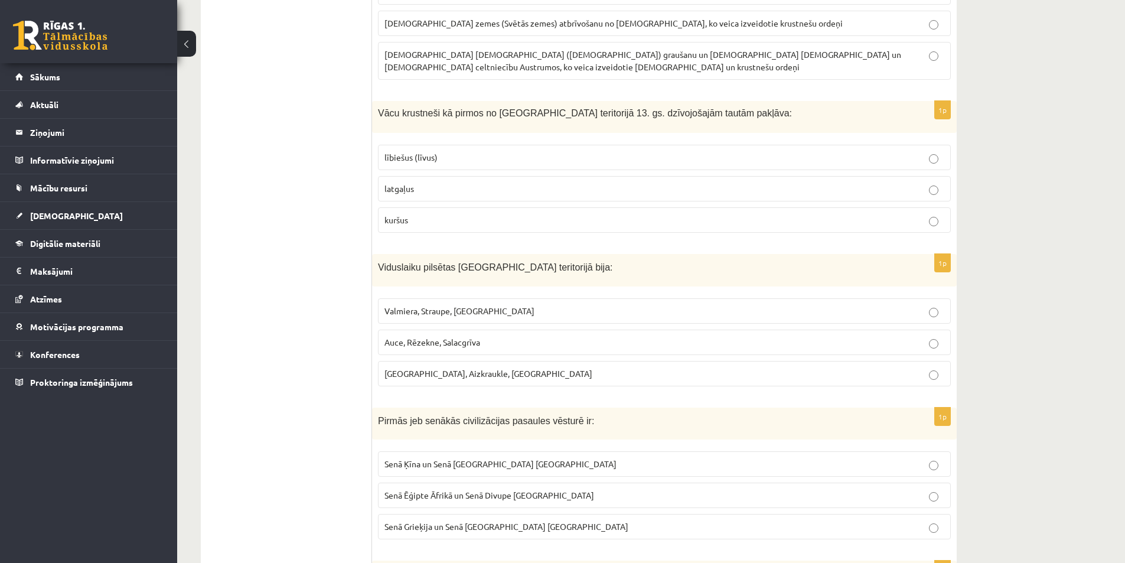
scroll to position [4188, 0]
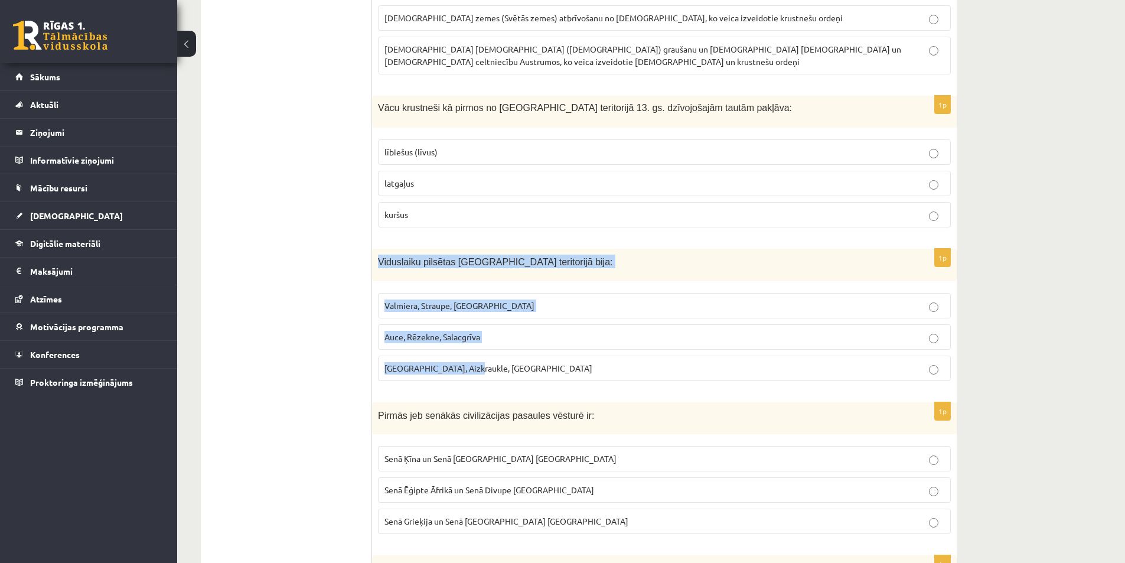
drag, startPoint x: 390, startPoint y: 221, endPoint x: 559, endPoint y: 325, distance: 198.1
click at [559, 325] on div "1p Viduslaiku pilsētas Latvijas teritorijā bija: Valmiera, Straupe, Koknese Auc…" at bounding box center [664, 320] width 585 height 142
click at [416, 363] on span "Rīga, Aizkraukle, Ludza" at bounding box center [488, 368] width 208 height 11
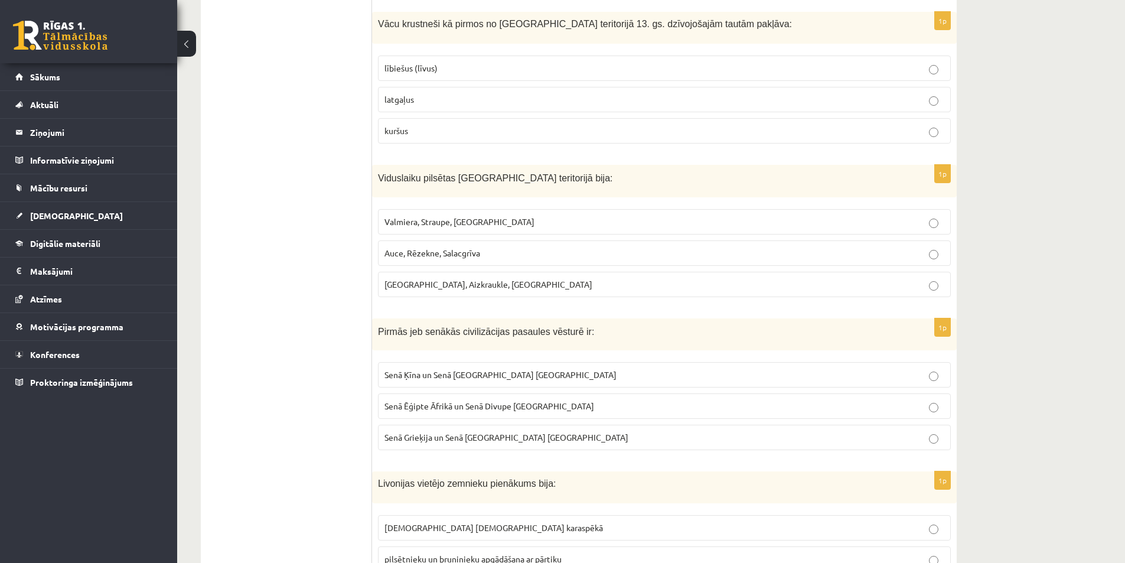
scroll to position [4306, 0]
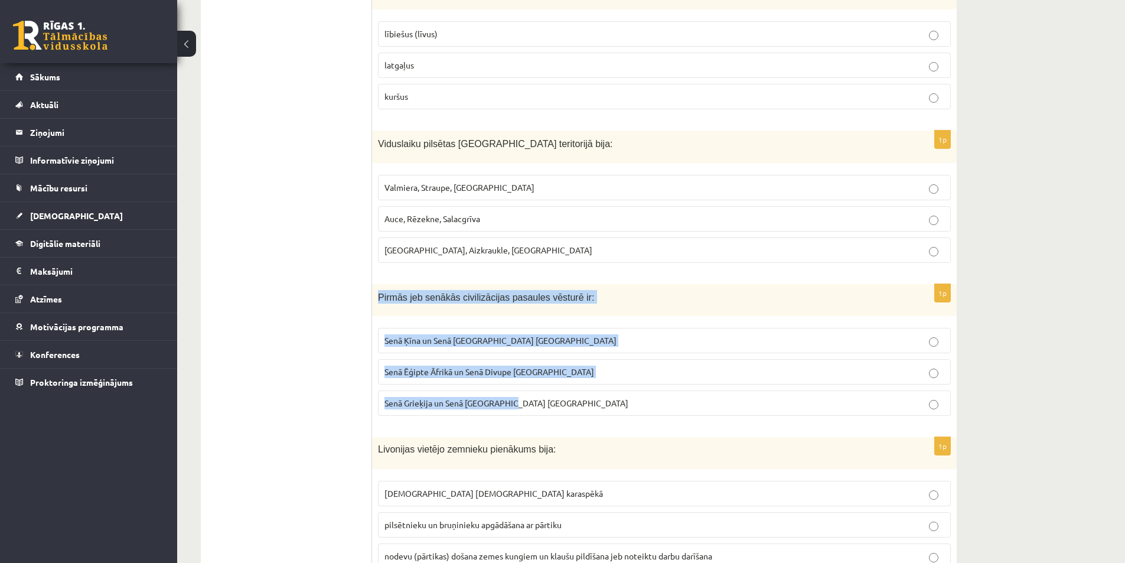
drag, startPoint x: 379, startPoint y: 256, endPoint x: 537, endPoint y: 367, distance: 192.5
click at [537, 367] on div "1p Pirmās jeb senākās civilizācijas pasaules vēsturē ir: Senā Ķīna un Senā Indi…" at bounding box center [664, 355] width 585 height 142
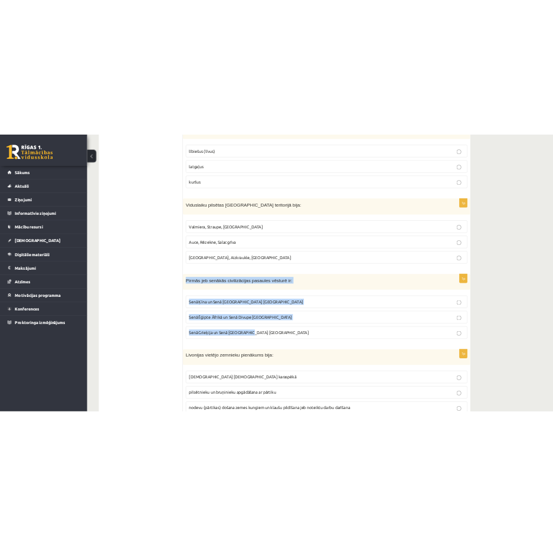
scroll to position [4319, 0]
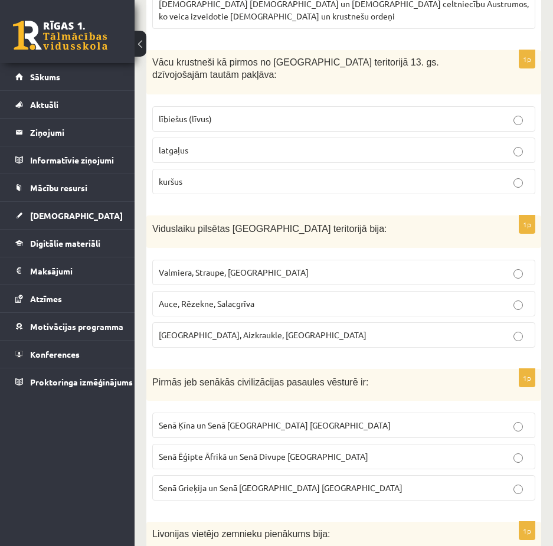
scroll to position [4525, 0]
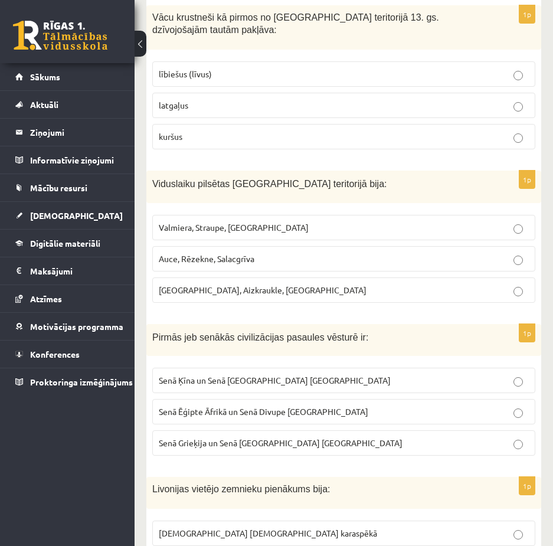
drag, startPoint x: 268, startPoint y: 308, endPoint x: 288, endPoint y: 350, distance: 47.0
click at [269, 406] on span "Senā Ēģipte Āfrikā un Senā Divupe Āzijā" at bounding box center [264, 411] width 210 height 11
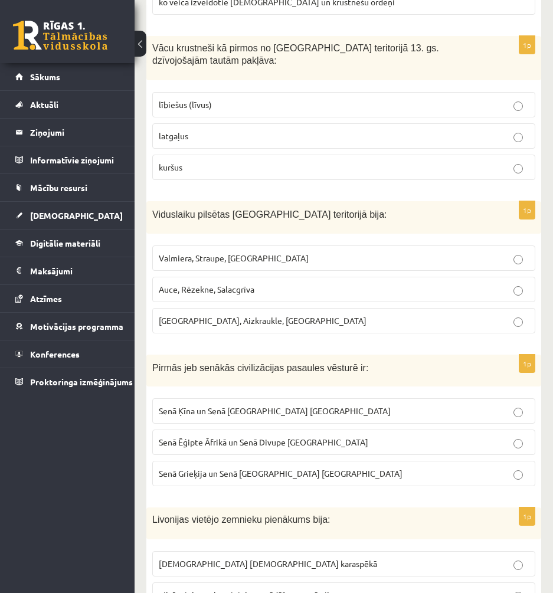
scroll to position [4319, 0]
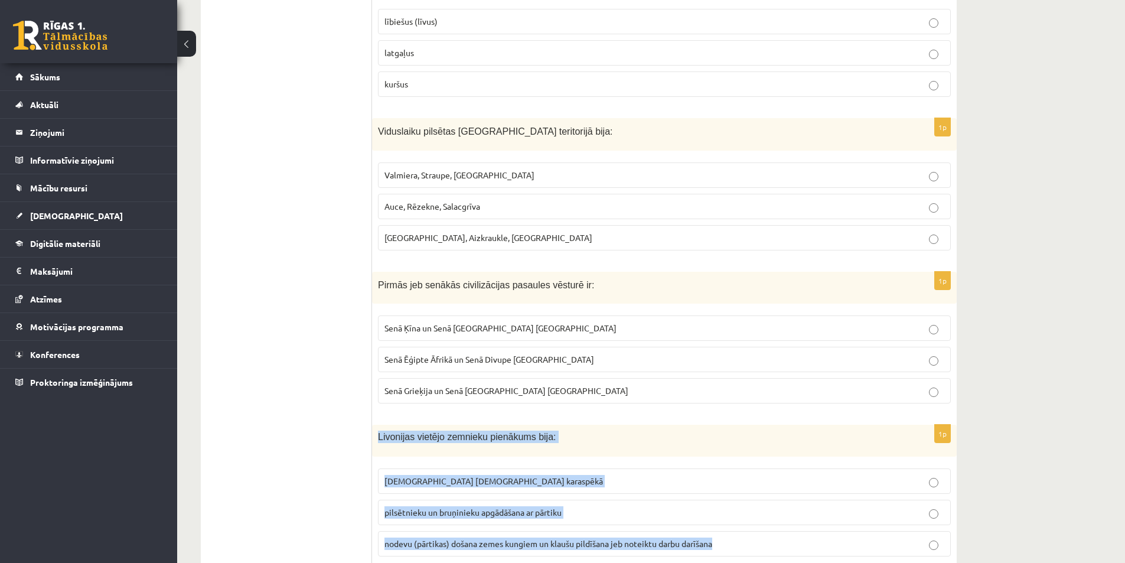
drag, startPoint x: 377, startPoint y: 390, endPoint x: 738, endPoint y: 523, distance: 384.9
click at [738, 523] on div "1p Livonijas vietējo zemnieku pienākums bija: karadienests Livonijas ordeņa kar…" at bounding box center [664, 495] width 585 height 141
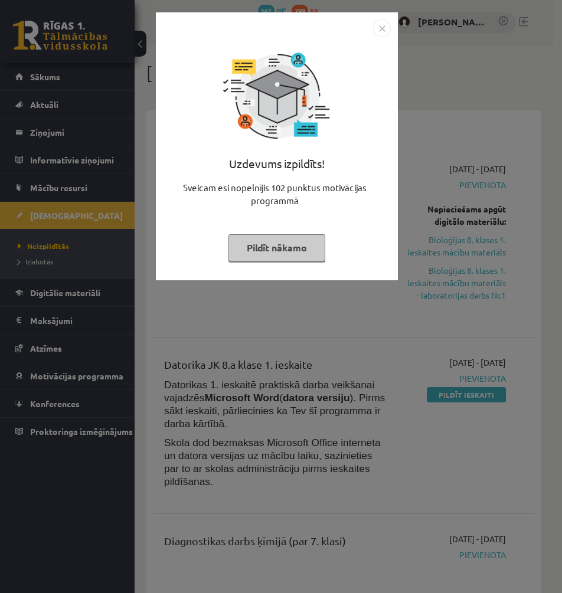
scroll to position [230, 0]
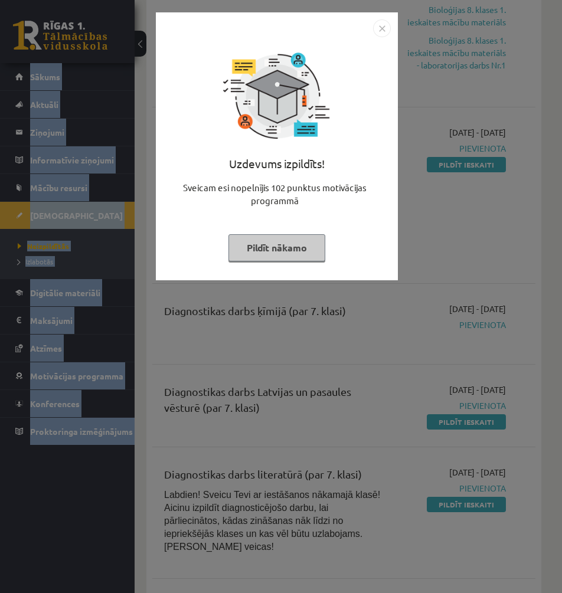
click at [231, 0] on html "0 Dāvanas 561 mP 299 xp Ričards Ozols Sākums Aktuāli Kā mācīties eSKOLĀ Kontakt…" at bounding box center [281, 66] width 562 height 593
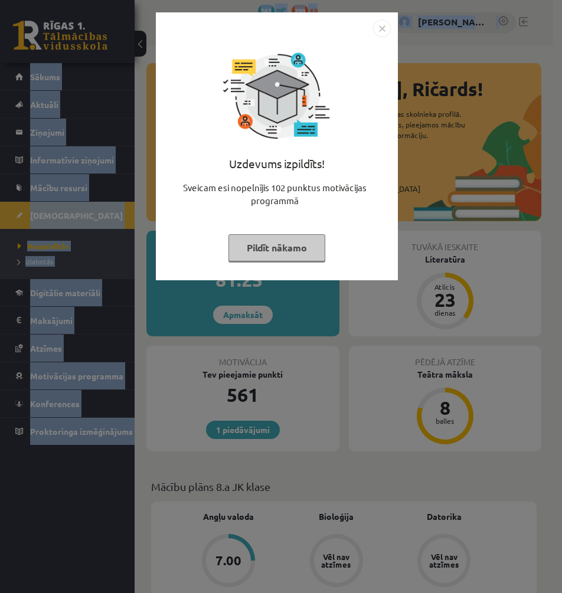
click at [382, 24] on img "Close" at bounding box center [382, 28] width 18 height 18
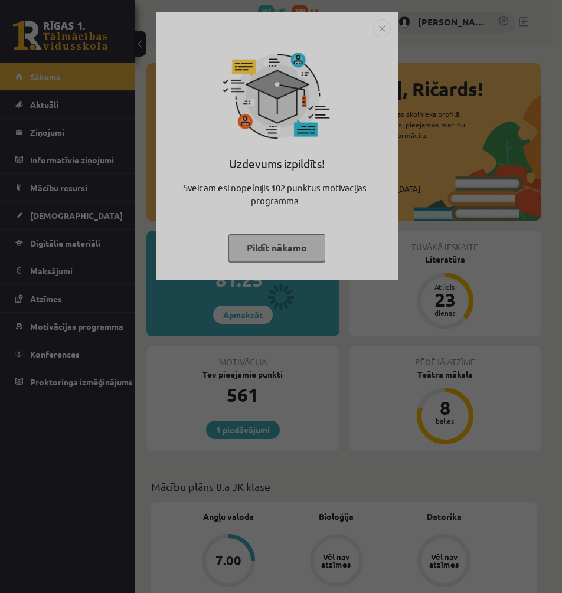
scroll to position [230, 0]
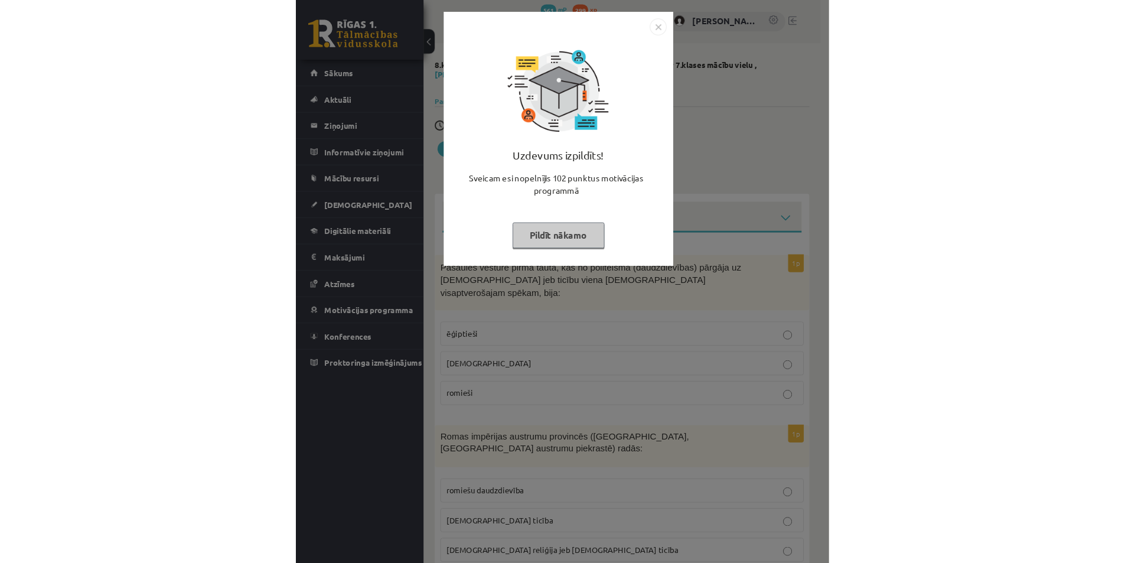
scroll to position [4319, 0]
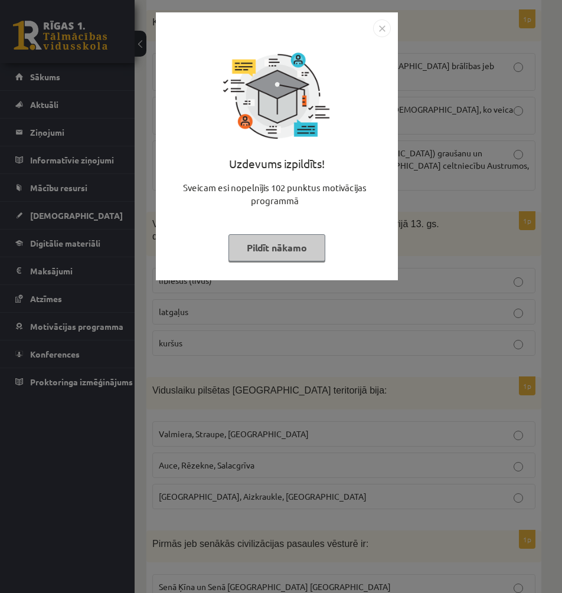
click at [379, 29] on img "Close" at bounding box center [382, 28] width 18 height 18
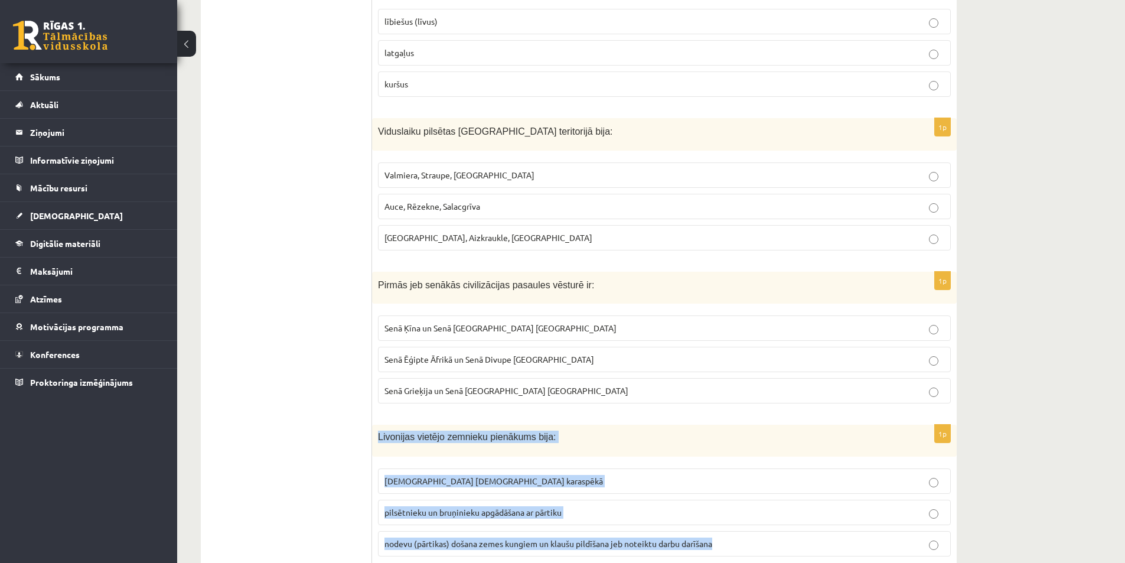
drag, startPoint x: 428, startPoint y: 424, endPoint x: 736, endPoint y: 526, distance: 325.1
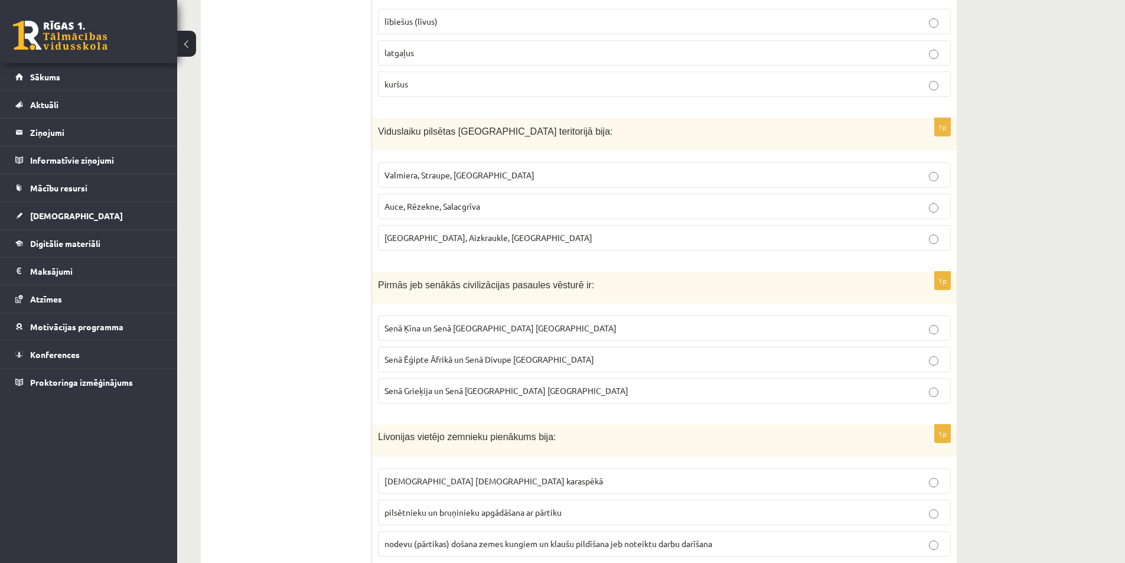
drag, startPoint x: 291, startPoint y: 360, endPoint x: 483, endPoint y: 419, distance: 200.8
click at [418, 537] on p "nodevu (pārtikas) došana zemes kungiem un klaušu pildīšana jeb noteiktu darbu d…" at bounding box center [664, 543] width 560 height 12
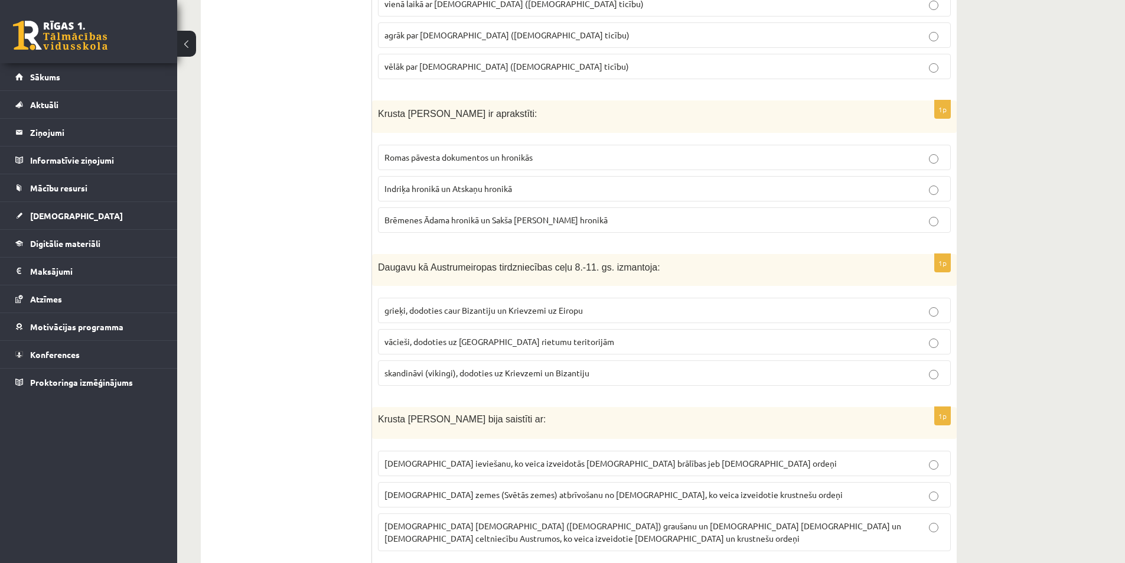
scroll to position [0, 0]
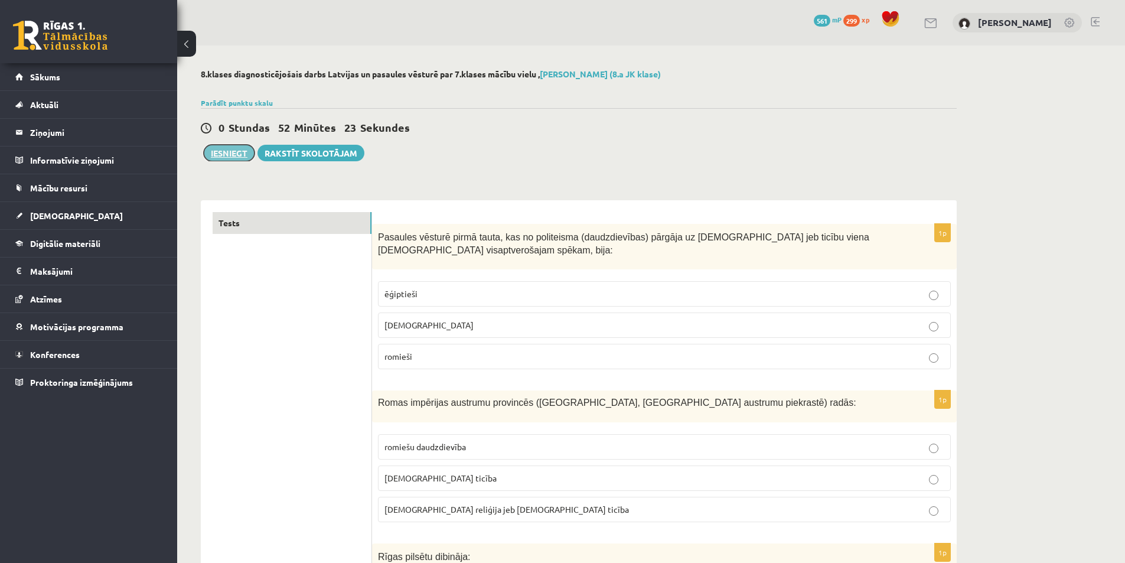
click at [230, 157] on button "Iesniegt" at bounding box center [229, 153] width 51 height 17
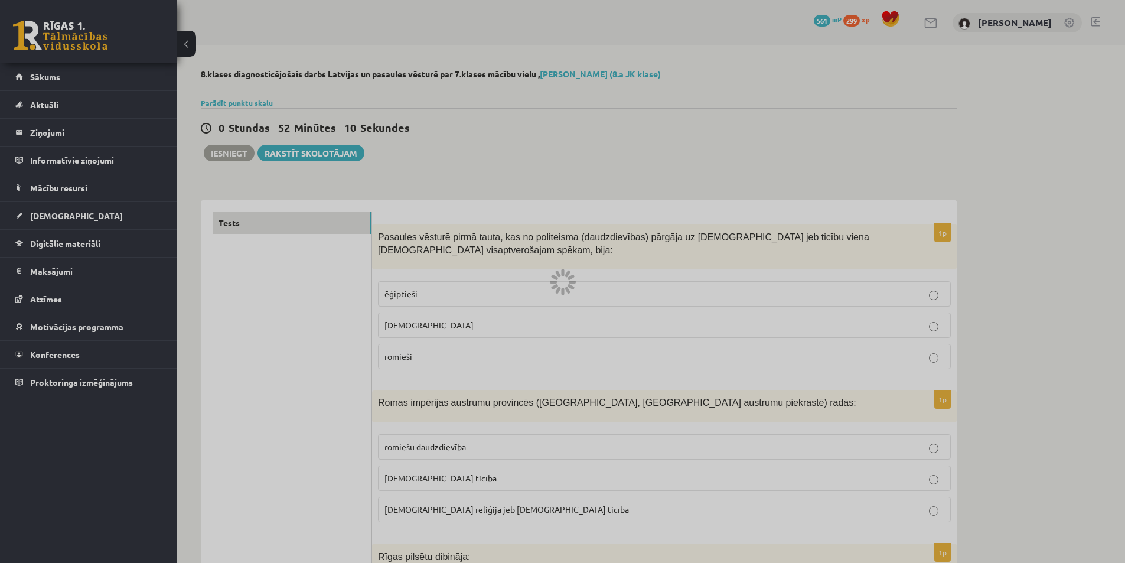
click at [331, 367] on div at bounding box center [562, 281] width 1125 height 563
click at [203, 289] on div at bounding box center [562, 281] width 1125 height 563
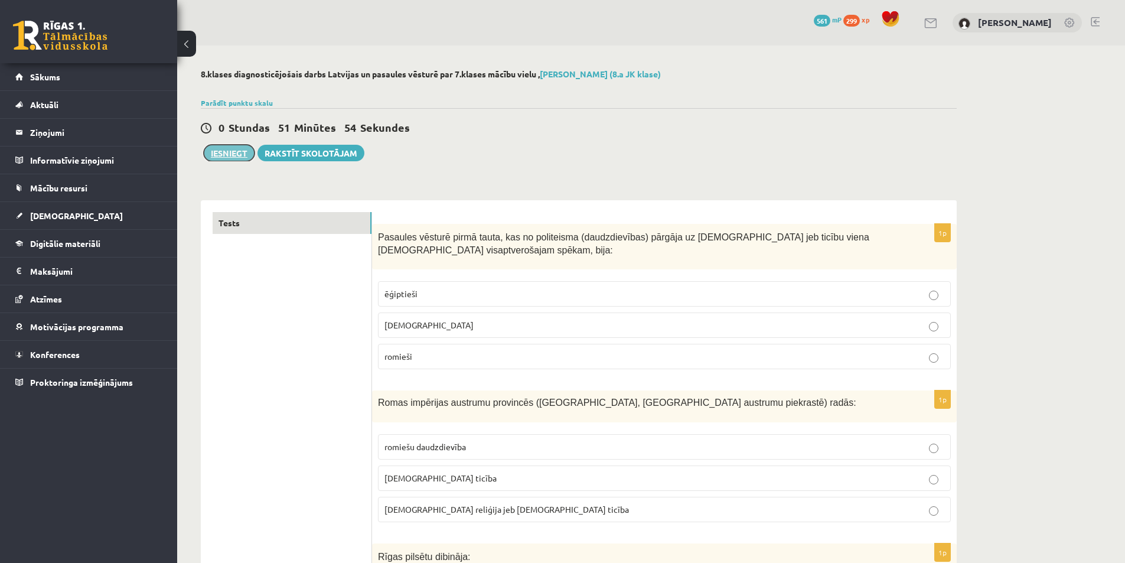
click at [231, 149] on button "Iesniegt" at bounding box center [229, 153] width 51 height 17
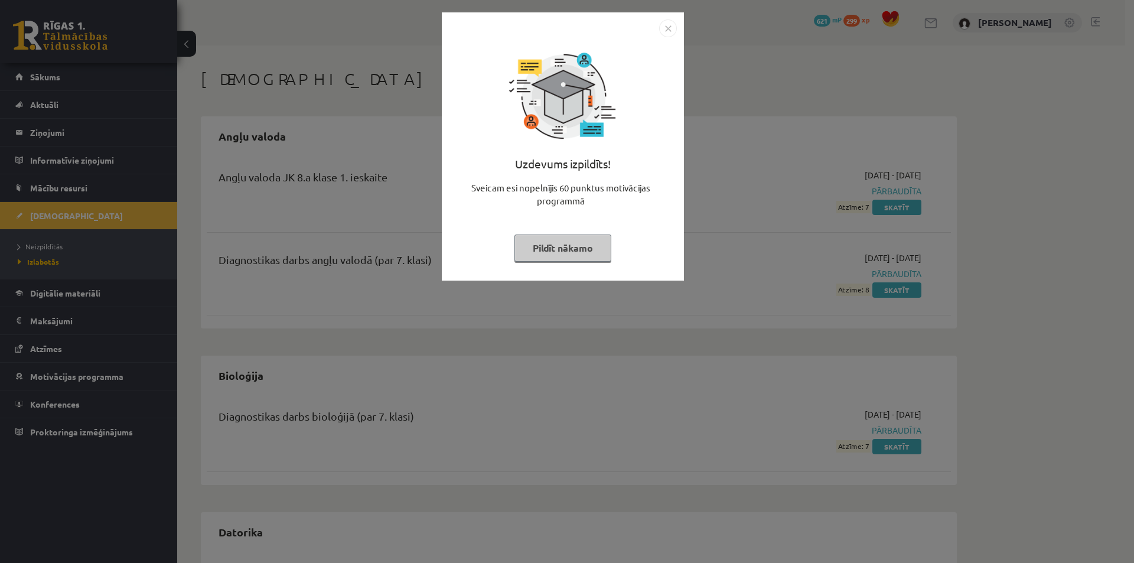
click at [378, 329] on div "Uzdevums izpildīts! Sveicam esi nopelnījis 60 punktus motivācijas programmā Pil…" at bounding box center [567, 281] width 1134 height 563
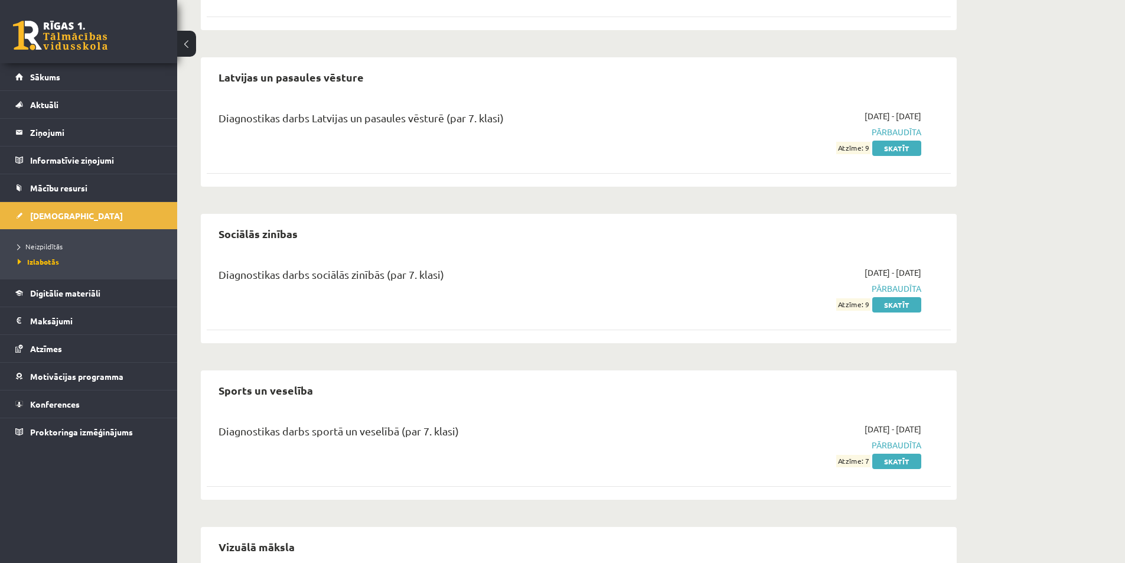
scroll to position [1417, 0]
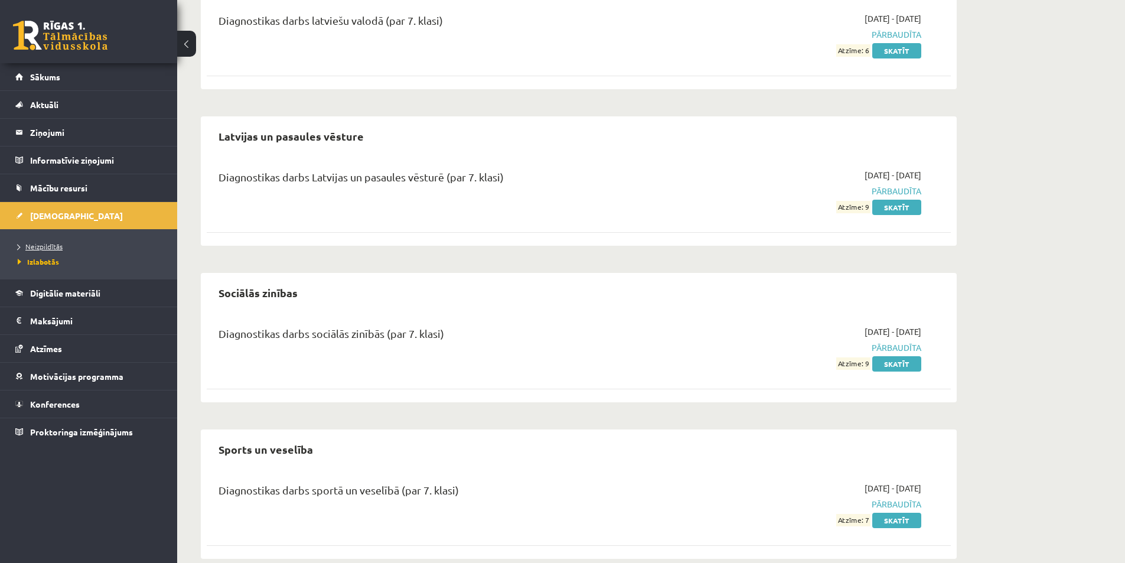
click at [56, 247] on span "Neizpildītās" at bounding box center [40, 246] width 45 height 9
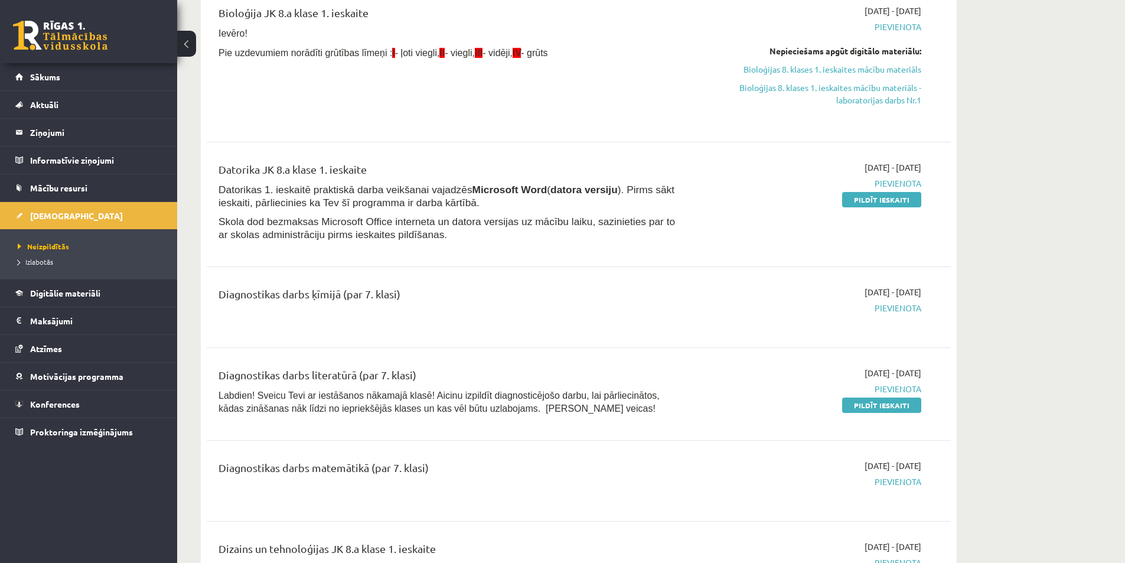
scroll to position [177, 0]
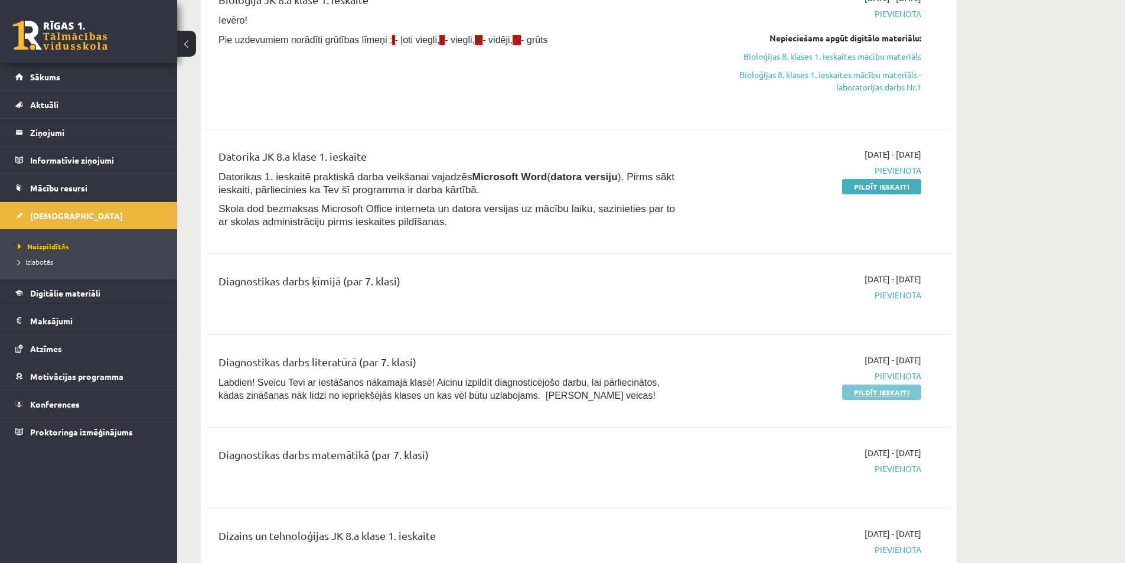
click at [879, 395] on link "Pildīt ieskaiti" at bounding box center [881, 391] width 79 height 15
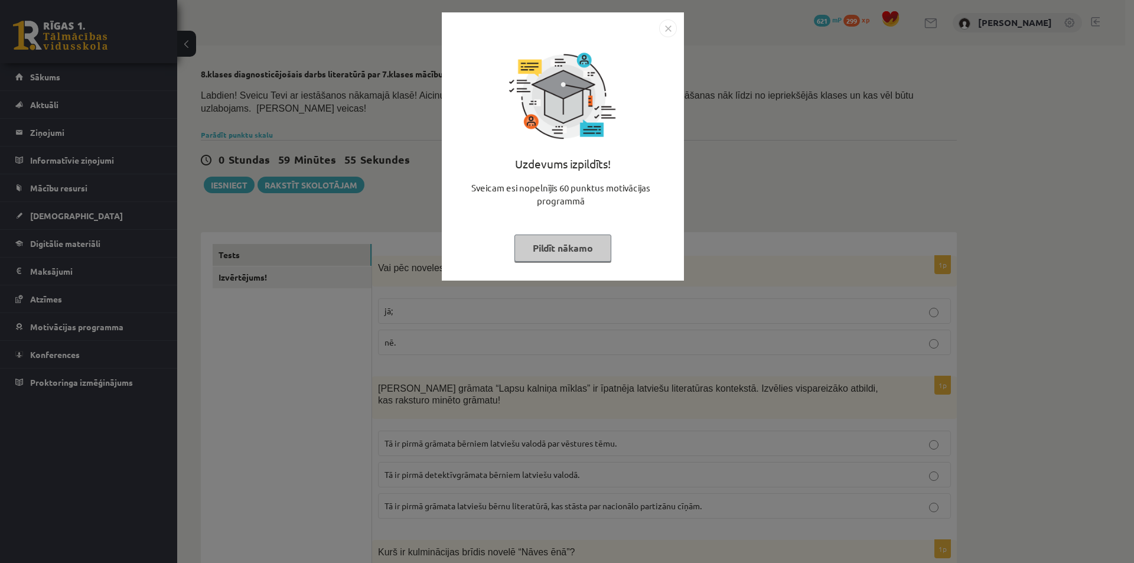
click at [346, 332] on div "Uzdevums izpildīts! Sveicam esi nopelnījis 60 punktus motivācijas programmā Pil…" at bounding box center [567, 281] width 1134 height 563
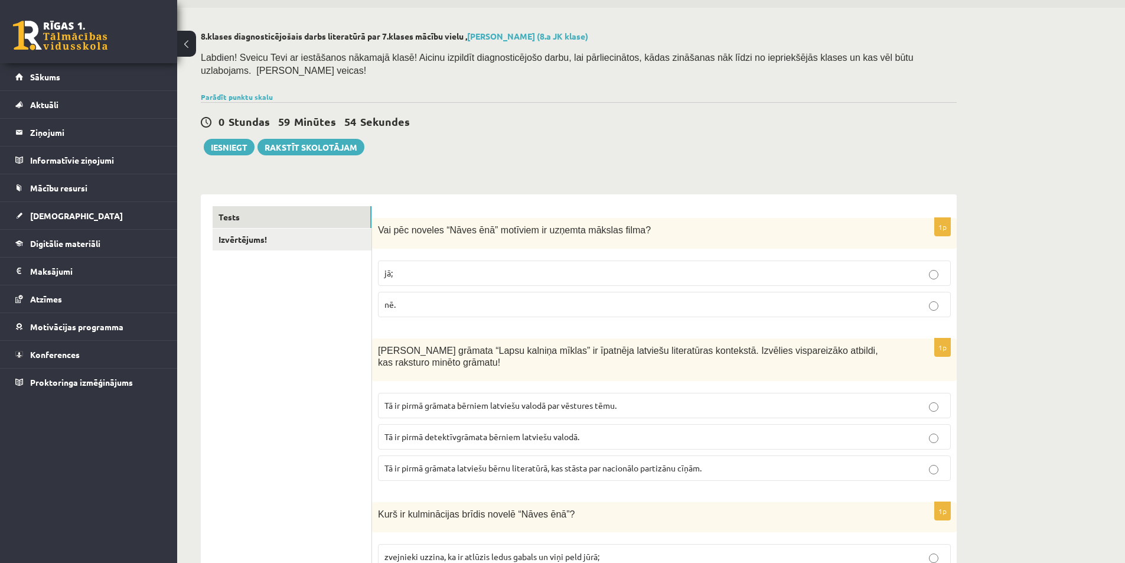
scroll to position [59, 0]
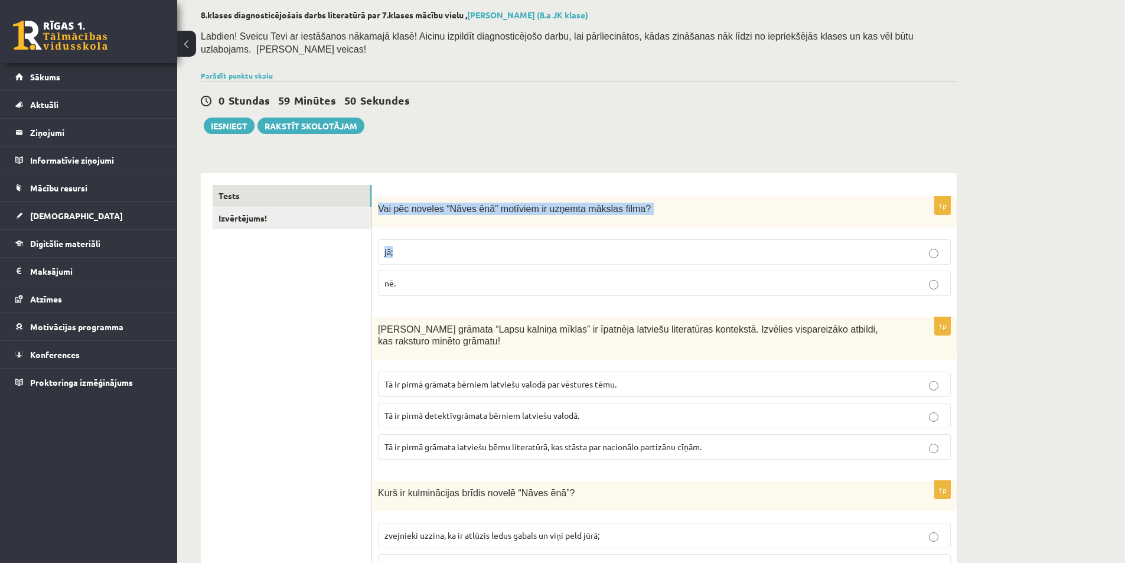
drag, startPoint x: 377, startPoint y: 193, endPoint x: 445, endPoint y: 217, distance: 72.1
click at [445, 217] on div "1p Vai pēc noveles “Nāves ēnā” motīviem ir uzņemta mākslas filma? jā; nē." at bounding box center [664, 251] width 585 height 108
click at [443, 246] on p "jā;" at bounding box center [664, 252] width 560 height 12
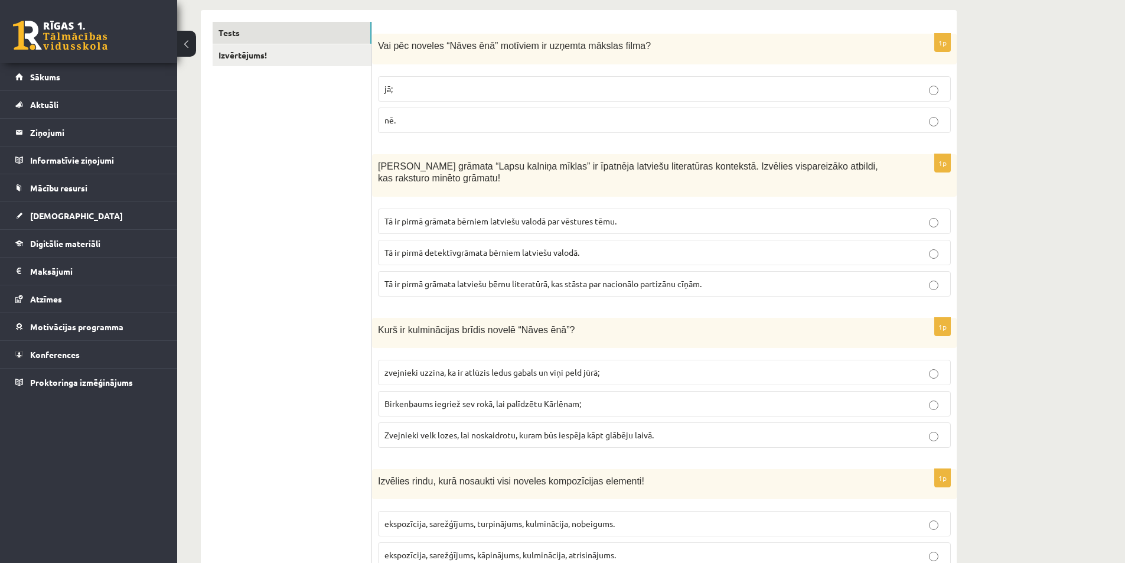
scroll to position [236, 0]
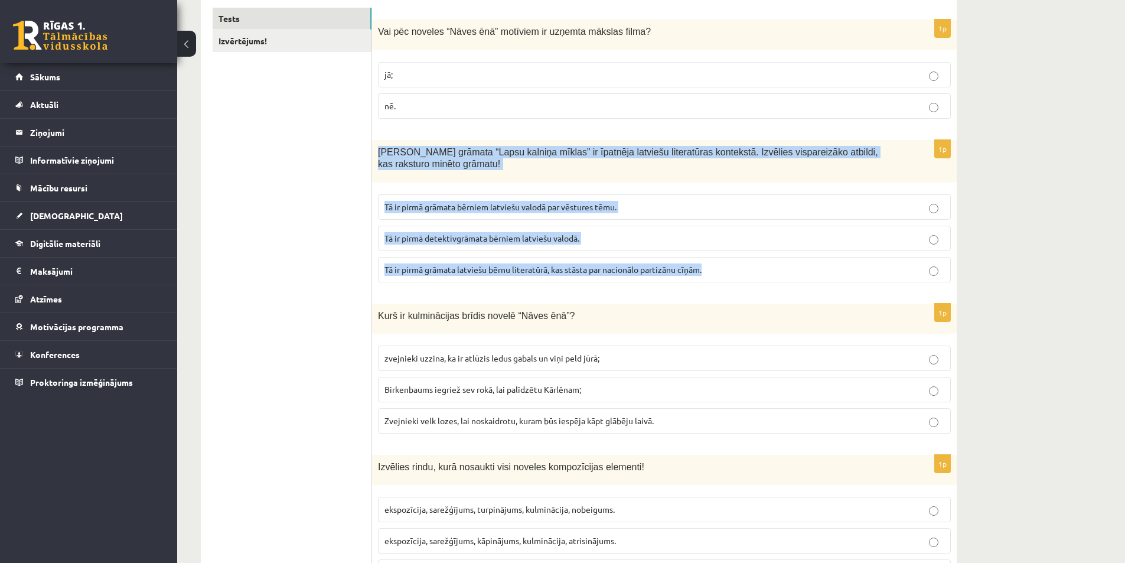
drag, startPoint x: 375, startPoint y: 132, endPoint x: 725, endPoint y: 267, distance: 374.6
click at [725, 268] on div "1p Māra Runguļa grāmata “Lapsu kalniņa mīklas” ir īpatnēja latviešu literatūras…" at bounding box center [664, 216] width 585 height 152
copy div "Māra Runguļa grāmata “Lapsu kalniņa mīklas” ir īpatnēja latviešu literatūras ko…"
click at [451, 201] on span "Tā ir pirmā grāmata bērniem latviešu valodā par vēstures tēmu." at bounding box center [500, 206] width 232 height 11
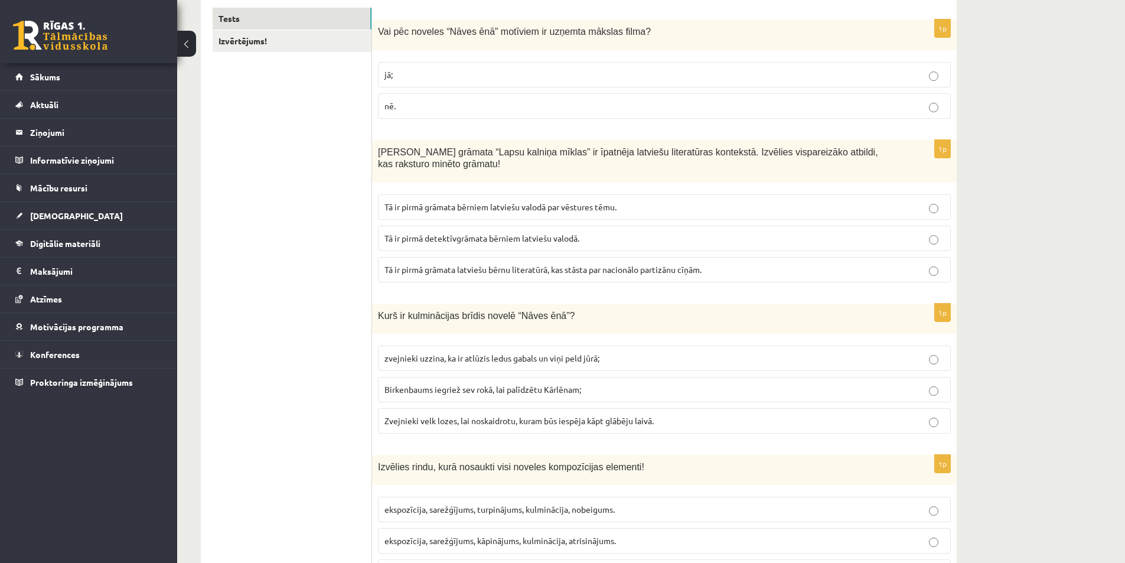
click at [529, 264] on span "Tā ir pirmā grāmata latviešu bērnu literatūrā, kas stāsta par nacionālo partizā…" at bounding box center [542, 269] width 317 height 11
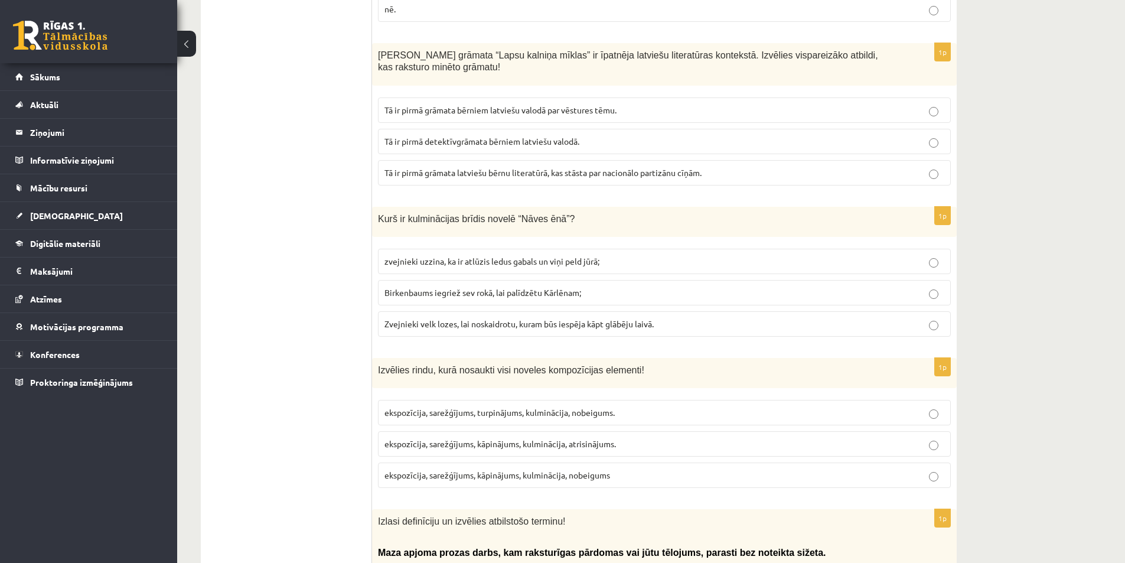
scroll to position [354, 0]
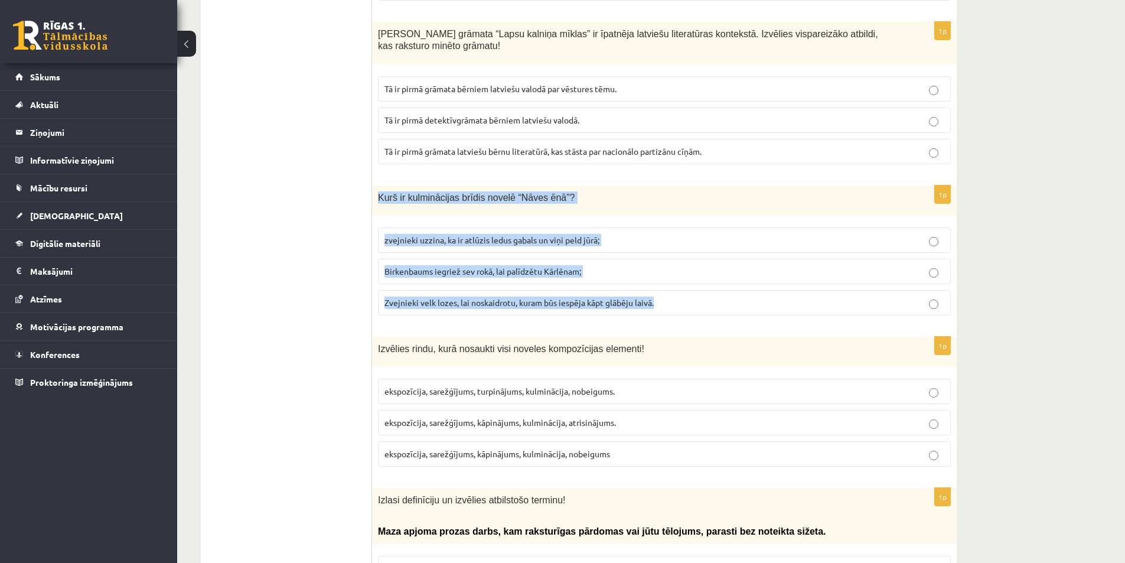
drag, startPoint x: 396, startPoint y: 185, endPoint x: 693, endPoint y: 297, distance: 317.0
copy div "Kurš ir kulminācijas brīdis novelē “Nāves ēnā”? zvejnieki uzzina, ka ir atlūzis…"
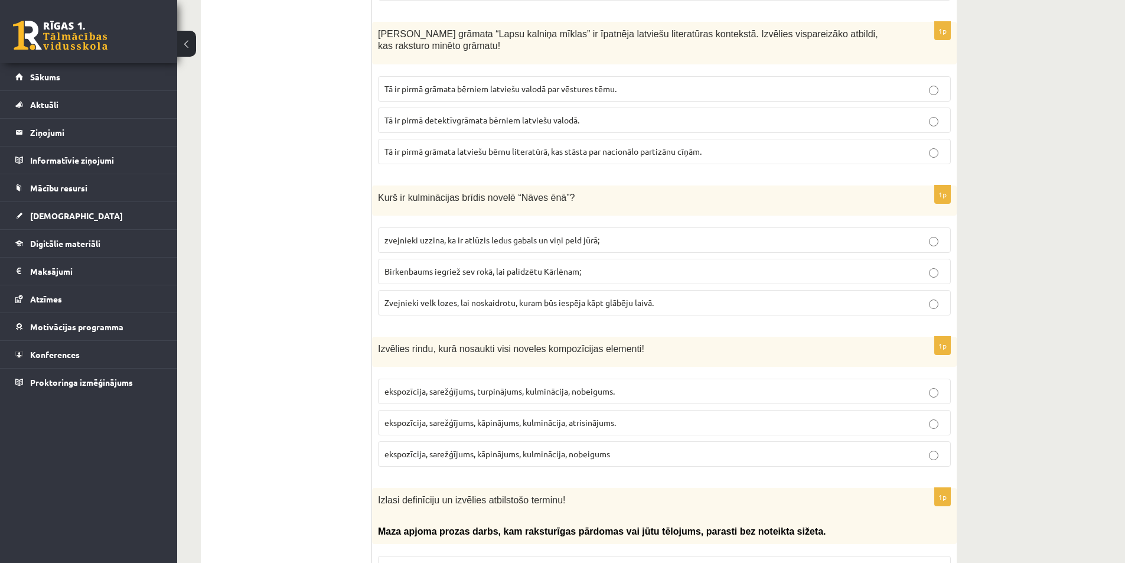
click at [422, 297] on span "Zvejnieki velk lozes, lai noskaidrotu, kuram būs iespēja kāpt glābēju laivā." at bounding box center [518, 302] width 269 height 11
click at [445, 297] on span "Zvejnieki velk lozes, lai noskaidrotu, kuram būs iespēja kāpt glābēju laivā." at bounding box center [518, 302] width 269 height 11
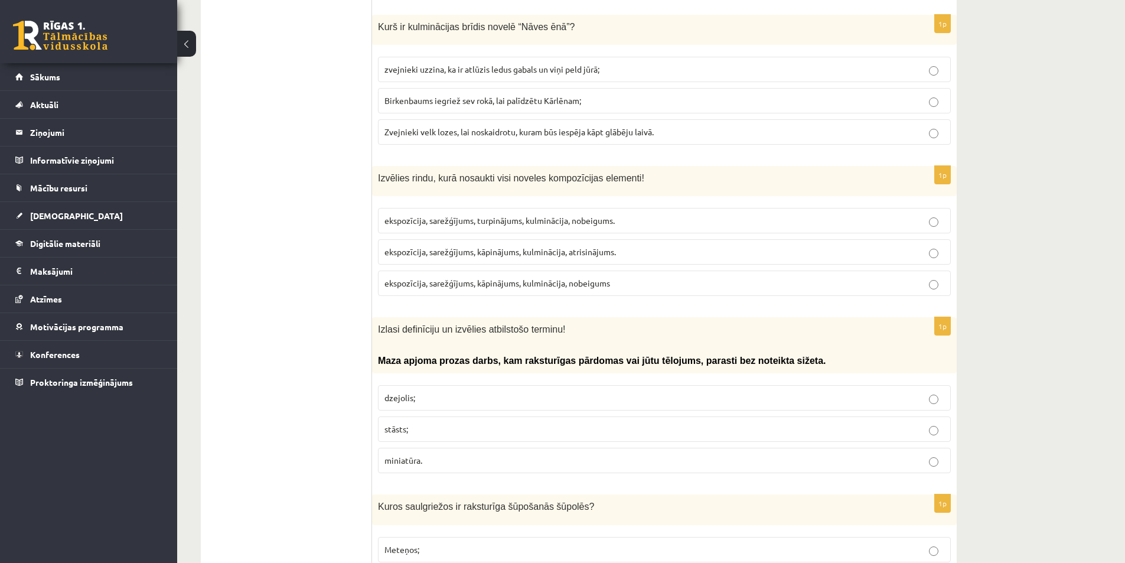
scroll to position [531, 0]
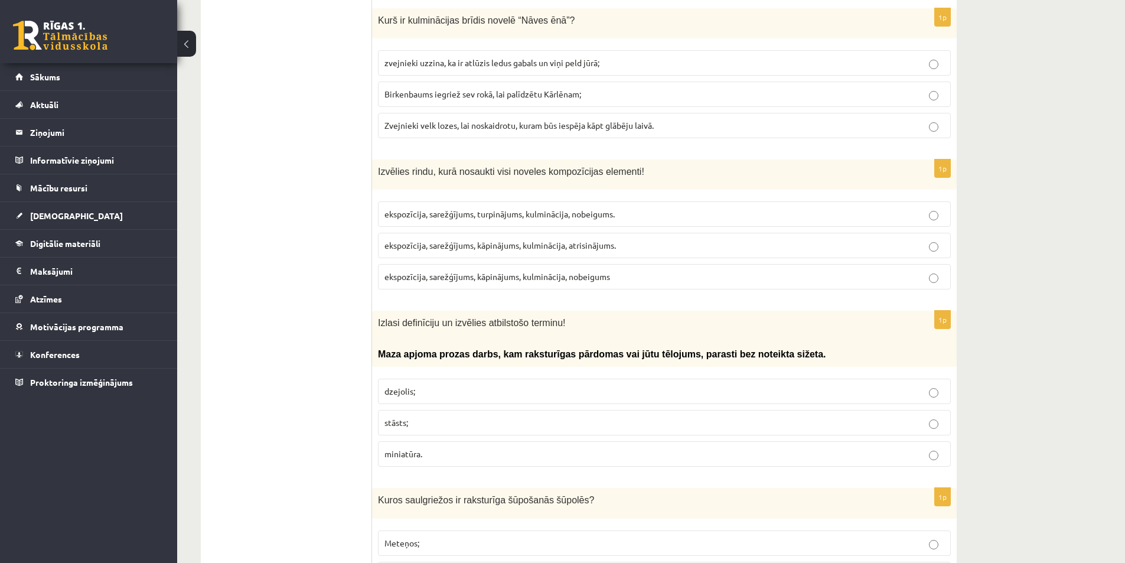
drag, startPoint x: 386, startPoint y: 159, endPoint x: 483, endPoint y: 201, distance: 105.5
click at [477, 208] on span "ekspozīcija, sarežģījums, turpinājums, kulminācija, nobeigums." at bounding box center [499, 213] width 230 height 11
drag, startPoint x: 465, startPoint y: 168, endPoint x: 443, endPoint y: 167, distance: 21.9
click at [464, 167] on div "Izvēlies rindu, kurā nosaukti visi noveles kompozīcijas elementi!" at bounding box center [664, 174] width 585 height 30
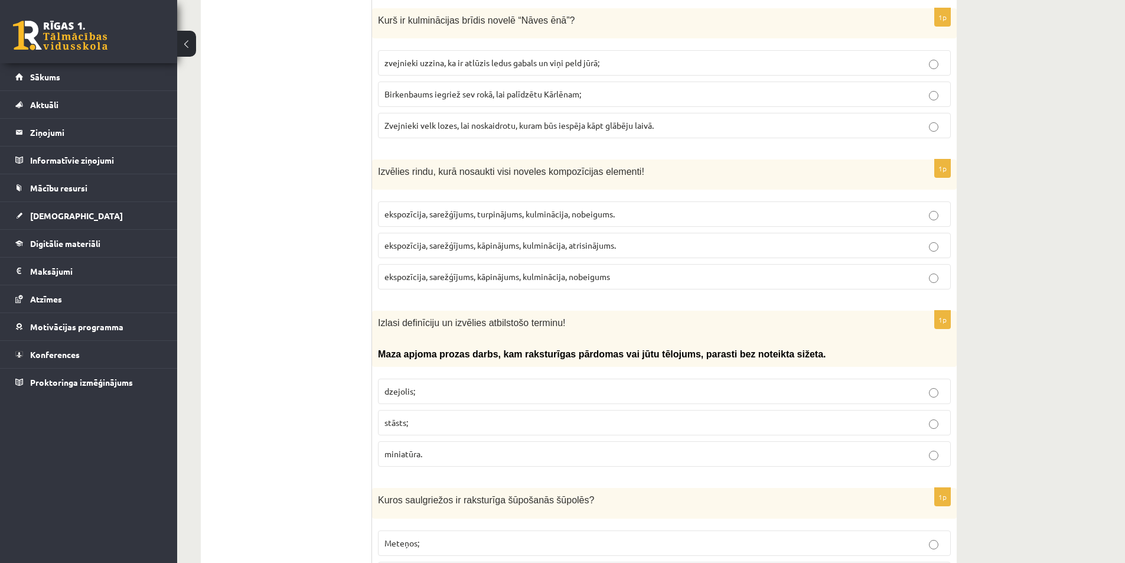
click at [411, 177] on div "Izvēlies rindu, kurā nosaukti visi noveles kompozīcijas elementi!" at bounding box center [664, 174] width 585 height 30
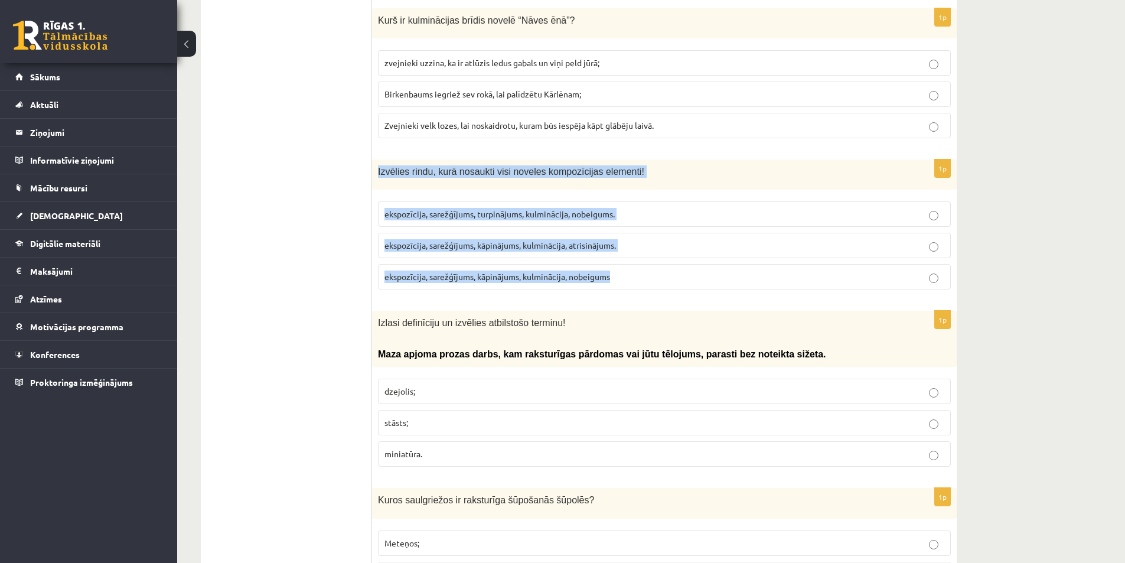
drag, startPoint x: 397, startPoint y: 165, endPoint x: 624, endPoint y: 272, distance: 249.9
click at [624, 272] on div "1p Izvēlies rindu, kurā nosaukti visi noveles kompozīcijas elementi! ekspozīcij…" at bounding box center [664, 228] width 585 height 139
copy div "Izvēlies rindu, kurā nosaukti visi noveles kompozīcijas elementi! ekspozīcija, …"
click at [510, 240] on span "ekspozīcija, sarežģījums, kāpinājums, kulminācija, atrisinājums." at bounding box center [499, 245] width 231 height 11
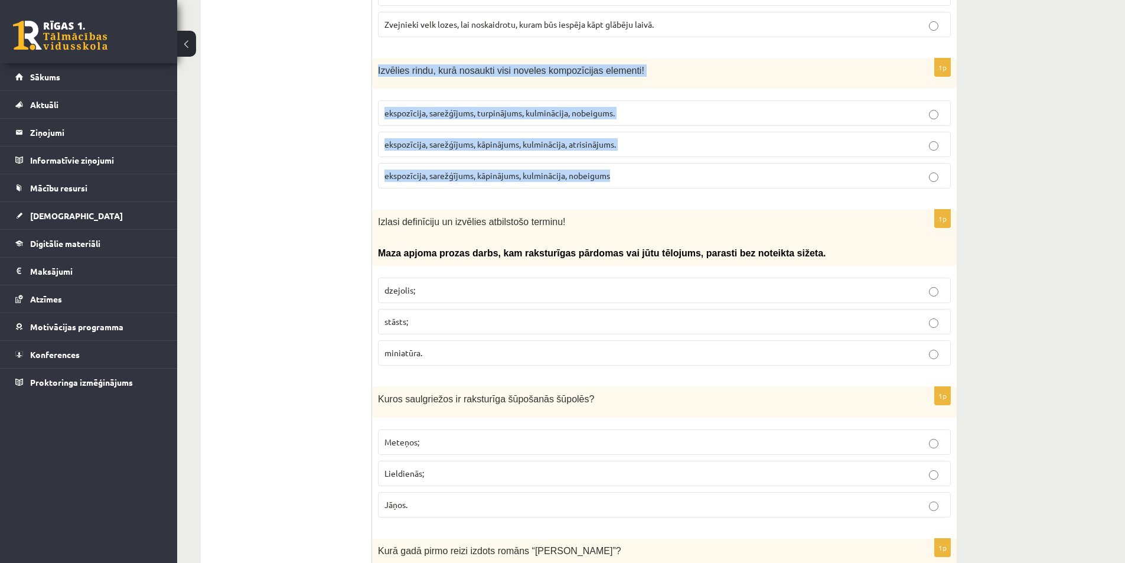
scroll to position [650, 0]
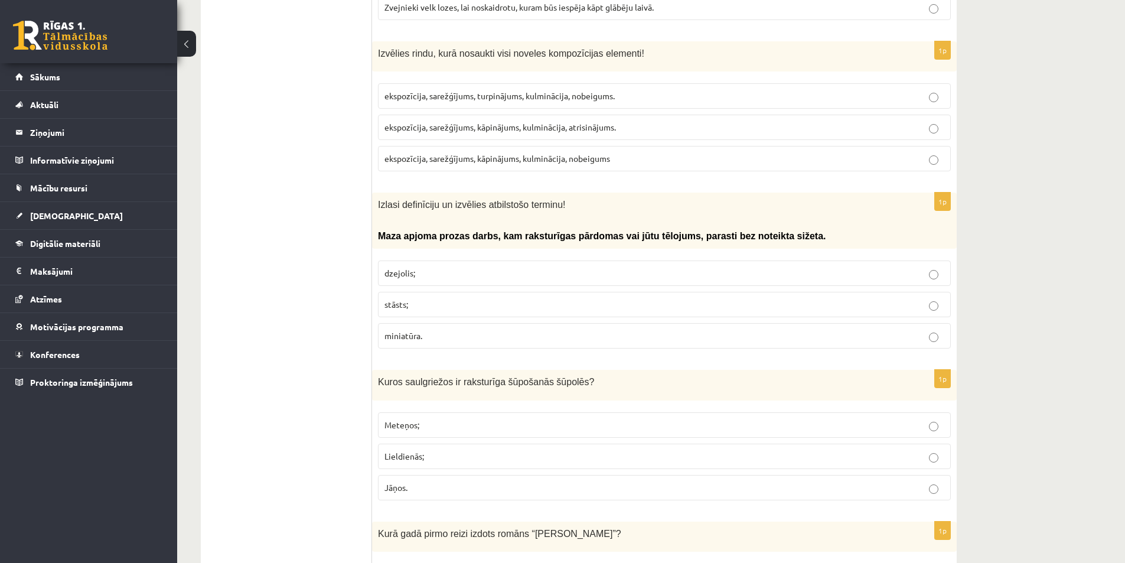
click at [379, 200] on span "Izlasi definīciju un izvēlies atbilstošo terminu!" at bounding box center [471, 205] width 187 height 10
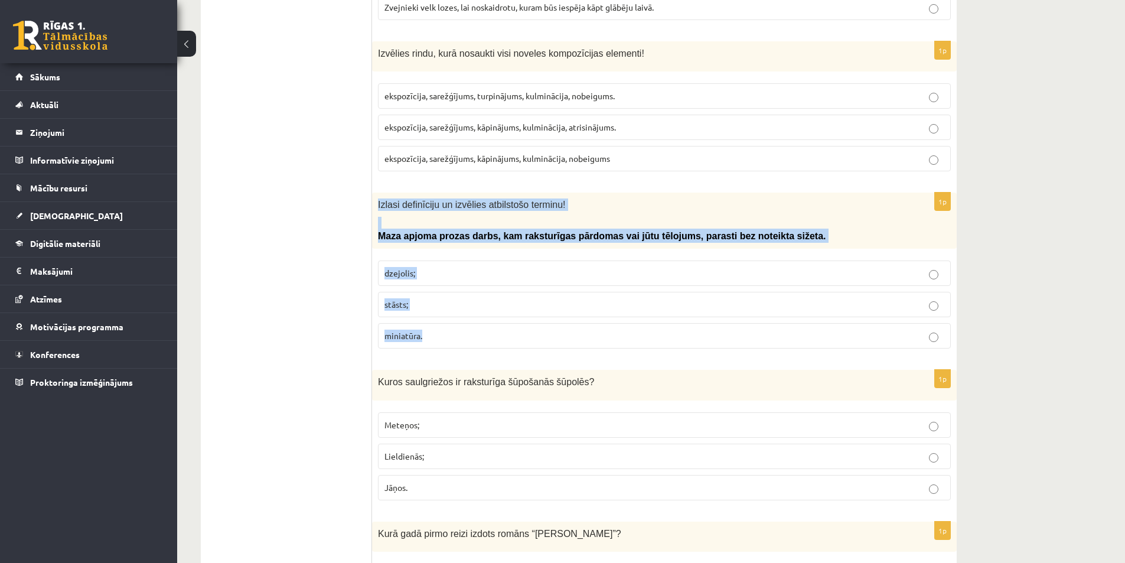
drag, startPoint x: 373, startPoint y: 187, endPoint x: 568, endPoint y: 327, distance: 239.9
click at [568, 327] on div "1p Izlasi definīciju un izvēlies atbilstošo terminu! Maza apjoma prozas darbs, …" at bounding box center [664, 275] width 585 height 165
copy div "Izlasi definīciju un izvēlies atbilstošo terminu! Maza apjoma prozas darbs, kam…"
click at [413, 335] on label "miniatūra." at bounding box center [664, 335] width 573 height 25
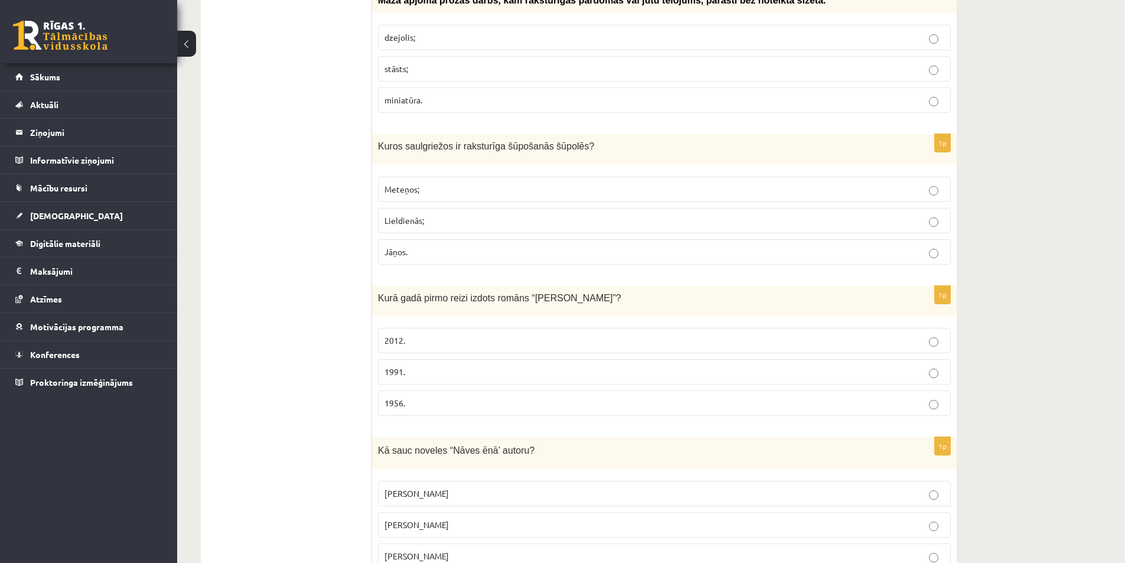
scroll to position [886, 0]
drag, startPoint x: 369, startPoint y: 130, endPoint x: 487, endPoint y: 226, distance: 152.4
click at [451, 146] on div "Kuros saulgriežos ir raksturīga šūpošanās šūpolēs?" at bounding box center [664, 148] width 585 height 30
drag, startPoint x: 379, startPoint y: 128, endPoint x: 494, endPoint y: 228, distance: 152.8
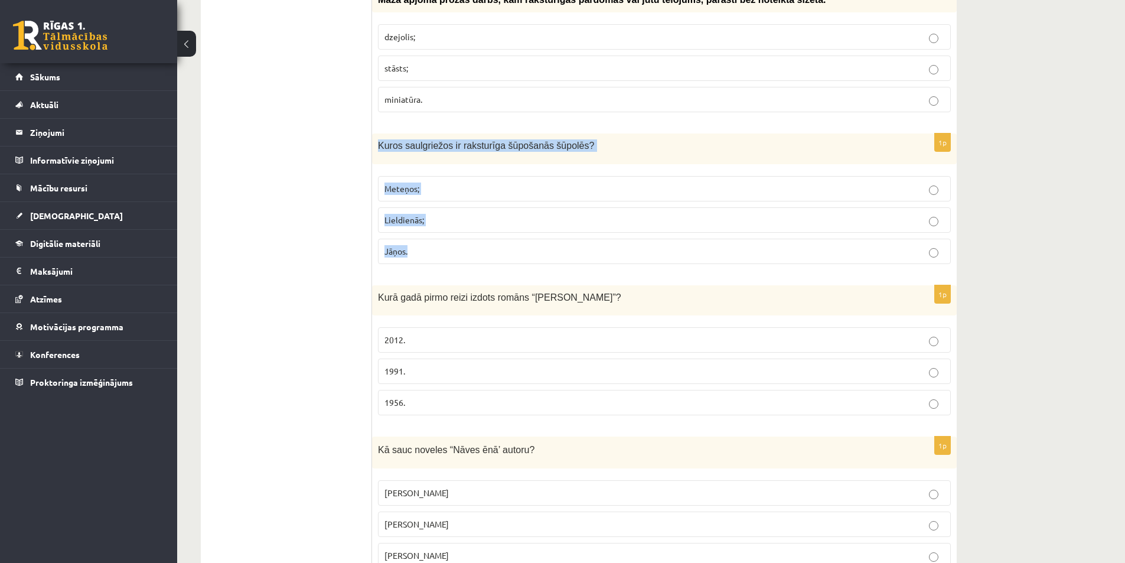
click at [494, 228] on div "1p Kuros saulgriežos ir raksturīga šūpošanās šūpolēs? Meteņos; Lieldienās; Jāņo…" at bounding box center [664, 202] width 585 height 139
copy div "Kuros saulgriežos ir raksturīga šūpošanās šūpolēs? Meteņos; Lieldienās; Jāņos."
click at [408, 214] on span "Lieldienās;" at bounding box center [404, 219] width 40 height 11
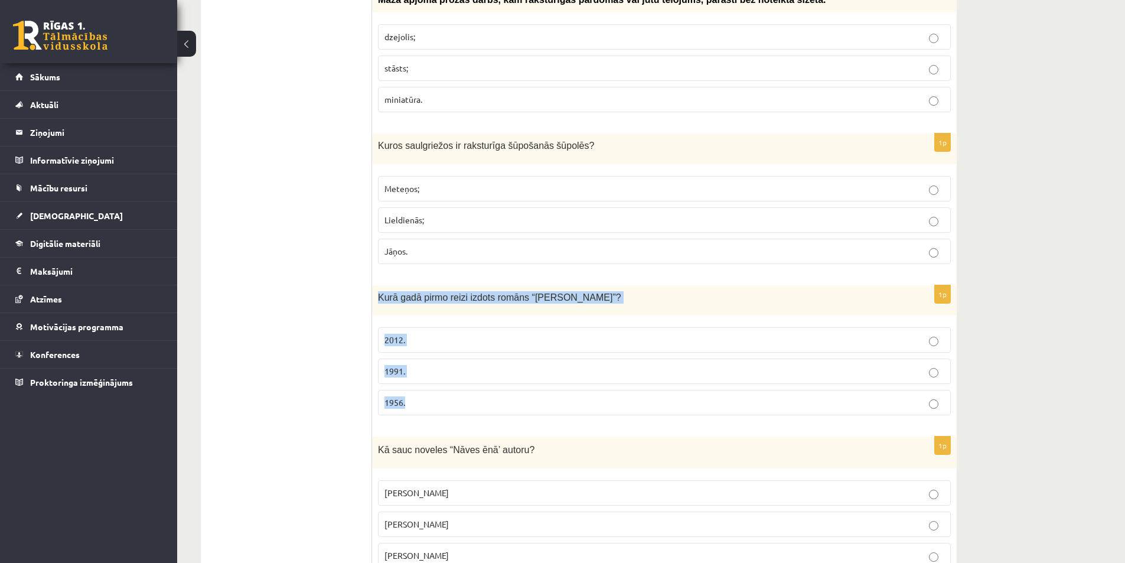
drag, startPoint x: 374, startPoint y: 279, endPoint x: 524, endPoint y: 382, distance: 182.2
click at [524, 382] on div "1p Kurā gadā pirmo reizi izdots romāns “Cilvēka bērns”? 2012. 1991. 1956." at bounding box center [664, 354] width 585 height 139
copy div "Kurā gadā pirmo reizi izdots romāns “Cilvēka bērns”? 2012. 1991. 1956."
click at [438, 396] on p "1956." at bounding box center [664, 402] width 560 height 12
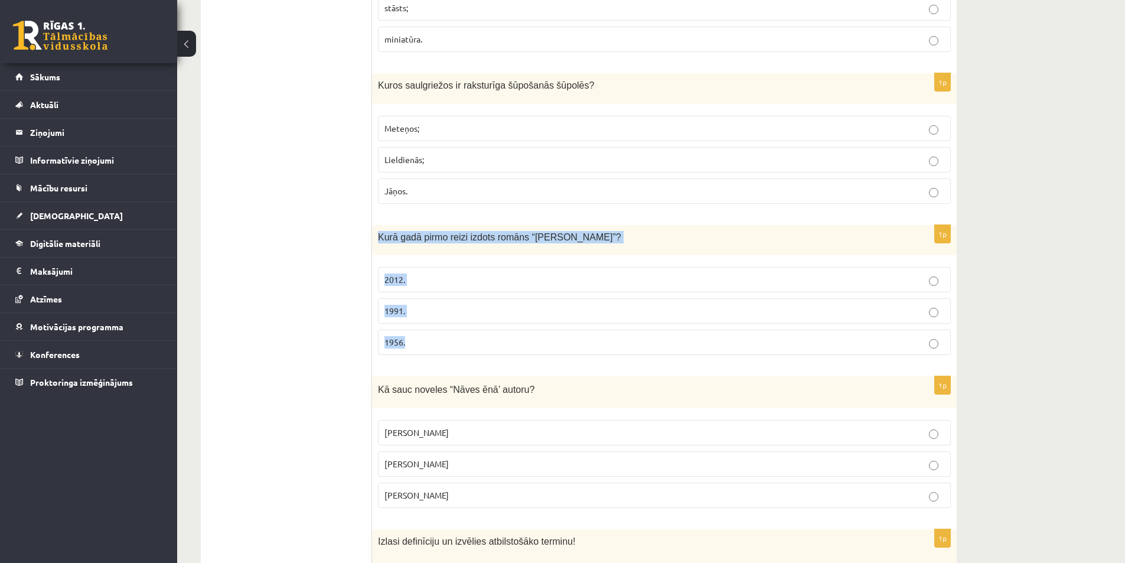
scroll to position [1004, 0]
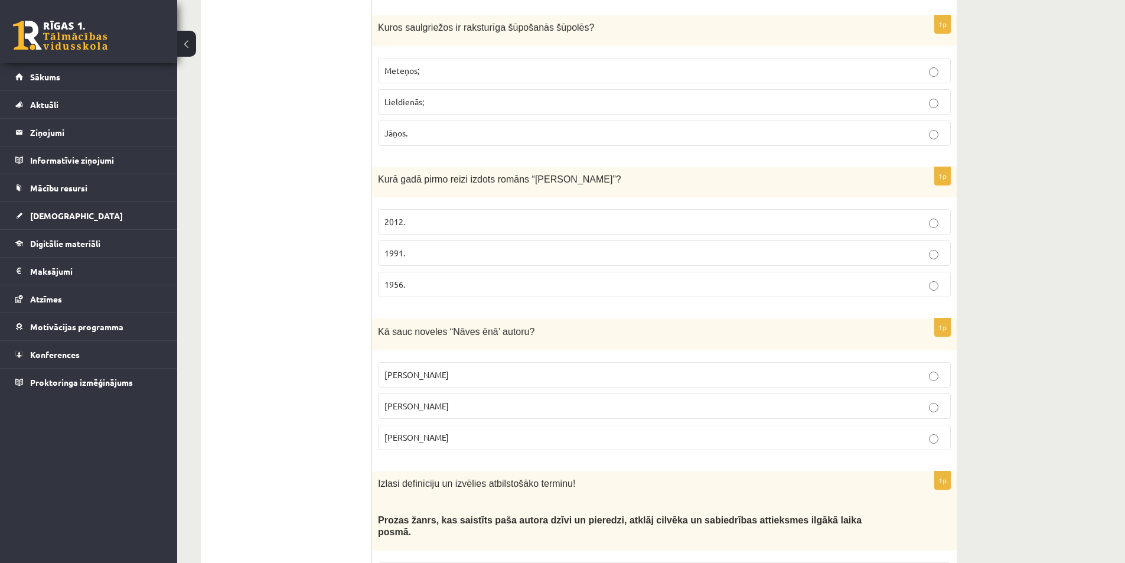
click at [405, 332] on div "Kā sauc noveles “Nāves ēnā’ autoru?" at bounding box center [664, 334] width 585 height 32
drag, startPoint x: 379, startPoint y: 319, endPoint x: 499, endPoint y: 416, distance: 154.5
click at [499, 416] on div "1p Kā sauc noveles “Nāves ēnā’ autoru? Rūdolfs Blaumanis Jānis Klīdzējs Imants …" at bounding box center [664, 389] width 585 height 142
copy div "Kā sauc noveles “Nāves ēnā’ autoru? Rūdolfs Blaumanis Jānis Klīdzējs Imants Zie…"
drag, startPoint x: 429, startPoint y: 349, endPoint x: 448, endPoint y: 400, distance: 54.4
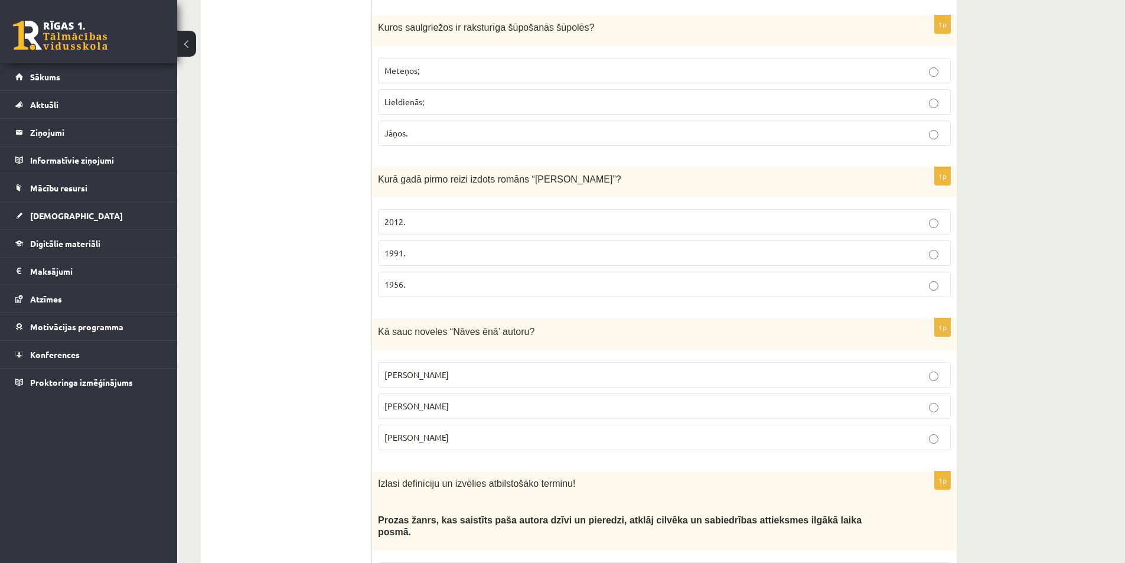
click at [429, 362] on label "Rūdolfs Blaumanis" at bounding box center [664, 374] width 573 height 25
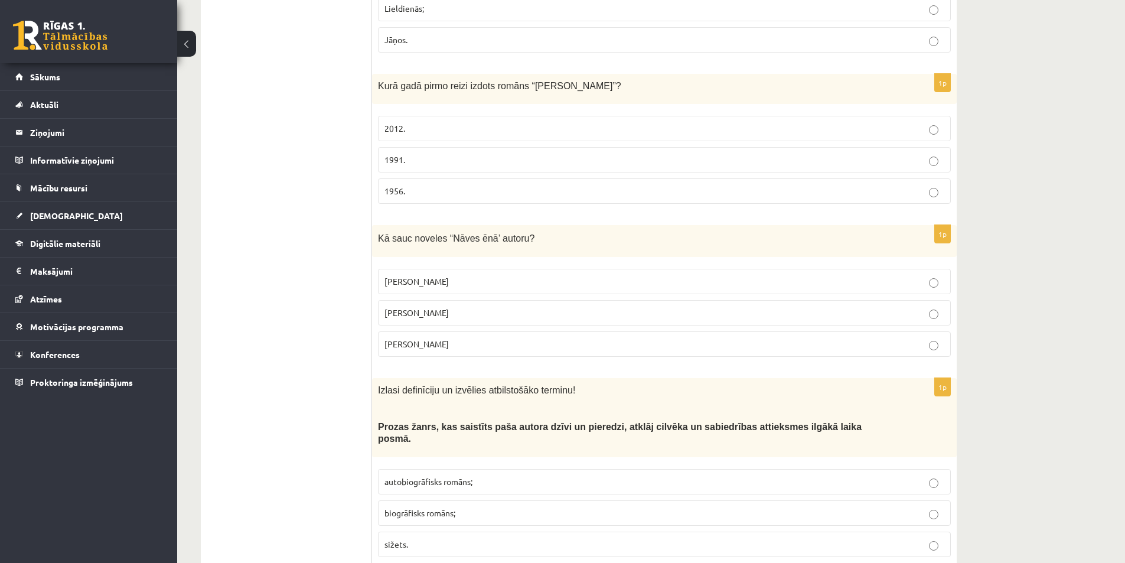
scroll to position [1181, 0]
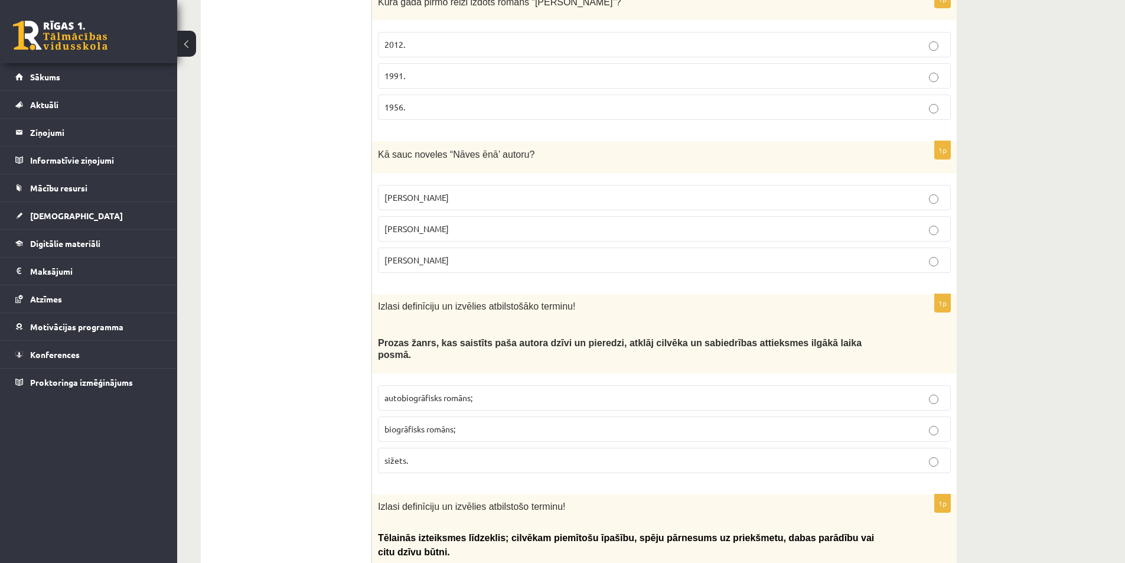
click at [372, 302] on div "Izlasi definīciju un izvēlies atbilstošāko terminu! Prozas žanrs, kas saistīts …" at bounding box center [664, 333] width 585 height 79
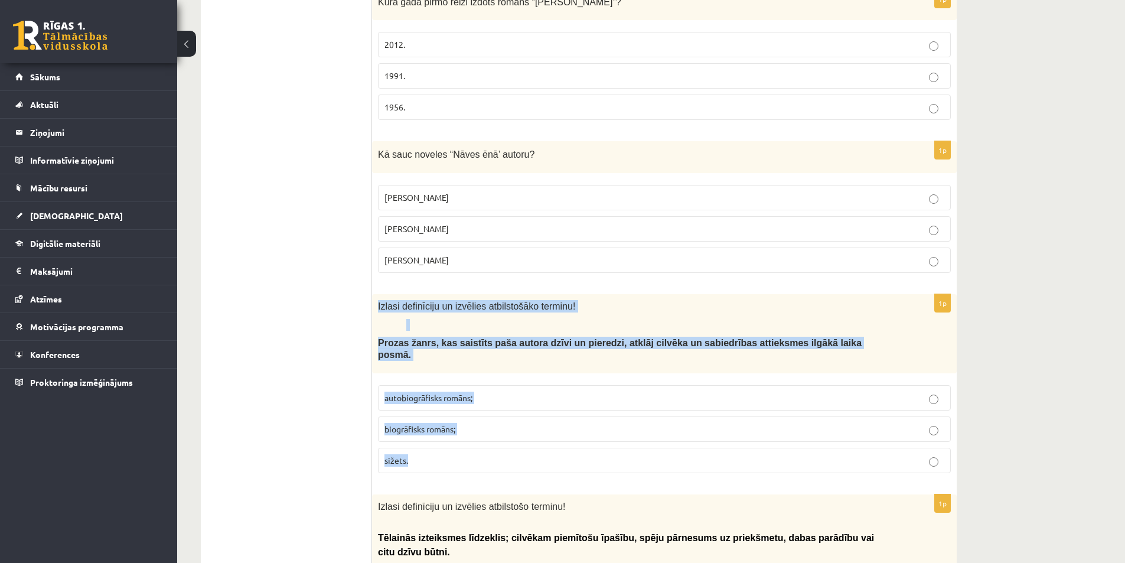
drag, startPoint x: 376, startPoint y: 289, endPoint x: 543, endPoint y: 445, distance: 228.1
click at [543, 445] on div "1p Izlasi definīciju un izvēlies atbilstošāko terminu! Prozas žanrs, kas saistī…" at bounding box center [664, 388] width 585 height 188
copy div "Izlasi definīciju un izvēlies atbilstošāko terminu! Prozas žanrs, kas saistīts …"
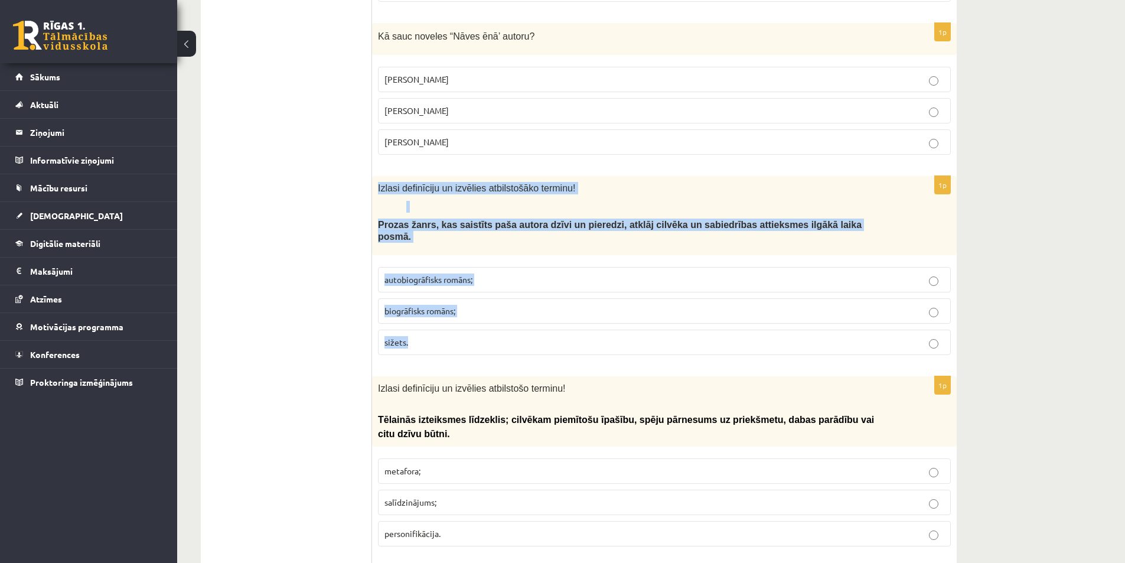
drag, startPoint x: 448, startPoint y: 250, endPoint x: 505, endPoint y: 347, distance: 112.2
click at [449, 274] on span "autobiogrāfisks romāns;" at bounding box center [428, 279] width 88 height 11
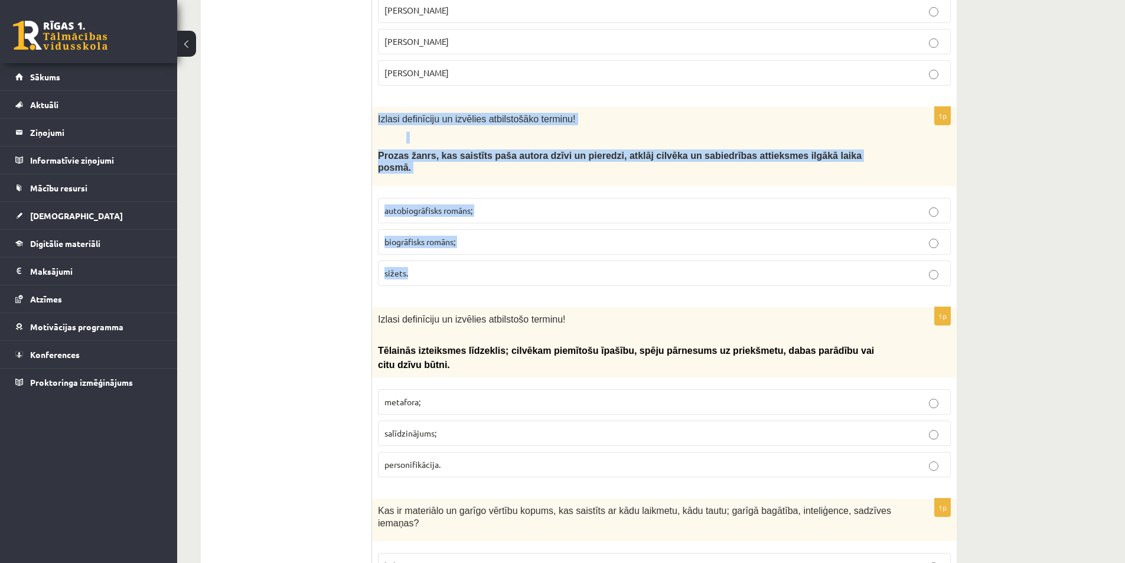
scroll to position [1476, 0]
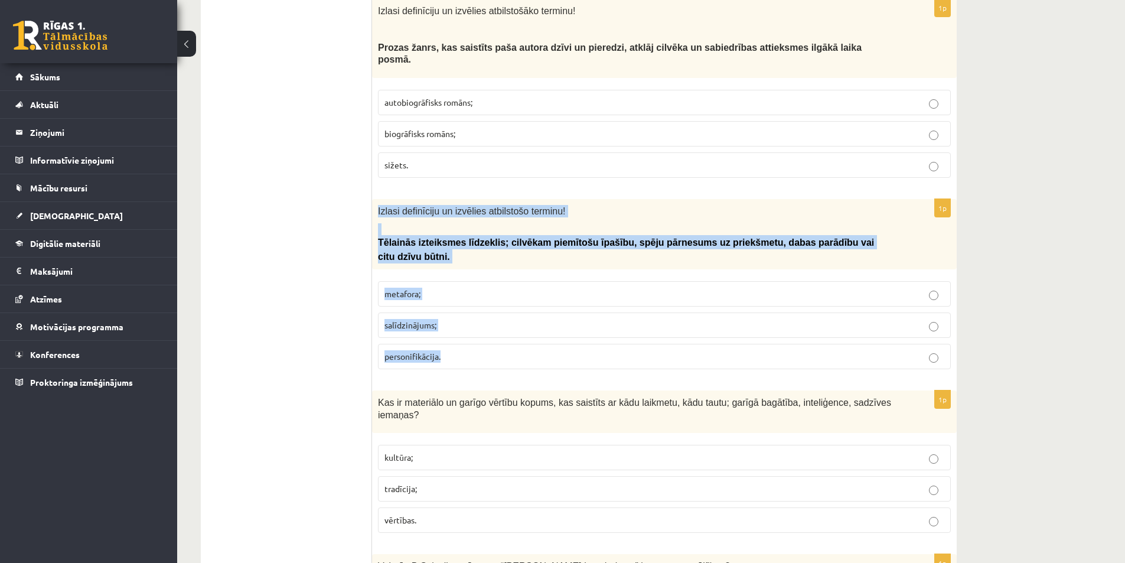
drag, startPoint x: 377, startPoint y: 177, endPoint x: 500, endPoint y: 316, distance: 184.9
click at [500, 316] on div "1p Izlasi definīciju un izvēlies atbilstošo terminu! Tēlainās izteiksmes līdzek…" at bounding box center [664, 289] width 585 height 180
copy div "Izlasi definīciju un izvēlies atbilstošo terminu! Tēlainās izteiksmes līdzeklis…"
click at [427, 351] on span "personifikācija." at bounding box center [412, 356] width 56 height 11
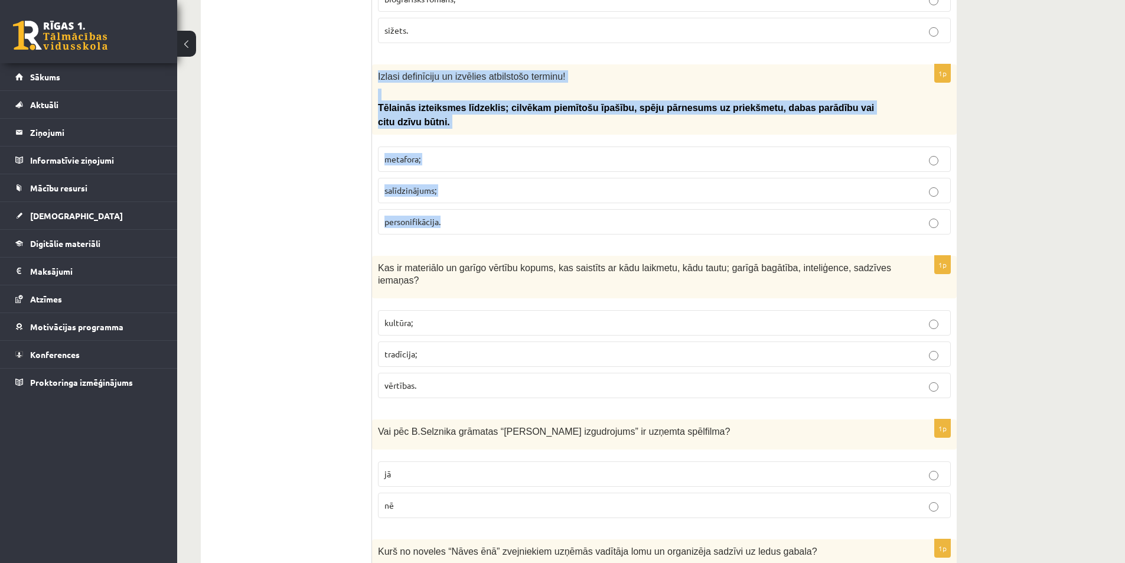
scroll to position [1654, 0]
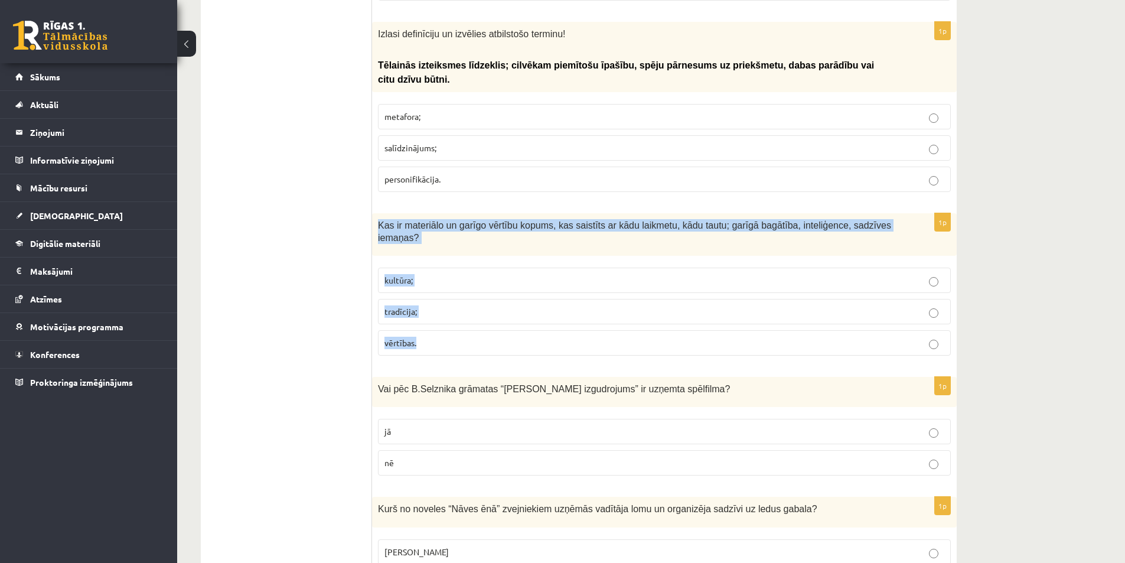
drag, startPoint x: 375, startPoint y: 179, endPoint x: 488, endPoint y: 300, distance: 165.5
click at [488, 300] on div "1p Kas ir materiālo un garīgo vērtību kopums, kas saistīts ar kādu laikmetu, kā…" at bounding box center [664, 289] width 585 height 152
copy div "Kas ir materiālo un garīgo vērtību kopums, kas saistīts ar kādu laikmetu, kādu …"
click at [431, 274] on p "kultūra;" at bounding box center [664, 280] width 560 height 12
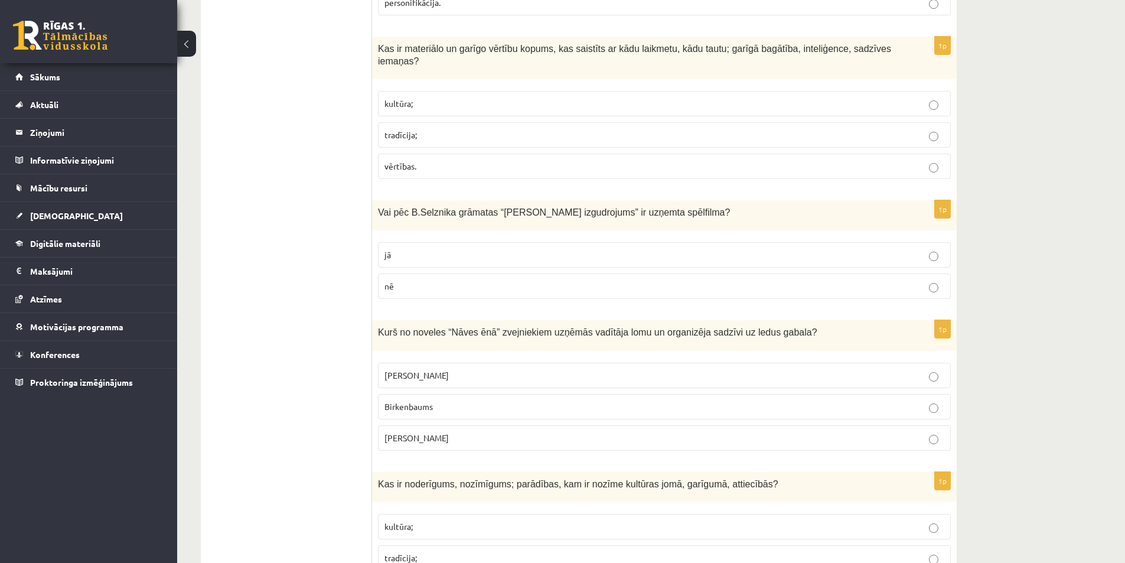
scroll to position [1831, 0]
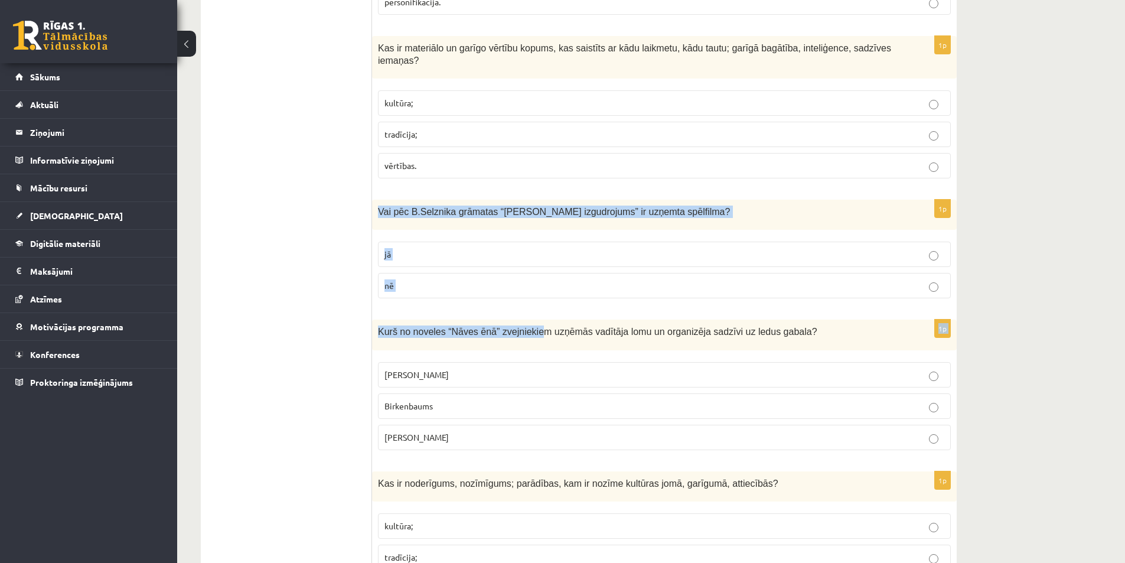
drag, startPoint x: 375, startPoint y: 154, endPoint x: 529, endPoint y: 270, distance: 192.6
click at [487, 250] on div "1p Vai pēc B.Selznika grāmatas “Hugo Kabrē izgudrojums” ir uzņemta spēlfilma? j…" at bounding box center [664, 254] width 585 height 108
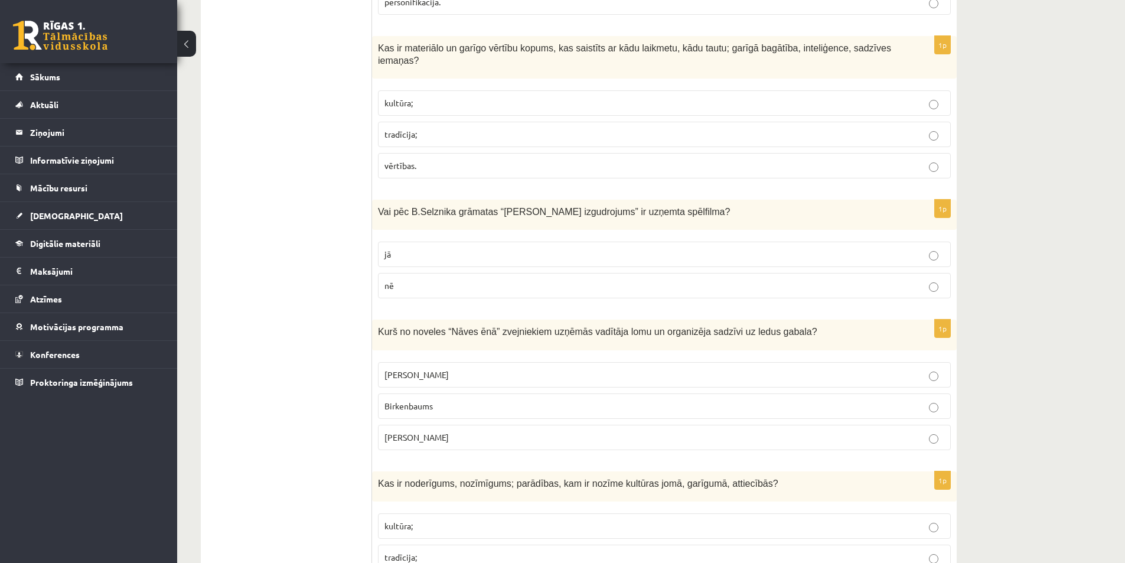
click at [487, 250] on div "1p Vai pēc B.Selznika grāmatas “Hugo Kabrē izgudrojums” ir uzņemta spēlfilma? j…" at bounding box center [664, 254] width 585 height 108
drag, startPoint x: 385, startPoint y: 155, endPoint x: 467, endPoint y: 230, distance: 111.2
click at [467, 230] on div "1p Vai pēc B.Selznika grāmatas “Hugo Kabrē izgudrojums” ir uzņemta spēlfilma? j…" at bounding box center [664, 254] width 585 height 108
drag, startPoint x: 407, startPoint y: 191, endPoint x: 393, endPoint y: 167, distance: 27.5
click at [406, 242] on label "jā" at bounding box center [664, 254] width 573 height 25
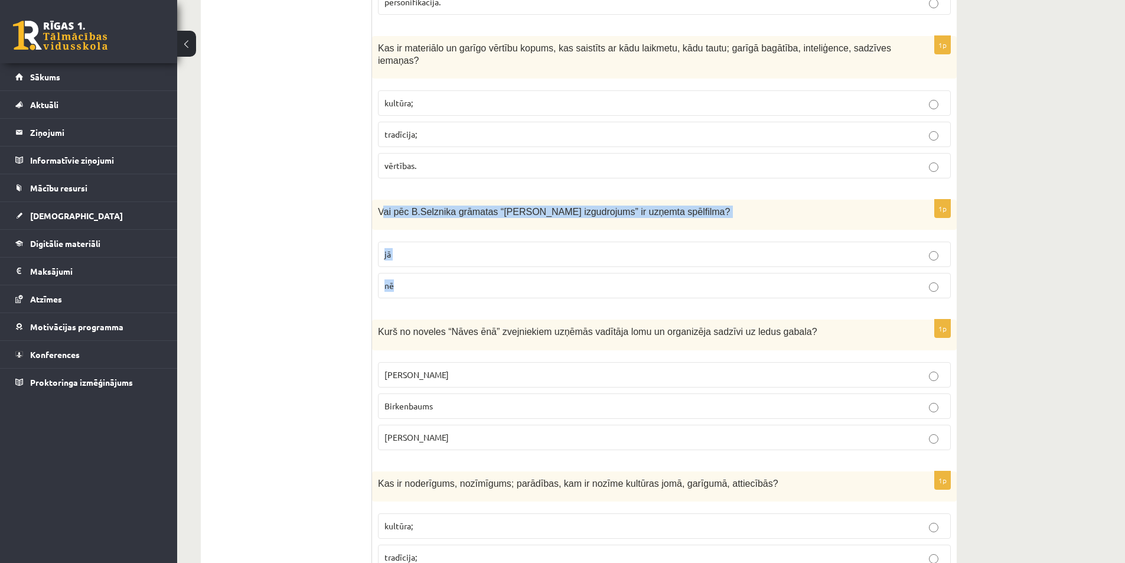
click at [383, 207] on span "Vai pēc B.Selznika grāmatas “Hugo Kabrē izgudrojums” ir uzņemta spēlfilma?" at bounding box center [554, 212] width 352 height 10
drag, startPoint x: 379, startPoint y: 155, endPoint x: 464, endPoint y: 238, distance: 118.6
click at [464, 238] on div "1p Vai pēc B.Selznika grāmatas “Hugo Kabrē izgudrojums” ir uzņemta spēlfilma? j…" at bounding box center [664, 254] width 585 height 108
click at [408, 248] on p "jā" at bounding box center [664, 254] width 560 height 12
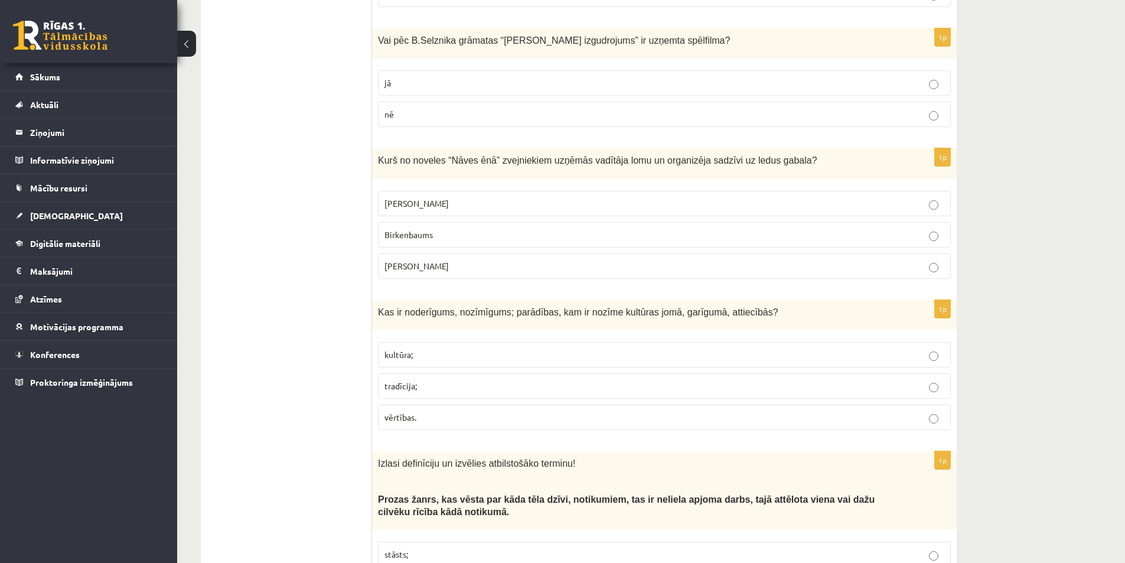
scroll to position [2008, 0]
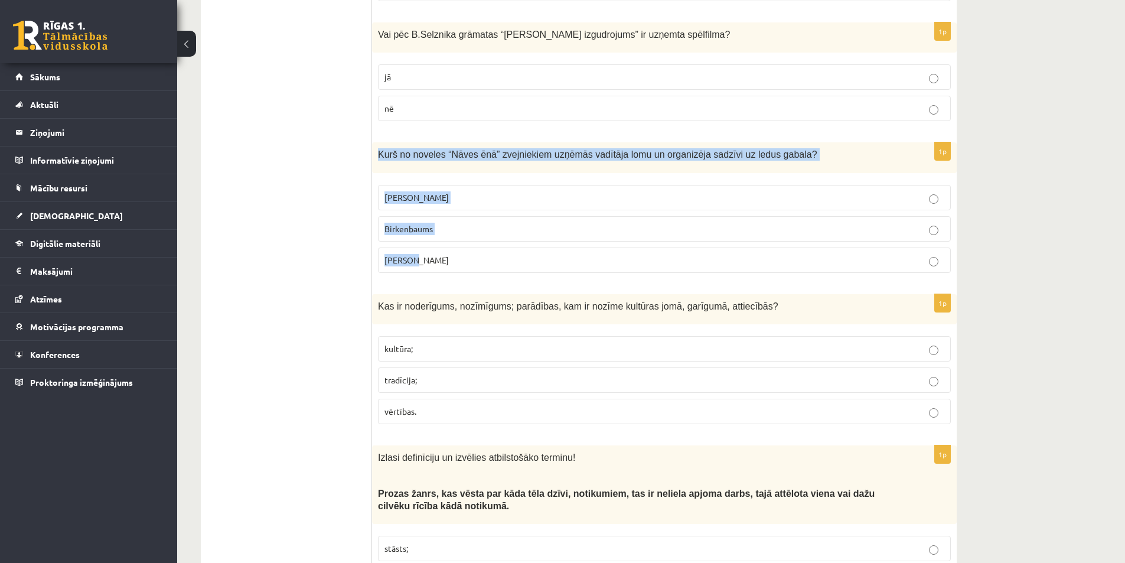
drag, startPoint x: 380, startPoint y: 93, endPoint x: 501, endPoint y: 205, distance: 165.1
click at [501, 205] on div "1p Kurš no noveles “Nāves ēnā” zvejniekiem uzņēmās vadītāja lomu un organizēja …" at bounding box center [664, 211] width 585 height 139
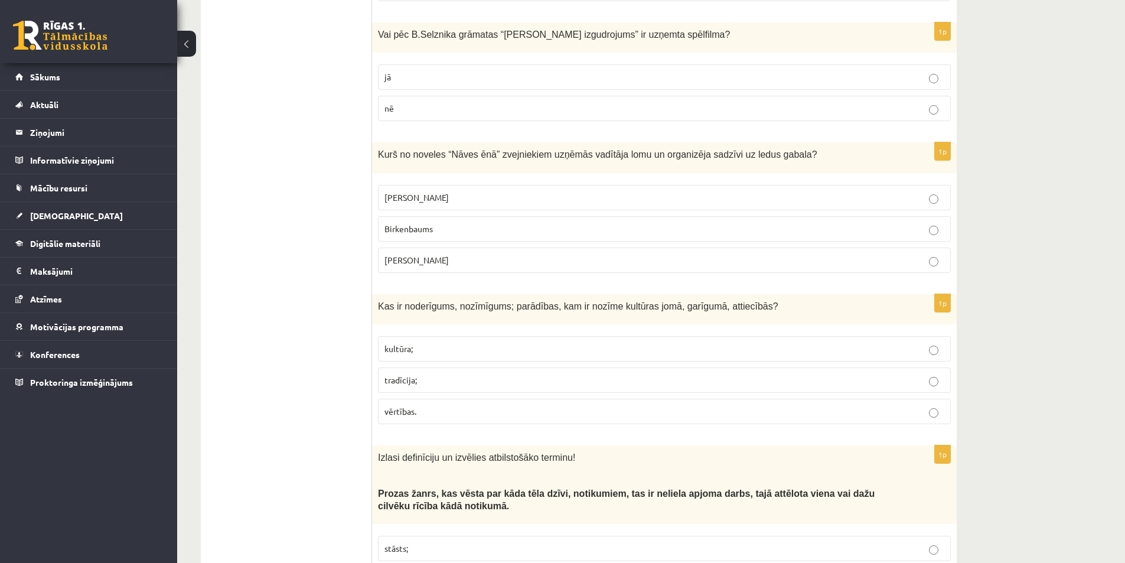
click at [422, 216] on label "Birkenbaums" at bounding box center [664, 228] width 573 height 25
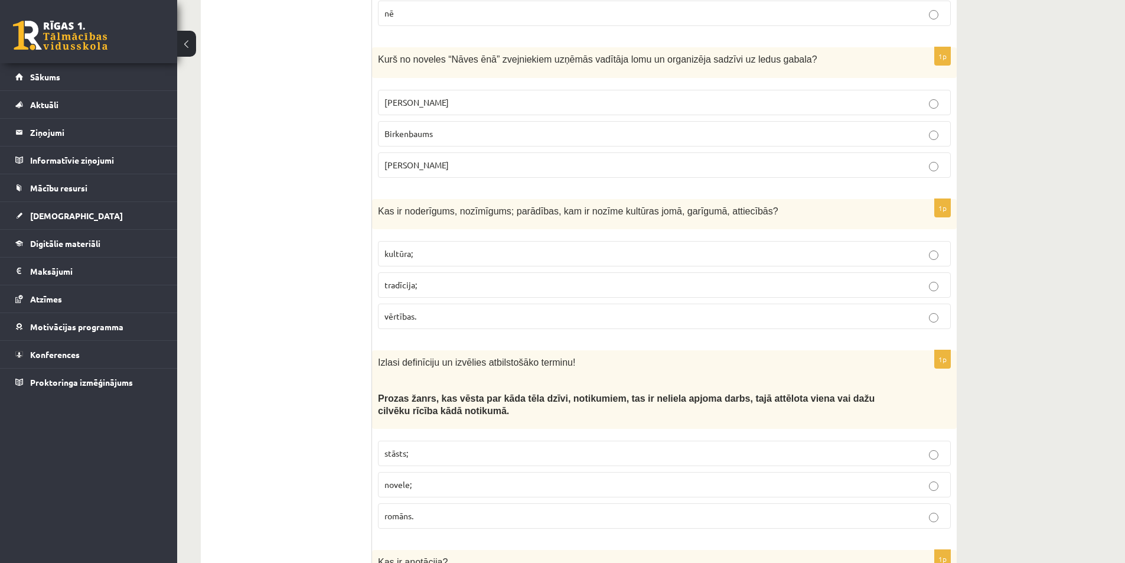
scroll to position [2126, 0]
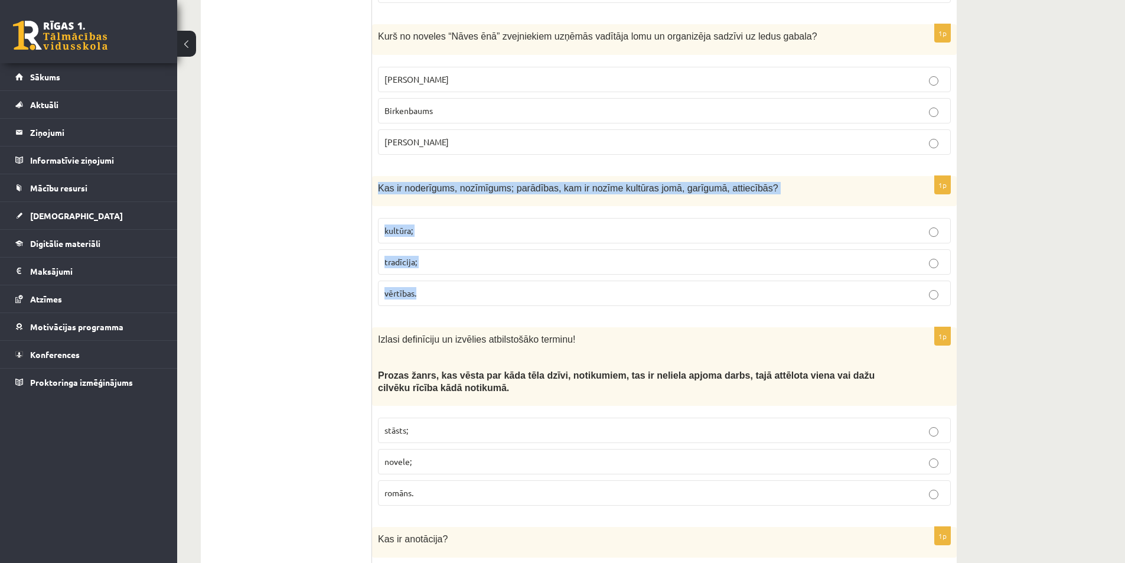
drag, startPoint x: 381, startPoint y: 131, endPoint x: 490, endPoint y: 238, distance: 152.4
click at [490, 238] on div "1p Kas ir noderīgums, nozīmīgums; parādības, kam ir nozīme kultūras jomā, garīg…" at bounding box center [664, 245] width 585 height 139
click at [432, 287] on p "vērtības." at bounding box center [664, 293] width 560 height 12
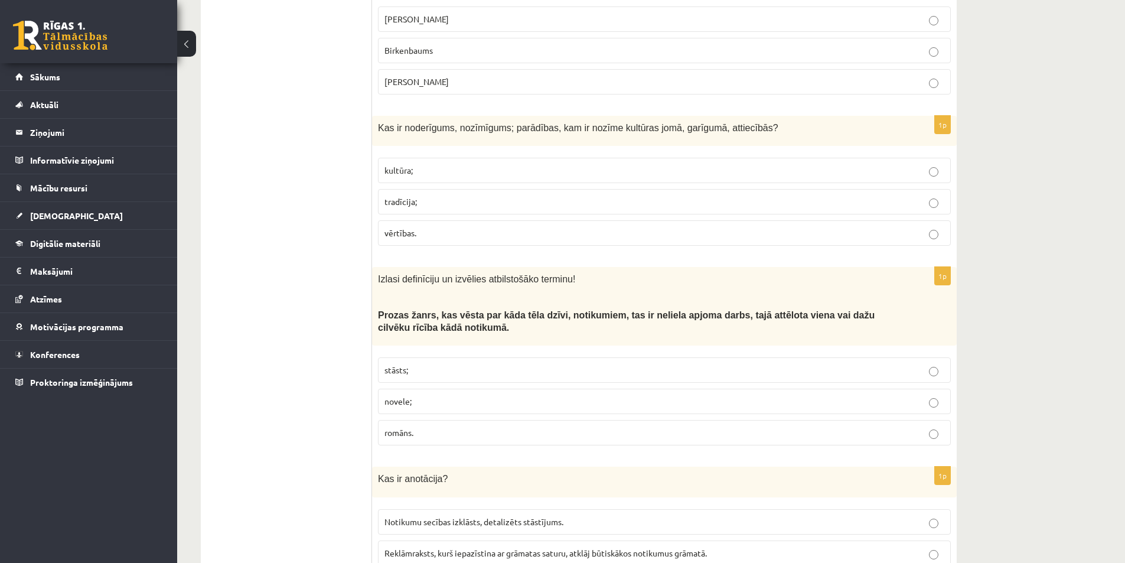
scroll to position [2244, 0]
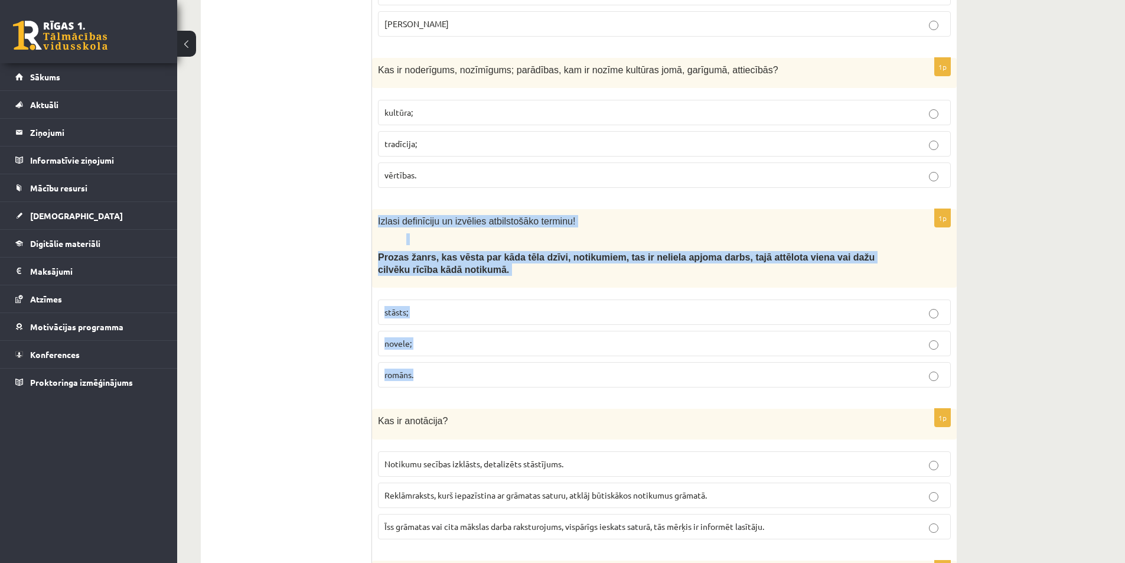
drag, startPoint x: 407, startPoint y: 191, endPoint x: 510, endPoint y: 318, distance: 162.9
click at [510, 318] on div "1p Izlasi definīciju un izvēlies atbilstošāko terminu! Prozas žanrs, kas vēsta …" at bounding box center [664, 303] width 585 height 188
click at [429, 368] on p "romāns." at bounding box center [664, 374] width 560 height 12
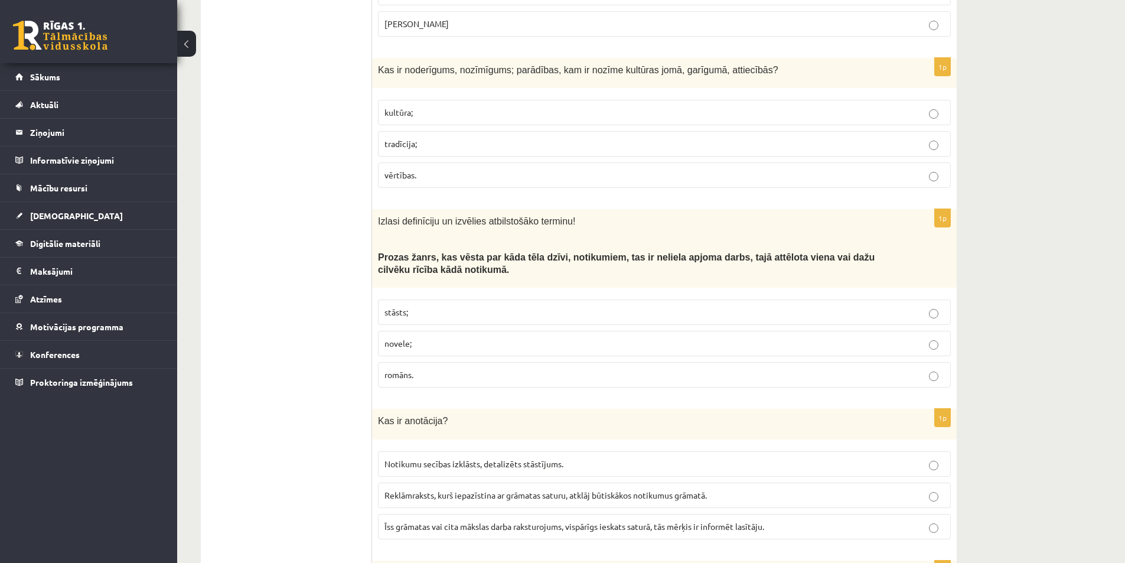
click at [423, 337] on p "novele;" at bounding box center [664, 343] width 560 height 12
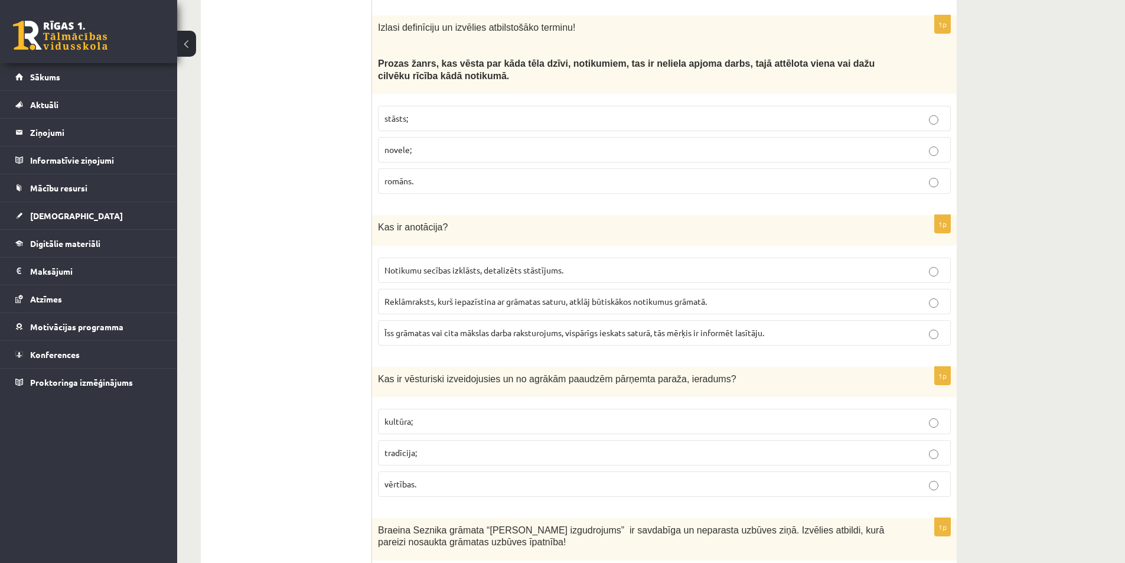
scroll to position [2480, 0]
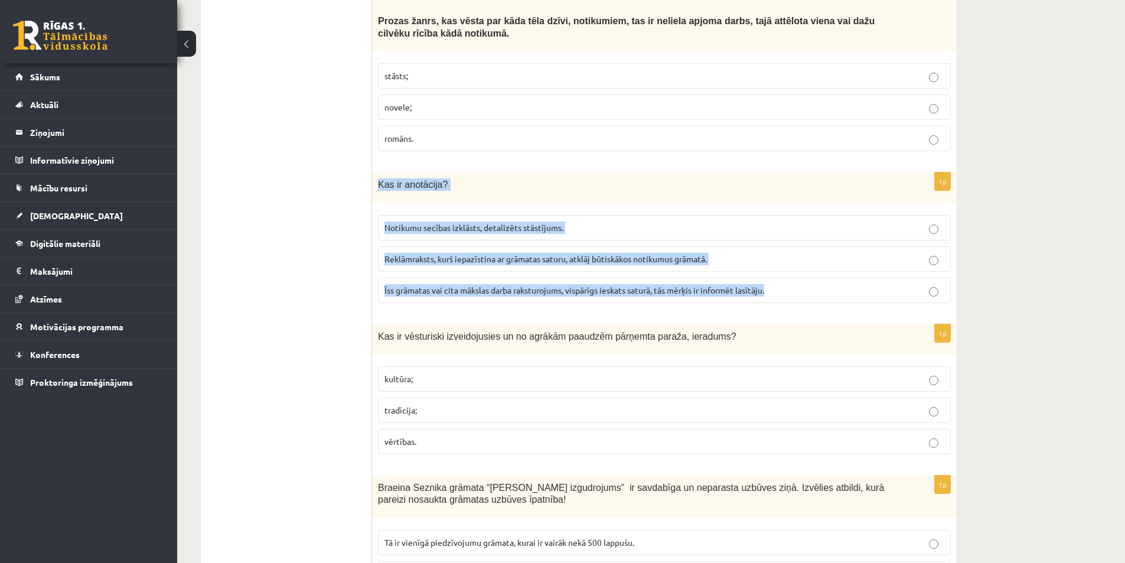
drag, startPoint x: 373, startPoint y: 128, endPoint x: 899, endPoint y: 252, distance: 541.3
click at [899, 252] on div "1p Kas ir anotācija? Notikumu secības izklāsts, detalizēts stāstījums. Reklāmra…" at bounding box center [664, 241] width 585 height 139
click at [466, 255] on div "1p Kas ir anotācija? Notikumu secības izklāsts, detalizēts stāstījums. Reklāmra…" at bounding box center [664, 241] width 585 height 139
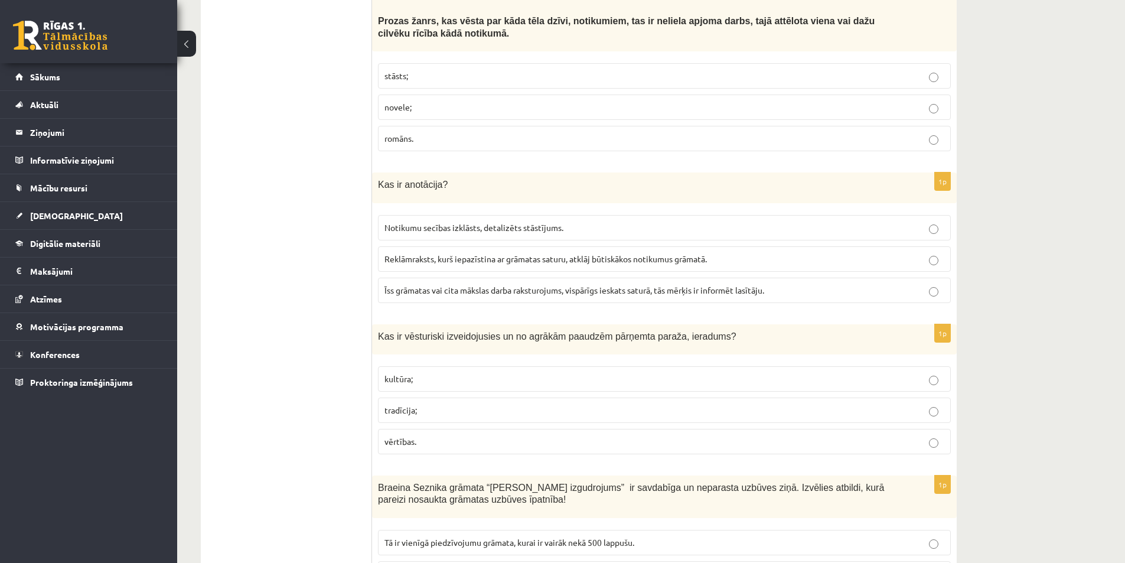
drag, startPoint x: 478, startPoint y: 240, endPoint x: 456, endPoint y: 261, distance: 30.1
click at [478, 285] on span "Īss grāmatas vai cita mākslas darba raksturojums, vispārīgs ieskats saturā, tās…" at bounding box center [574, 290] width 380 height 11
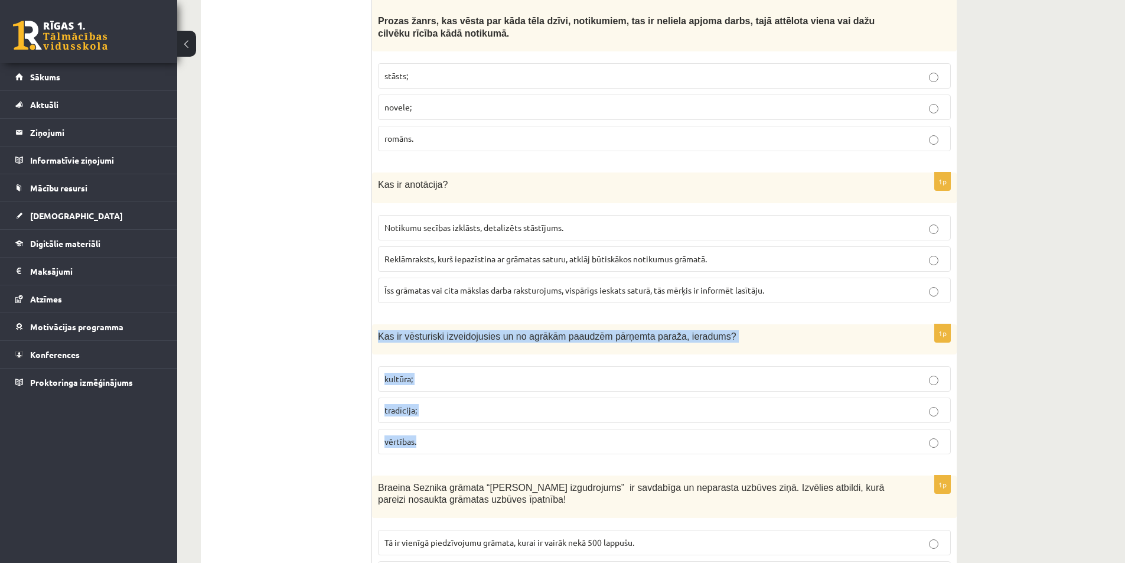
drag, startPoint x: 411, startPoint y: 298, endPoint x: 539, endPoint y: 383, distance: 154.1
click at [540, 384] on div "1p Kas ir vēsturiski izveidojusies un no agrākām paaudzēm pārņemta paraža, iera…" at bounding box center [664, 393] width 585 height 139
click at [438, 404] on p "tradīcija;" at bounding box center [664, 410] width 560 height 12
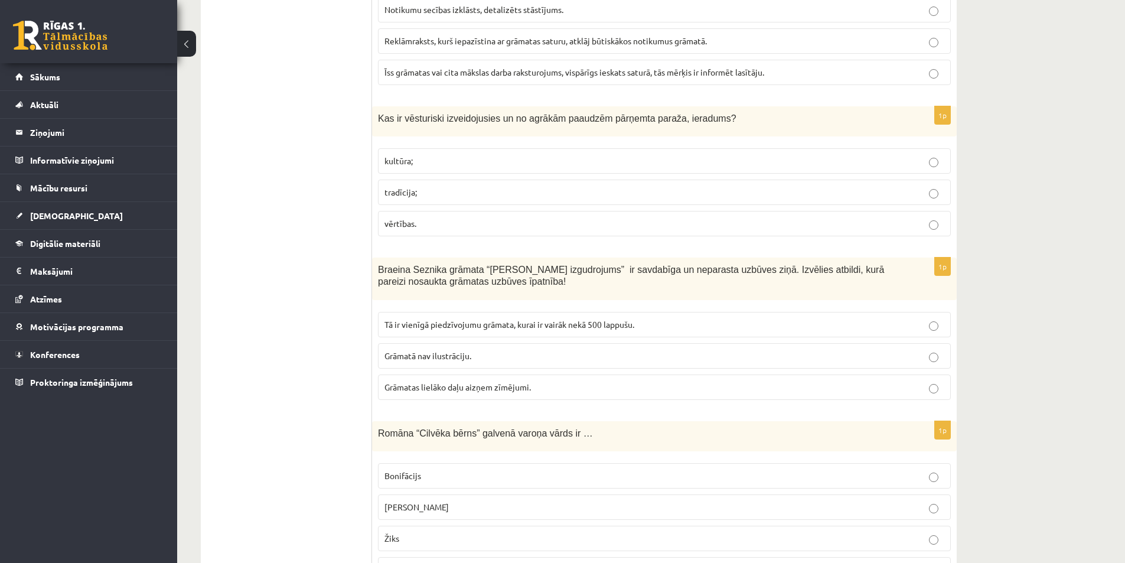
scroll to position [2716, 0]
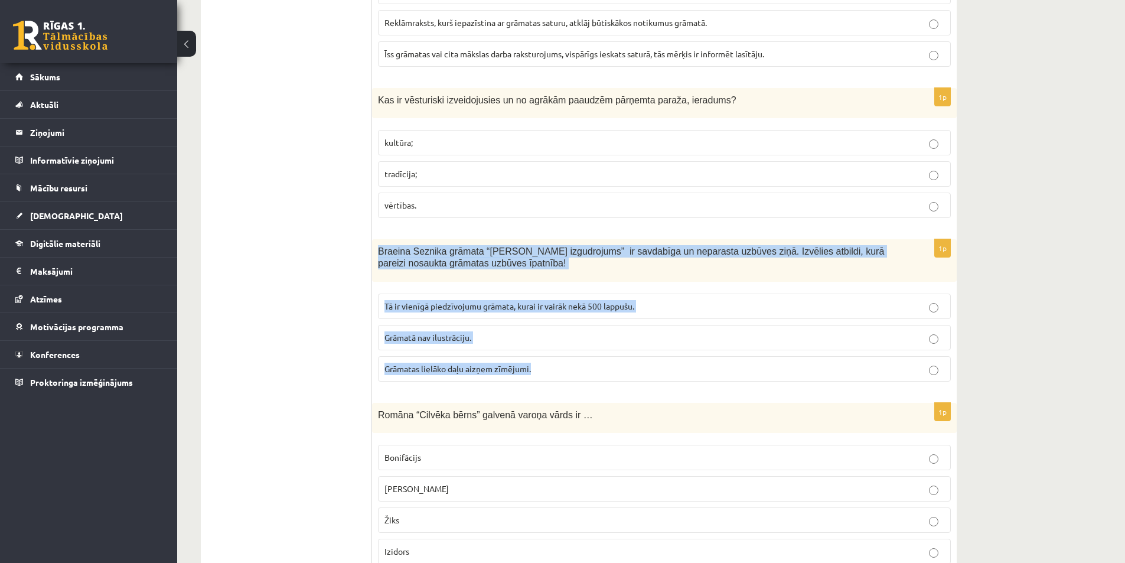
drag, startPoint x: 377, startPoint y: 193, endPoint x: 543, endPoint y: 317, distance: 206.8
click at [543, 317] on div "1p Braeina Seznika grāmata “Hugo Kabrē izgudrojums” ir savdabīga un neparasta u…" at bounding box center [664, 315] width 585 height 152
click at [433, 363] on p "Grāmatas lielāko daļu aizņem zīmējumi." at bounding box center [664, 369] width 560 height 12
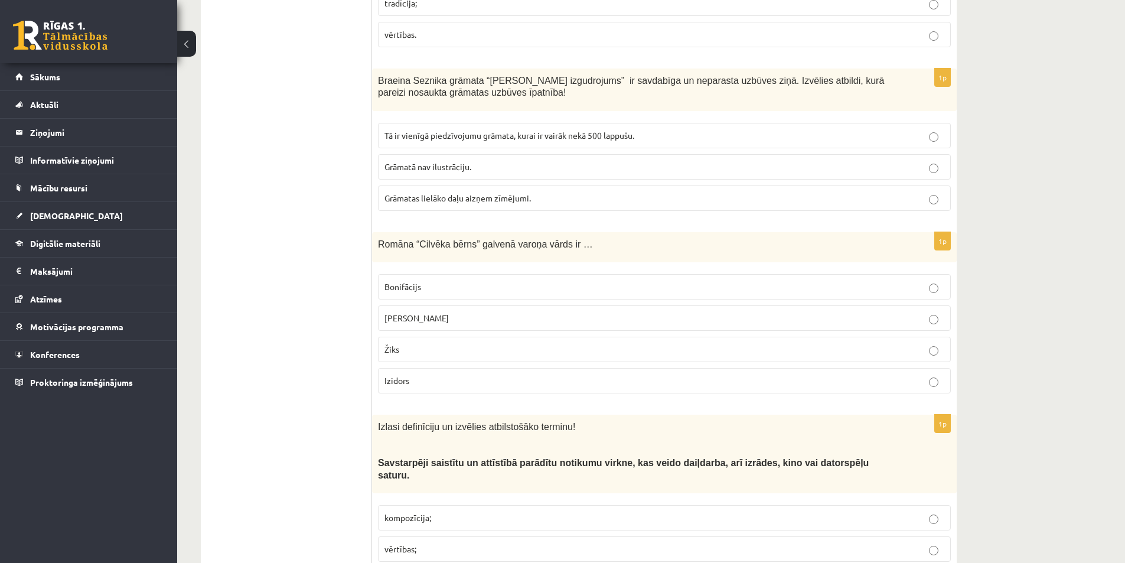
scroll to position [2894, 0]
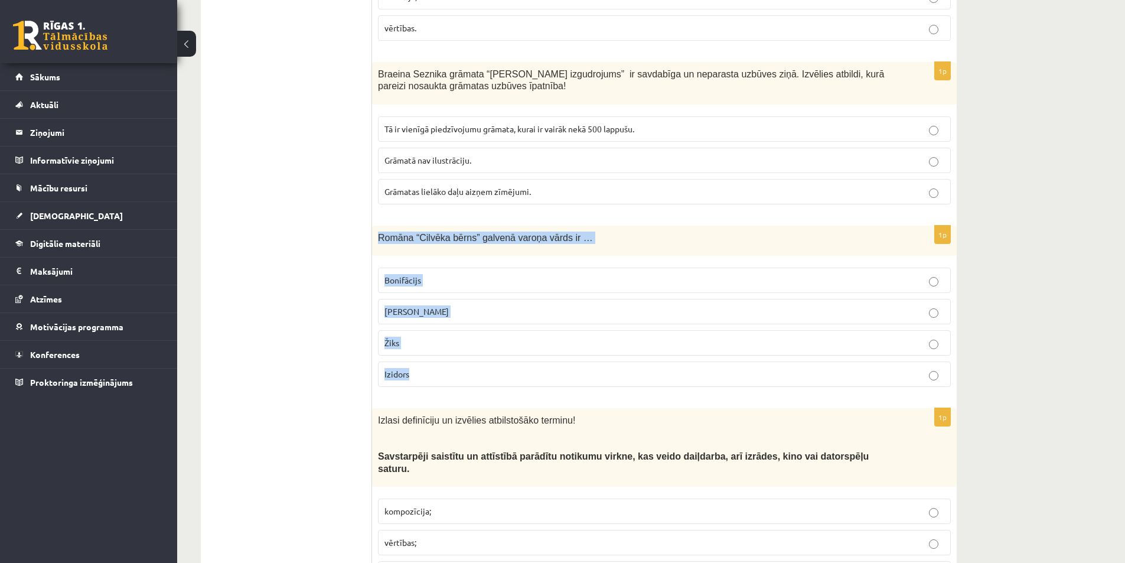
drag, startPoint x: 374, startPoint y: 178, endPoint x: 510, endPoint y: 328, distance: 202.4
click at [510, 328] on div "1p Romāna “Cilvēka bērns” galvenā varoņa vārds ir … Bonifācijs Brigita Žiks Izi…" at bounding box center [664, 311] width 585 height 171
click at [412, 330] on label "Žiks" at bounding box center [664, 342] width 573 height 25
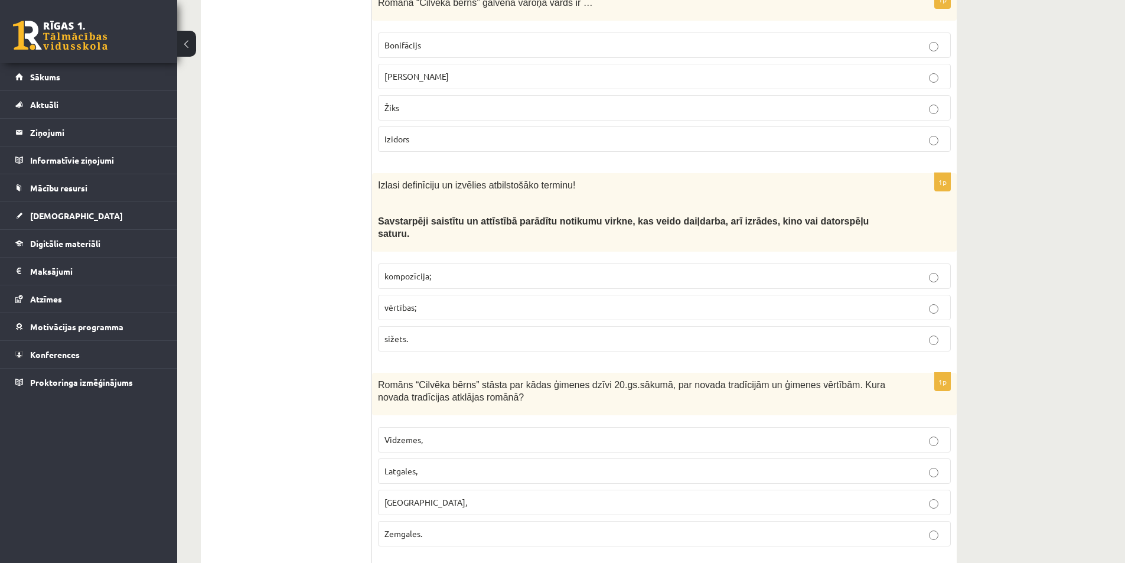
scroll to position [3130, 0]
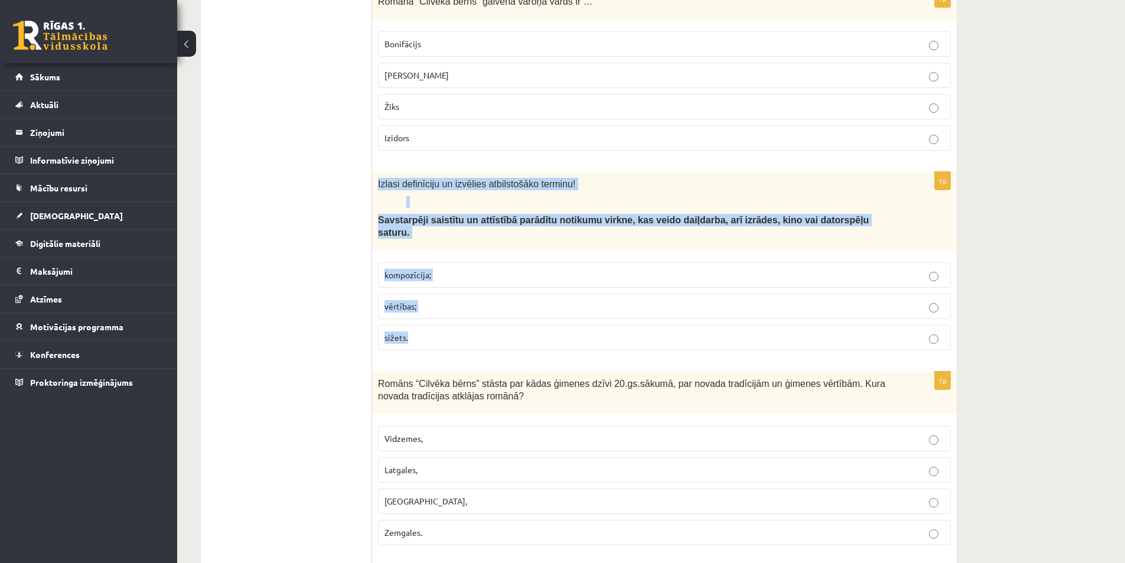
drag, startPoint x: 377, startPoint y: 126, endPoint x: 508, endPoint y: 276, distance: 199.2
click at [508, 276] on div "1p Izlasi definīciju un izvēlies atbilstošāko terminu! Savstarpēji saistītu un …" at bounding box center [664, 266] width 585 height 188
click at [451, 325] on label "sižets." at bounding box center [664, 337] width 573 height 25
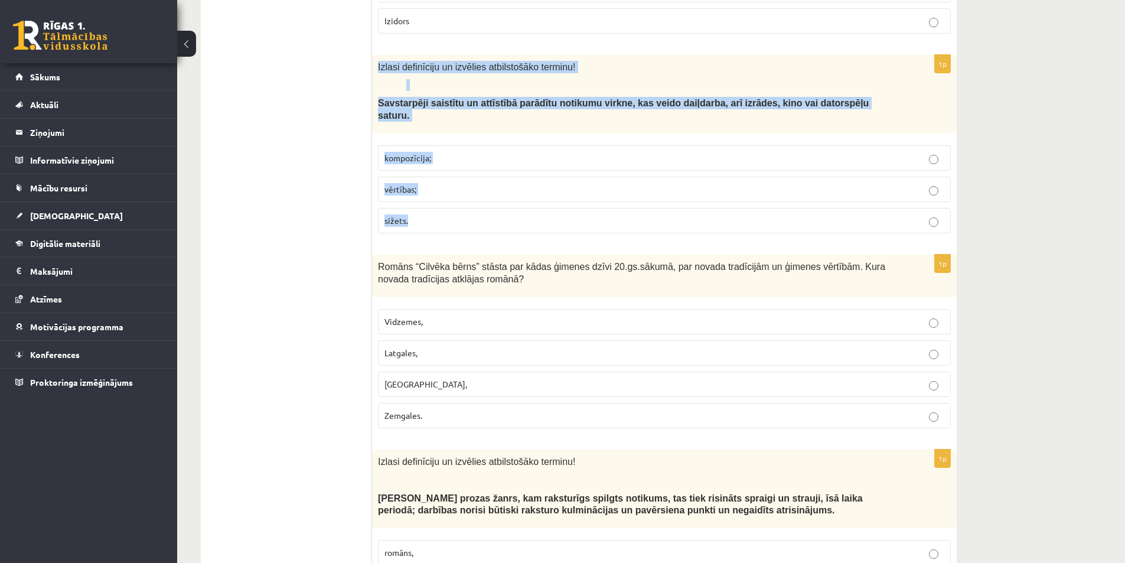
scroll to position [3248, 0]
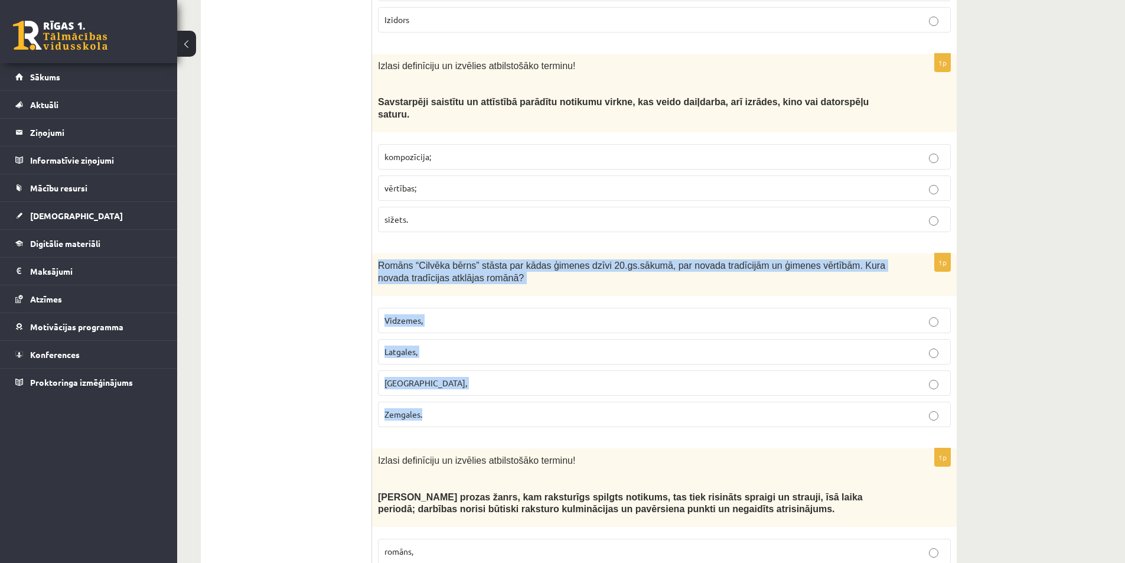
drag, startPoint x: 389, startPoint y: 202, endPoint x: 519, endPoint y: 363, distance: 207.1
click at [519, 363] on div "1p Romāns “Cilvēka bērns” stāsta par kādas ģimenes dzīvi 20.gs.sākumā, par nova…" at bounding box center [664, 344] width 585 height 183
click at [425, 345] on p "Latgales," at bounding box center [664, 351] width 560 height 12
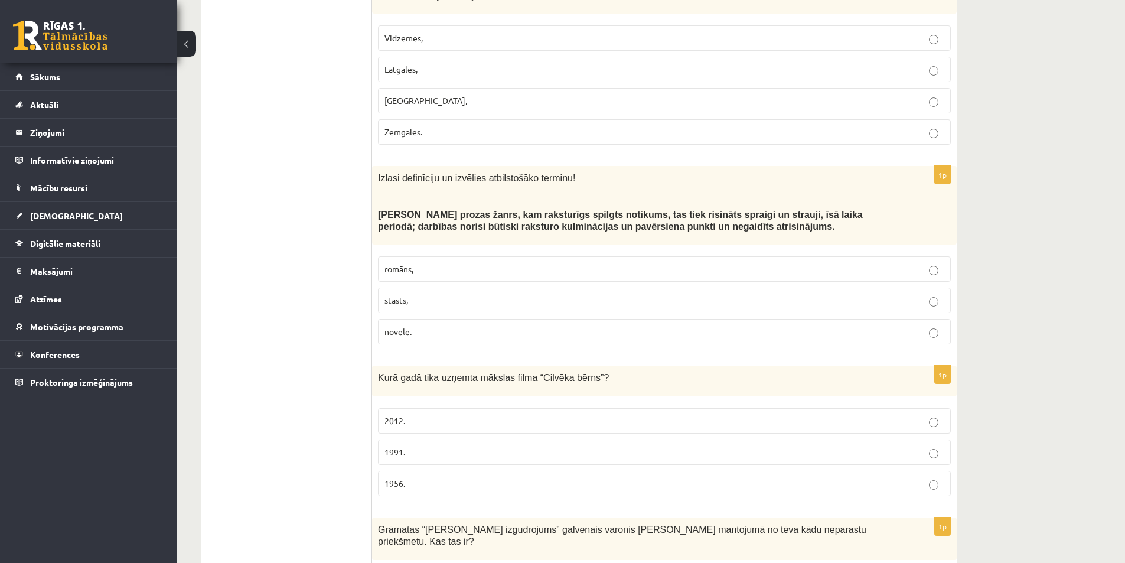
scroll to position [3543, 0]
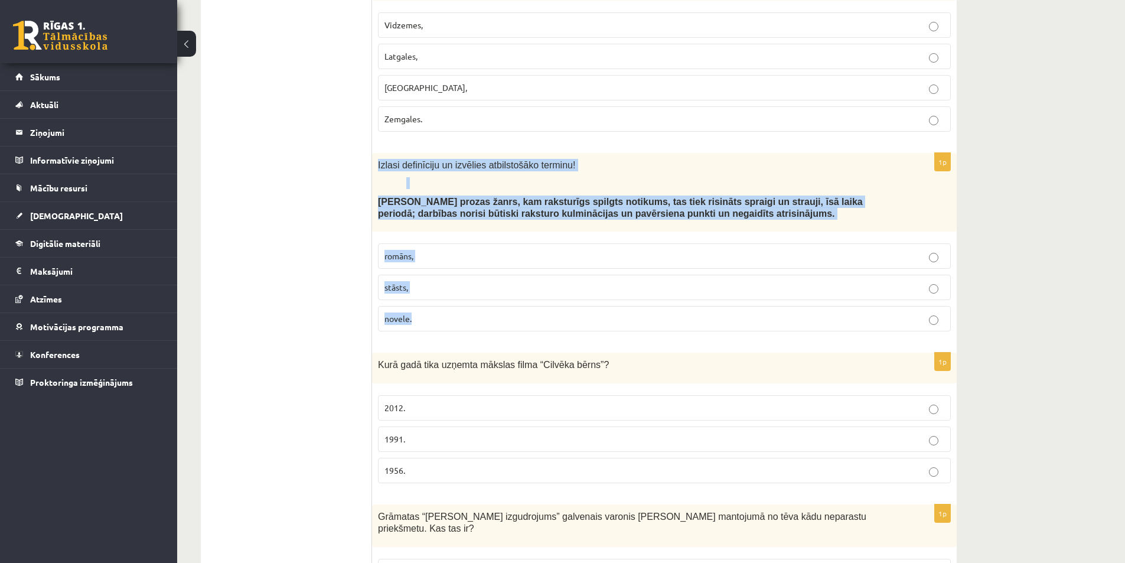
drag, startPoint x: 374, startPoint y: 96, endPoint x: 459, endPoint y: 238, distance: 166.1
click at [506, 276] on div "1p Izlasi definīciju un izvēlies atbilstošāko terminu! Neliela apjoma prozas ža…" at bounding box center [664, 247] width 585 height 188
click at [416, 312] on p "novele." at bounding box center [664, 318] width 560 height 12
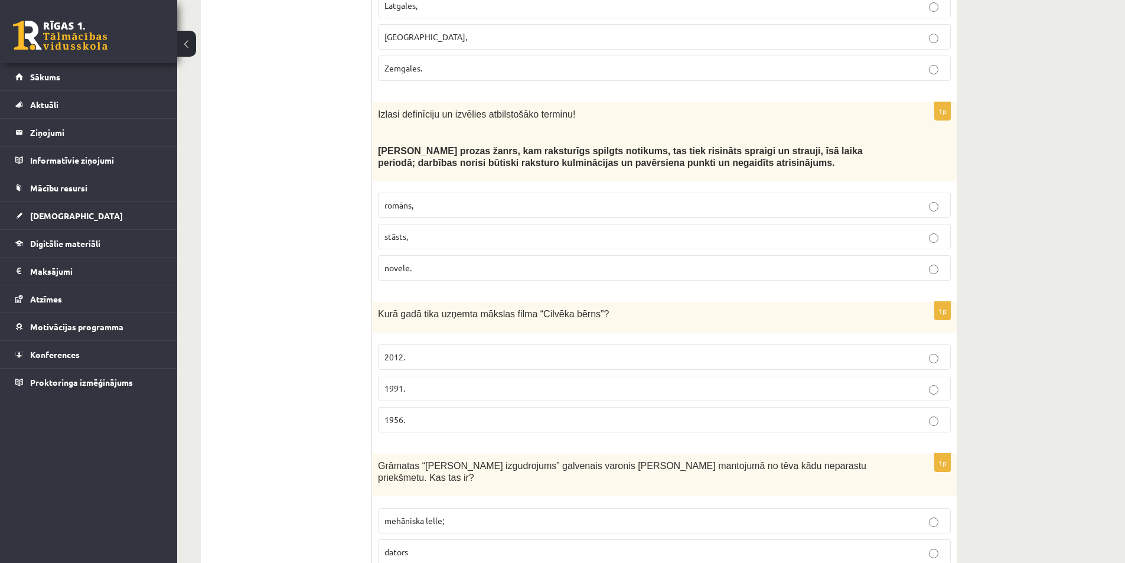
scroll to position [3661, 0]
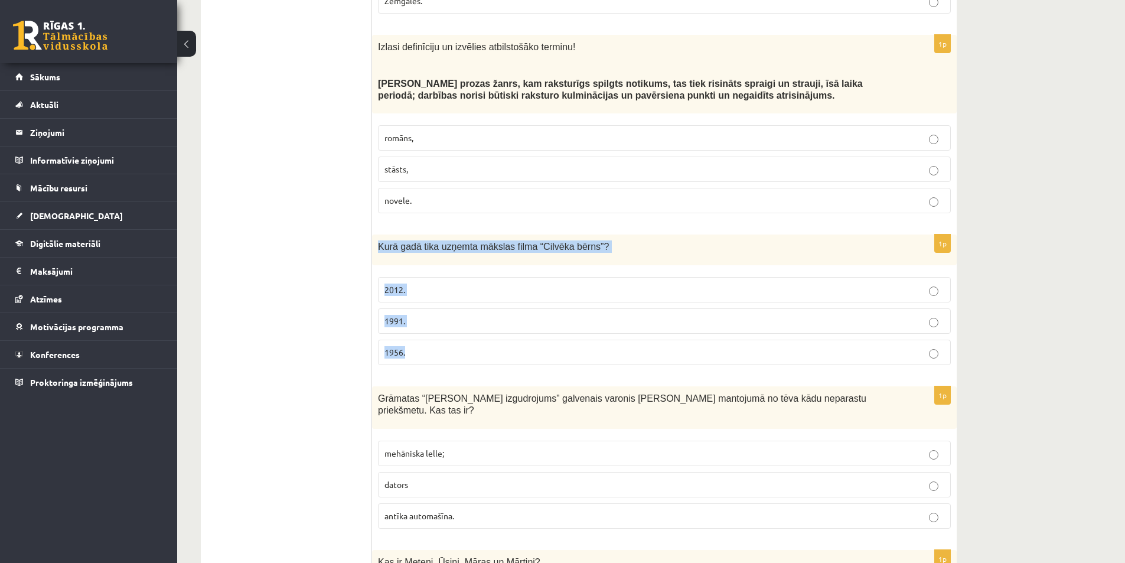
drag, startPoint x: 434, startPoint y: 224, endPoint x: 482, endPoint y: 294, distance: 85.0
click at [482, 294] on div "1p Kurā gadā tika uzņemta mākslas filma “Cilvēka bērns”? 2012. 1991. 1956." at bounding box center [664, 303] width 585 height 139
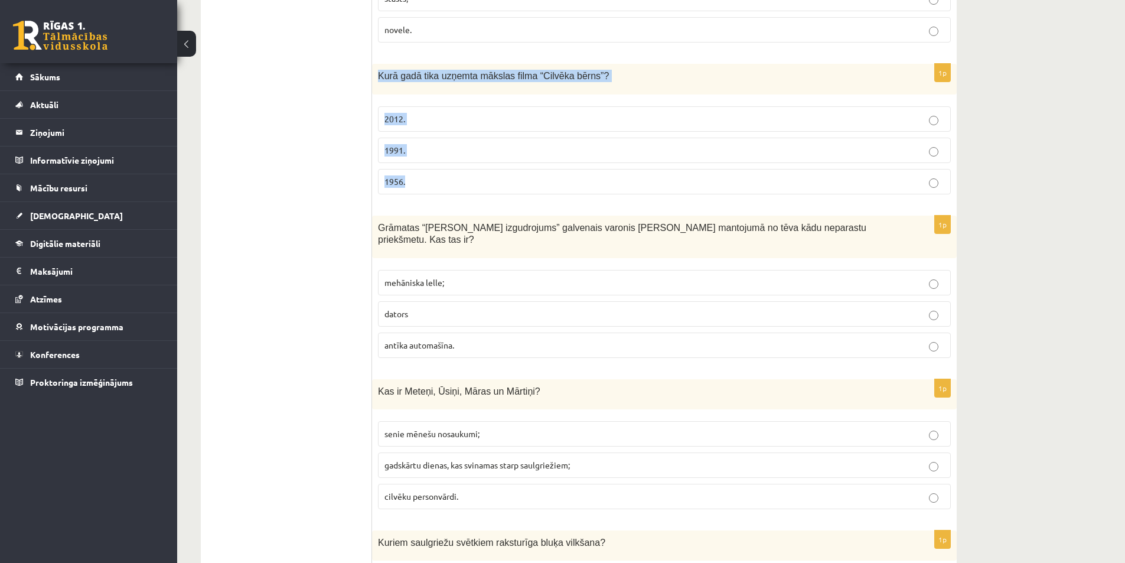
scroll to position [3838, 0]
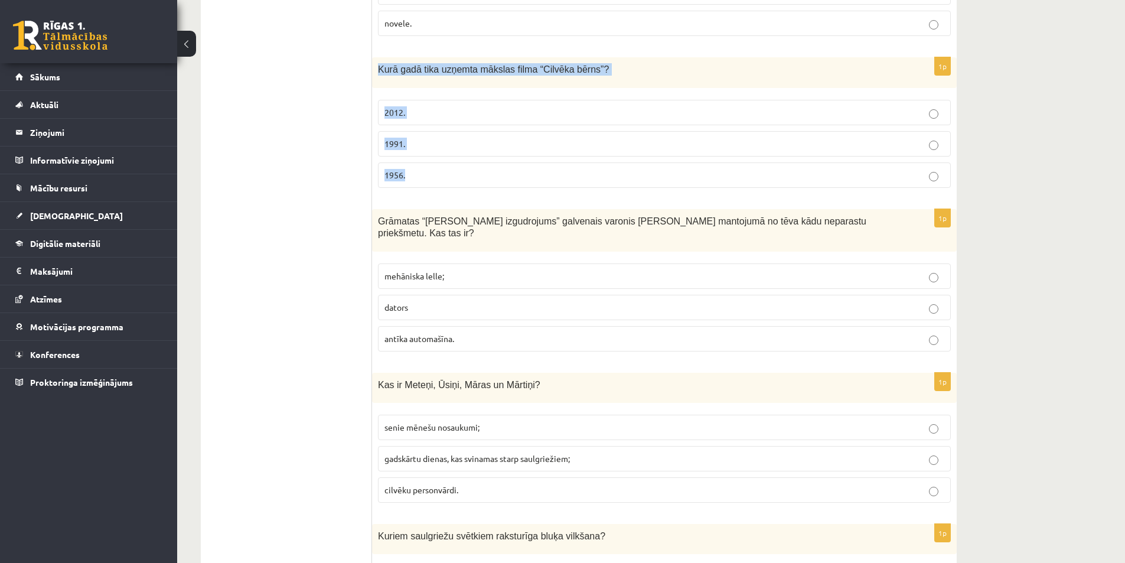
click at [478, 94] on fieldset "2012. 1991. 1956." at bounding box center [664, 142] width 573 height 97
click at [469, 138] on p "1991." at bounding box center [664, 144] width 560 height 12
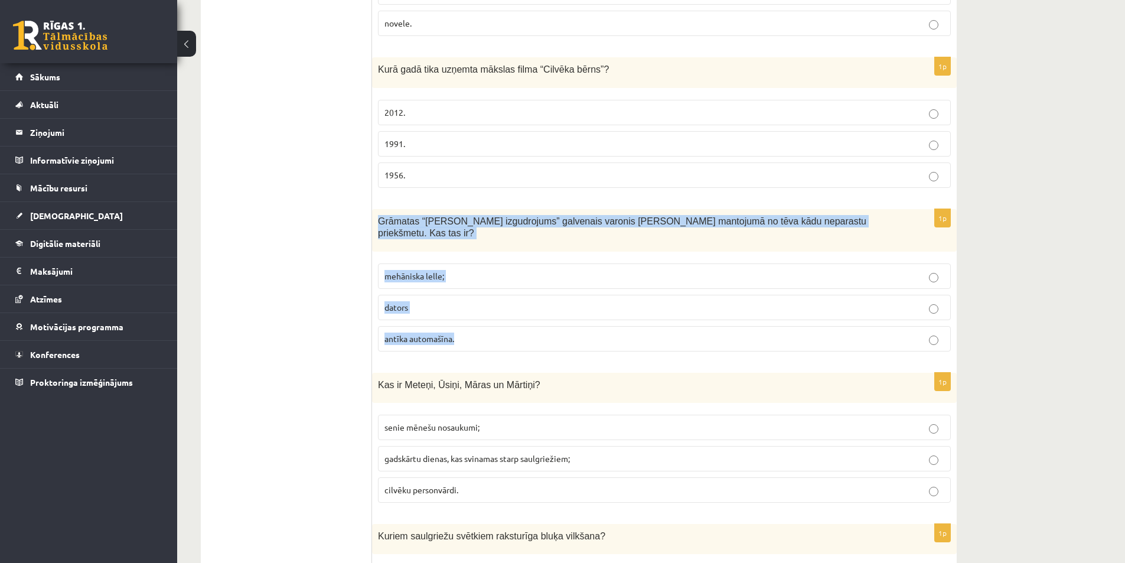
drag, startPoint x: 380, startPoint y: 149, endPoint x: 508, endPoint y: 252, distance: 163.9
click at [508, 252] on div "1p Grāmatas “Hugo Kabrē izgudrojums” galvenais varonis Hugo saņem mantojumā no …" at bounding box center [664, 285] width 585 height 152
click at [422, 270] on span "mehāniska lelle;" at bounding box center [414, 275] width 60 height 11
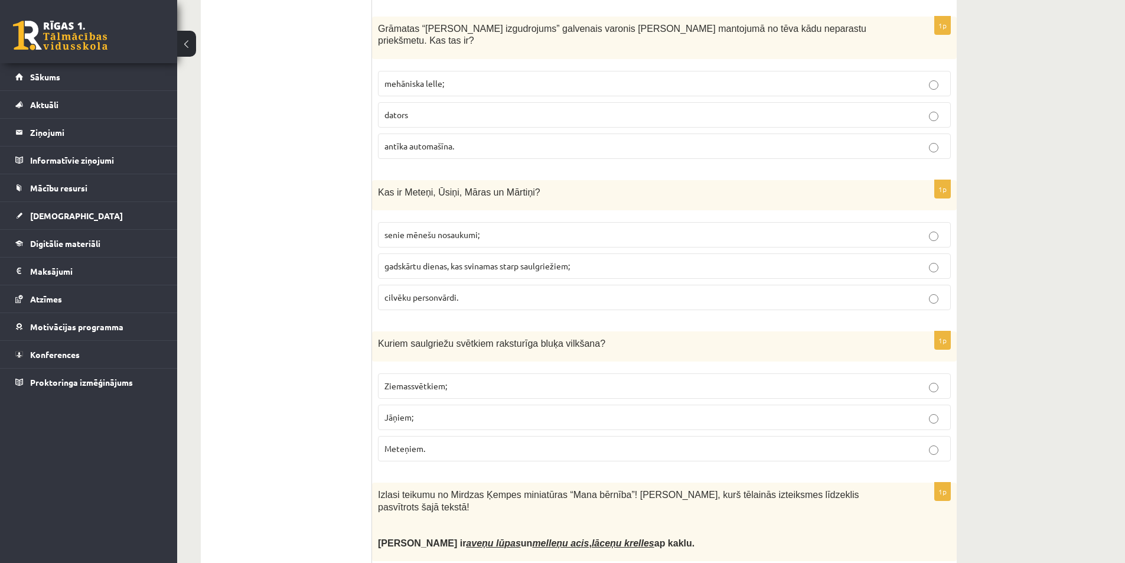
scroll to position [4016, 0]
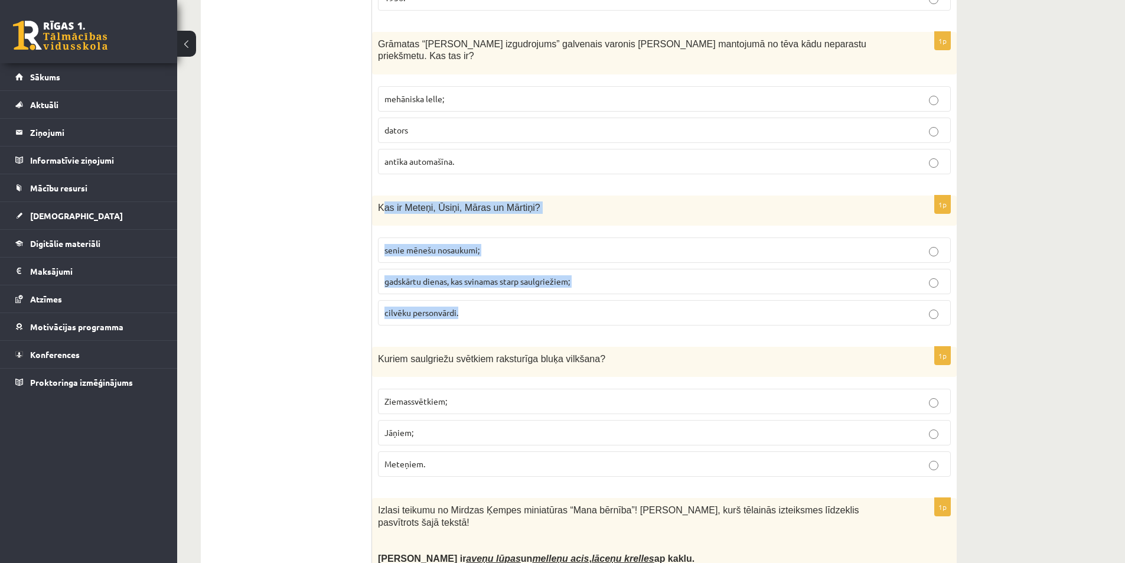
drag, startPoint x: 392, startPoint y: 138, endPoint x: 516, endPoint y: 245, distance: 163.3
click at [516, 245] on div "1p Kas ir Meteņi, Ūsiņi, Māras un Mārtiņi? senie mēnešu nosaukumi; gadskārtu di…" at bounding box center [664, 264] width 585 height 139
click at [400, 231] on fieldset "senie mēnešu nosaukumi; gadskārtu dienas, kas svinamas starp saulgriežiem; cilv…" at bounding box center [664, 279] width 573 height 97
drag, startPoint x: 374, startPoint y: 124, endPoint x: 520, endPoint y: 227, distance: 178.3
click at [520, 227] on div "1p Kas ir Meteņi, Ūsiņi, Māras un Mārtiņi? senie mēnešu nosaukumi; gadskārtu di…" at bounding box center [664, 264] width 585 height 139
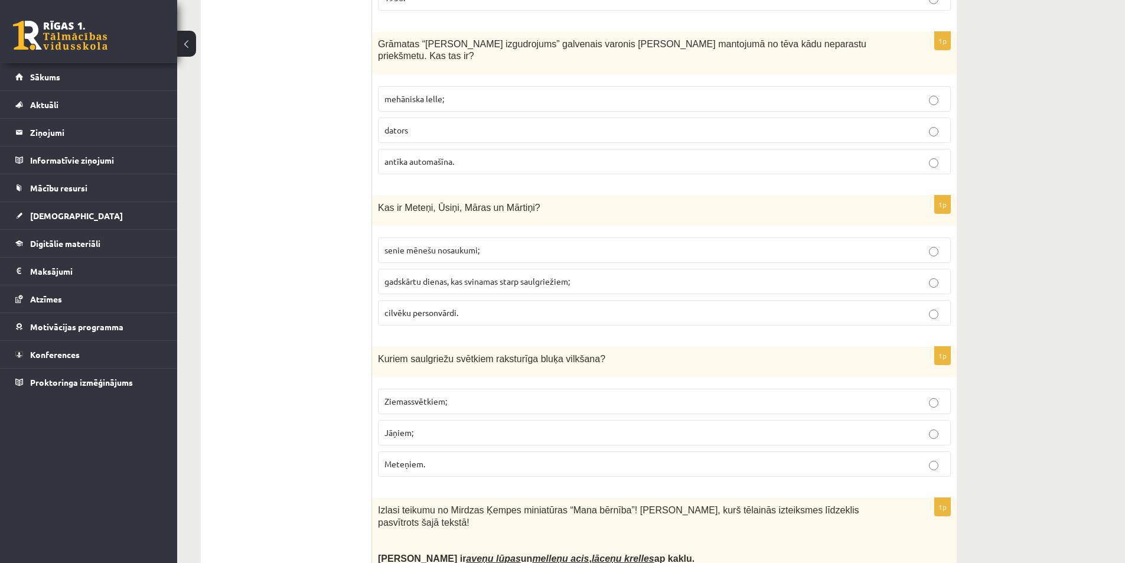
drag, startPoint x: 448, startPoint y: 207, endPoint x: 446, endPoint y: 254, distance: 47.3
click at [449, 276] on span "gadskārtu dienas, kas svinamas starp saulgriežiem;" at bounding box center [476, 281] width 185 height 11
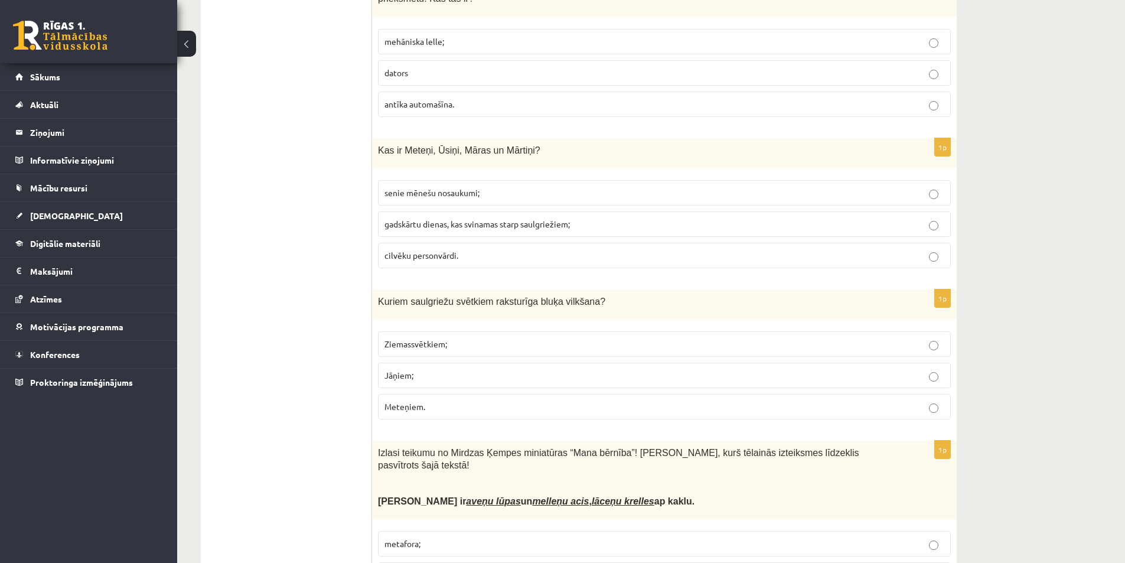
scroll to position [4134, 0]
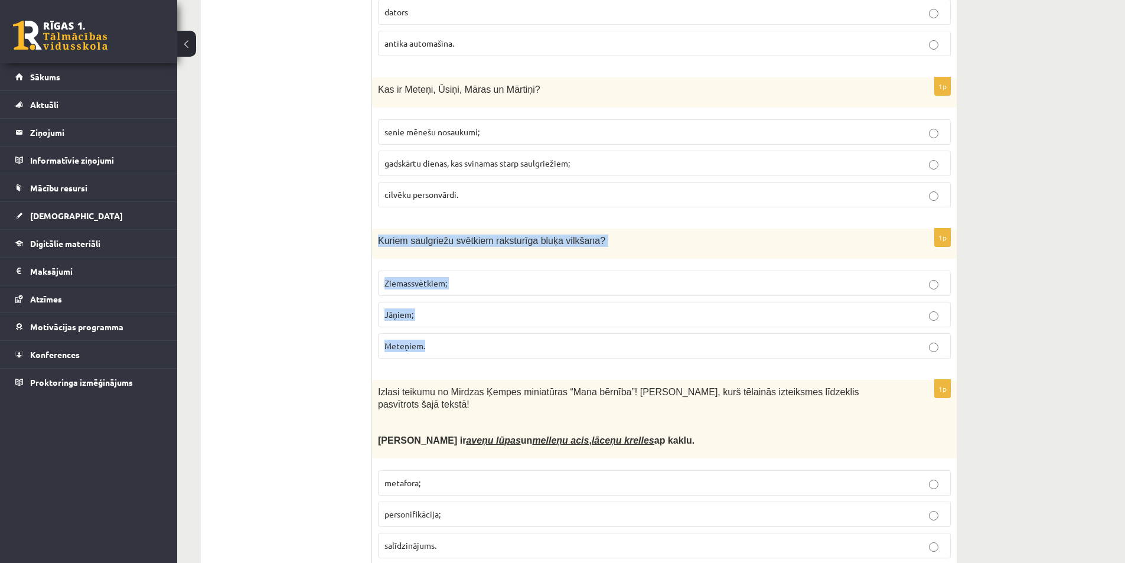
drag, startPoint x: 381, startPoint y: 159, endPoint x: 514, endPoint y: 268, distance: 171.6
click at [514, 268] on div "1p Kuriem saulgriežu svētkiem raksturīga bluķa vilkšana? Ziemassvētkiem; Jāņiem…" at bounding box center [664, 298] width 585 height 139
drag, startPoint x: 416, startPoint y: 261, endPoint x: 421, endPoint y: 269, distance: 9.8
click at [416, 333] on label "Meteņiem." at bounding box center [664, 345] width 573 height 25
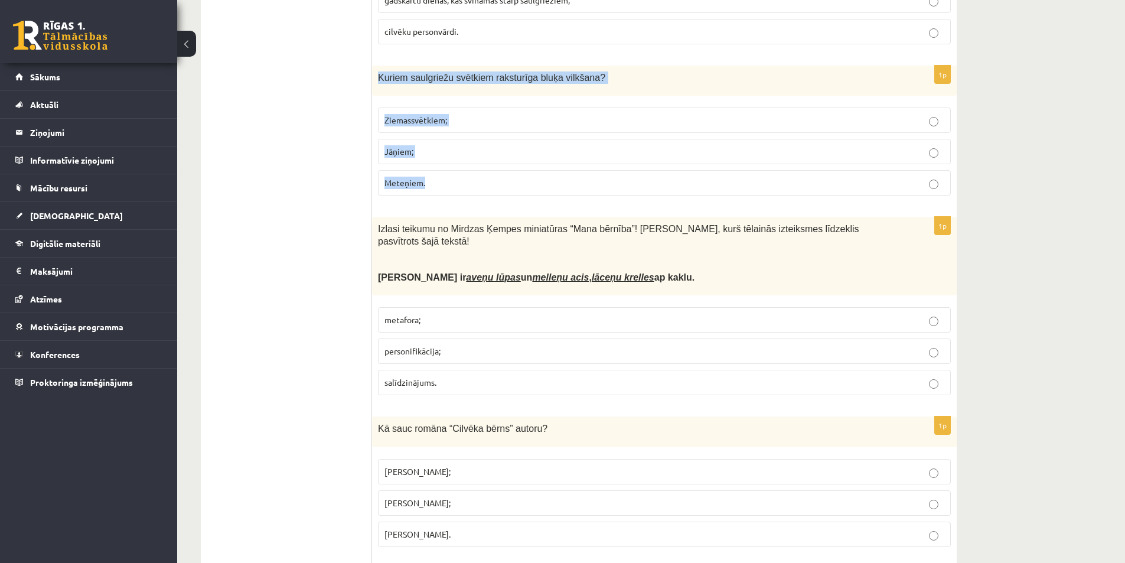
scroll to position [4311, 0]
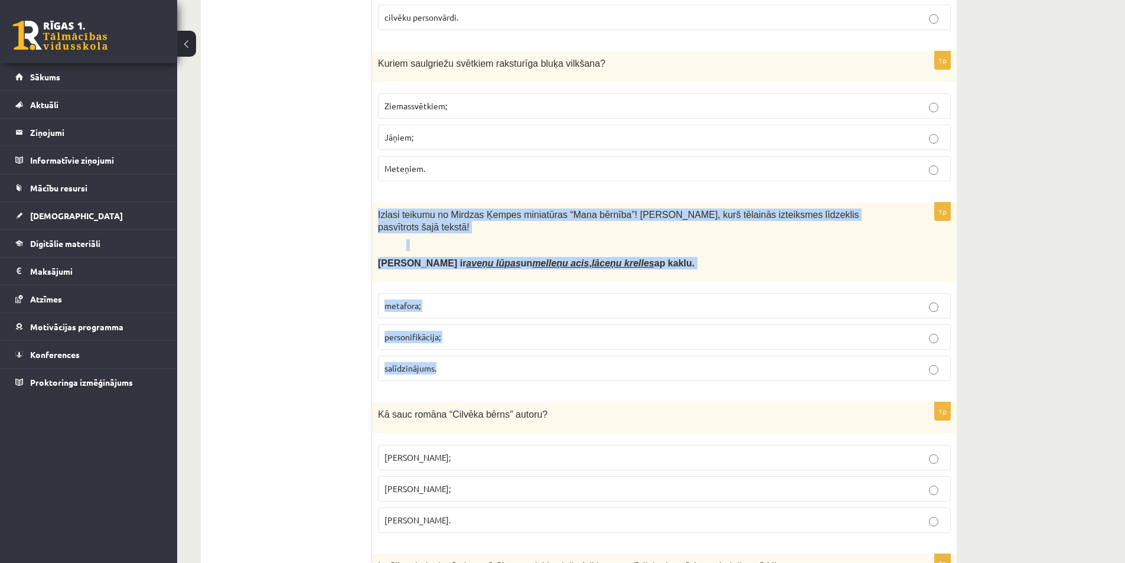
drag, startPoint x: 385, startPoint y: 139, endPoint x: 498, endPoint y: 276, distance: 177.8
click at [498, 276] on div "1p Izlasi teikumu no Mirdzas Ķempes miniatūras “Mana bērnība”! Nosaki, kurš tēl…" at bounding box center [664, 297] width 585 height 188
drag, startPoint x: 425, startPoint y: 246, endPoint x: 435, endPoint y: 268, distance: 24.3
click at [425, 331] on span "personifikācija;" at bounding box center [412, 336] width 56 height 11
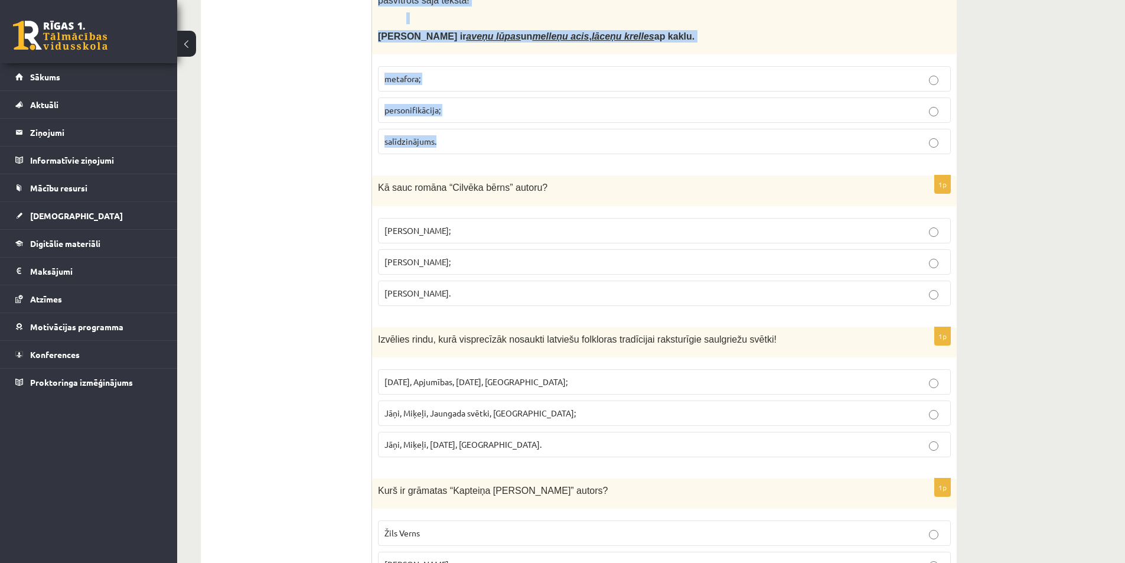
scroll to position [4539, 0]
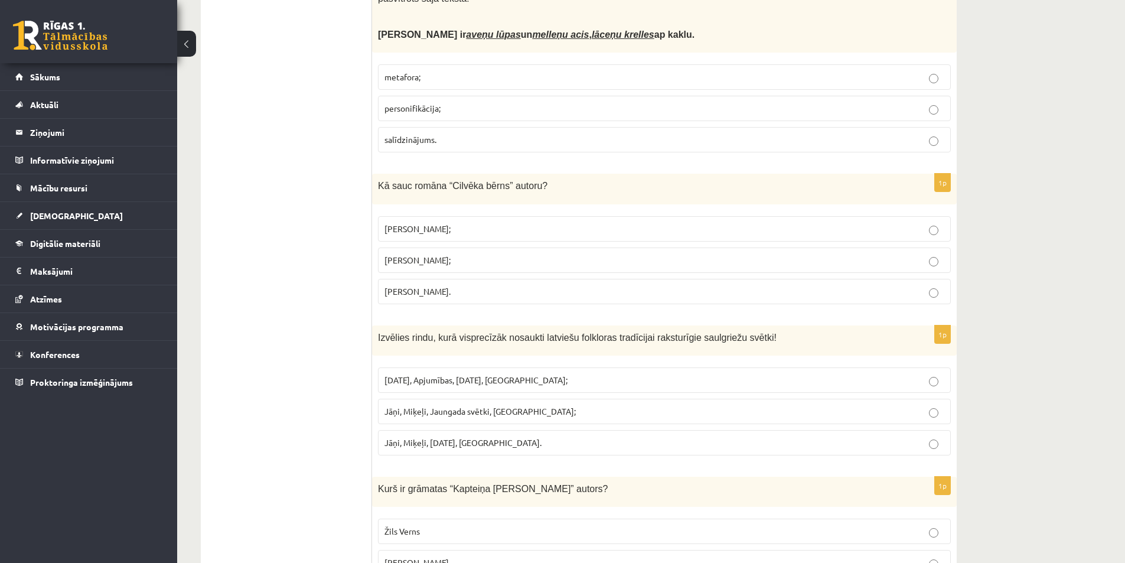
click at [393, 174] on div "Kā sauc romāna “Cilvēka bērns” autoru?" at bounding box center [664, 189] width 585 height 30
drag, startPoint x: 376, startPoint y: 95, endPoint x: 450, endPoint y: 109, distance: 75.7
click at [450, 174] on div "Kā sauc romāna “Cilvēka bērns” autoru?" at bounding box center [664, 189] width 585 height 30
click at [456, 174] on div "1p Kā sauc romāna “Cilvēka bērns” autoru? Jānis Streičs; Jānis Klīdzējs; Jānis …" at bounding box center [664, 243] width 585 height 139
click at [446, 254] on p "Jānis Klīdzējs;" at bounding box center [664, 260] width 560 height 12
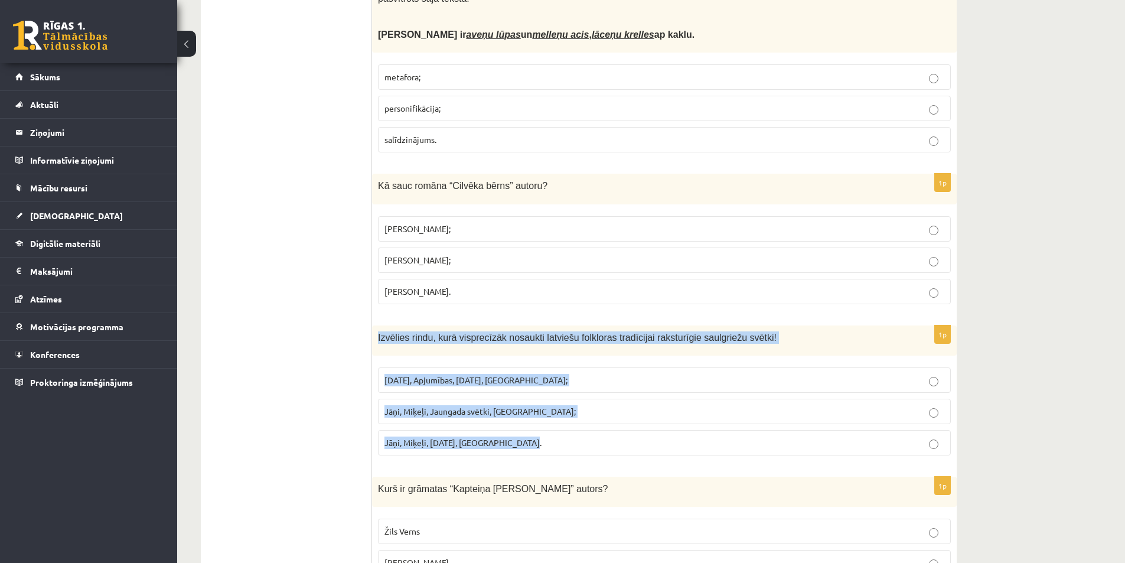
drag, startPoint x: 377, startPoint y: 245, endPoint x: 500, endPoint y: 295, distance: 131.9
click at [568, 368] on div "1p Izvēlies rindu, kurā visprecīzāk nosaukti latviešu folkloras tradīcijai raks…" at bounding box center [664, 394] width 585 height 139
click at [468, 437] on span "Jāņi, Miķeļi, Ziemassvētki, Lieldienas." at bounding box center [462, 442] width 157 height 11
drag, startPoint x: 377, startPoint y: 392, endPoint x: 527, endPoint y: 508, distance: 189.4
click at [527, 508] on div "1p Kurš ir grāmatas “Kapteiņa Granta bērni” autors? Žils Verns Daniels Defo Mar…" at bounding box center [664, 546] width 585 height 139
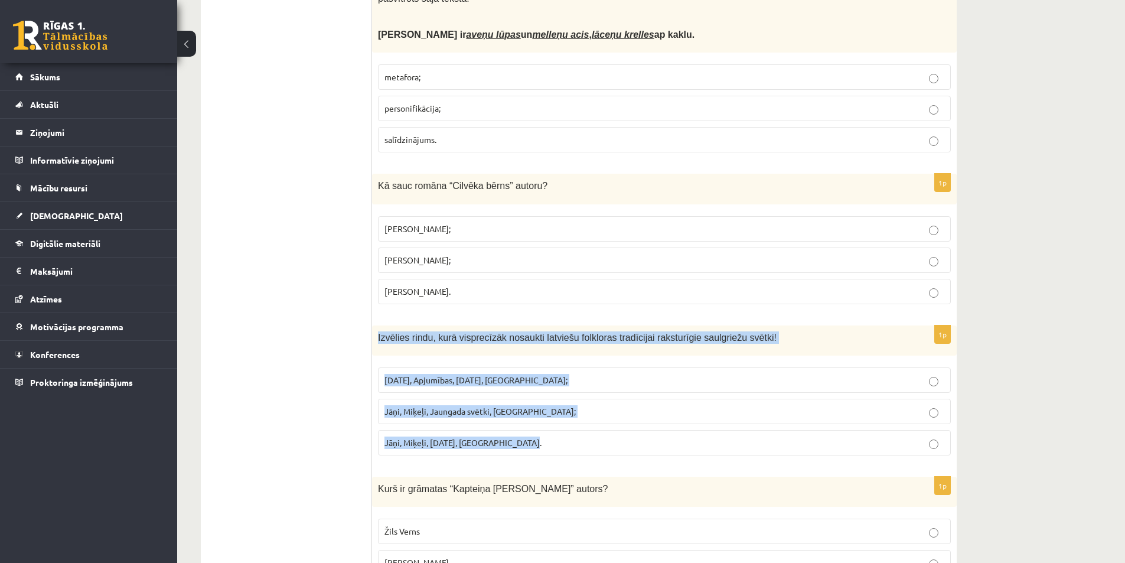
click at [441, 525] on p "Žils Verns" at bounding box center [664, 531] width 560 height 12
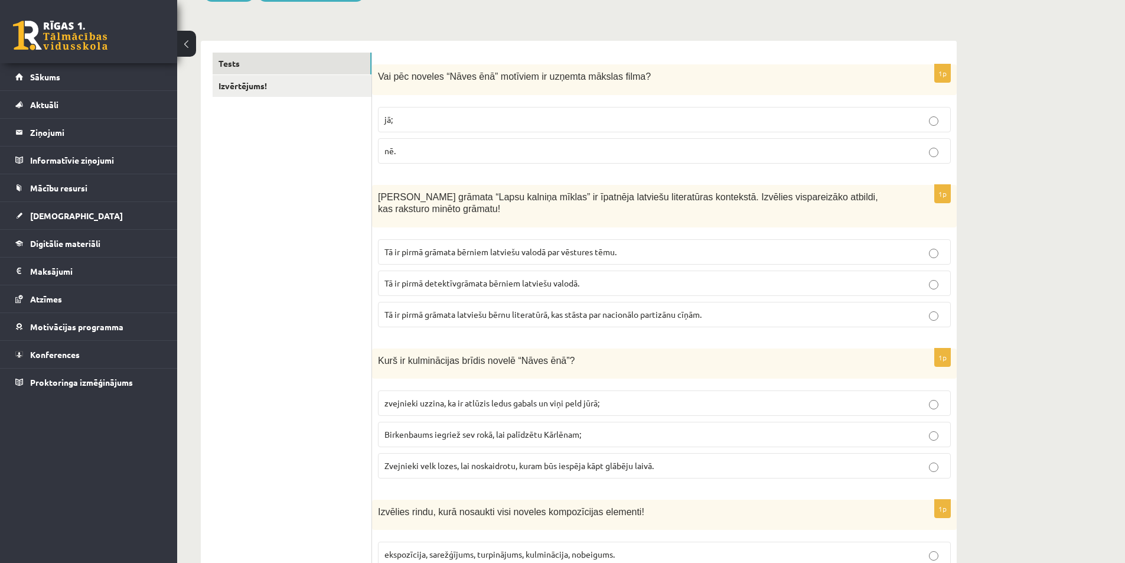
scroll to position [118, 0]
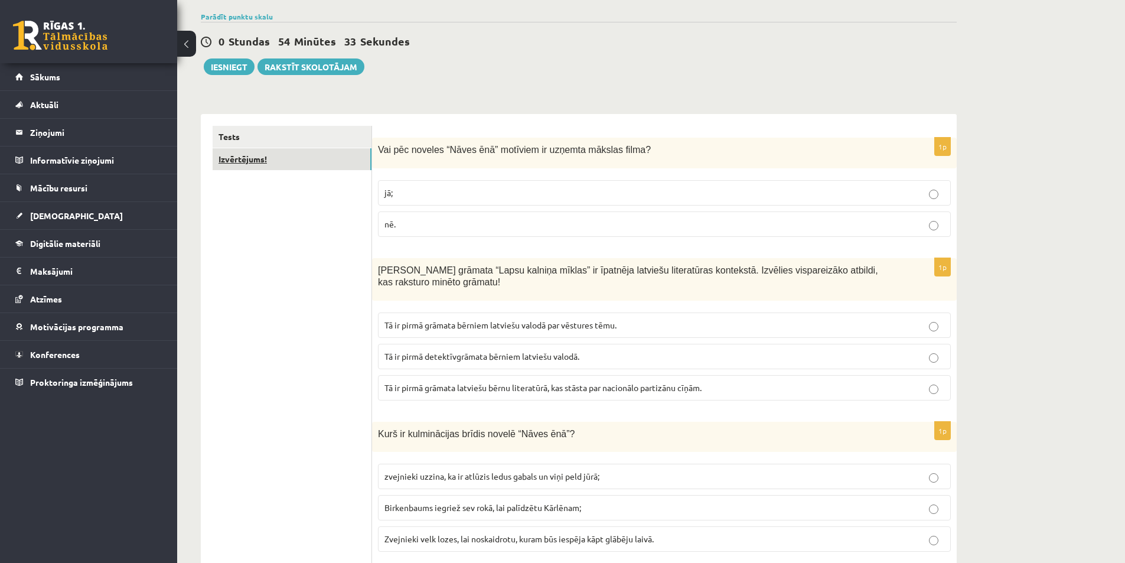
click at [256, 148] on link "Izvērtējums!" at bounding box center [292, 159] width 159 height 22
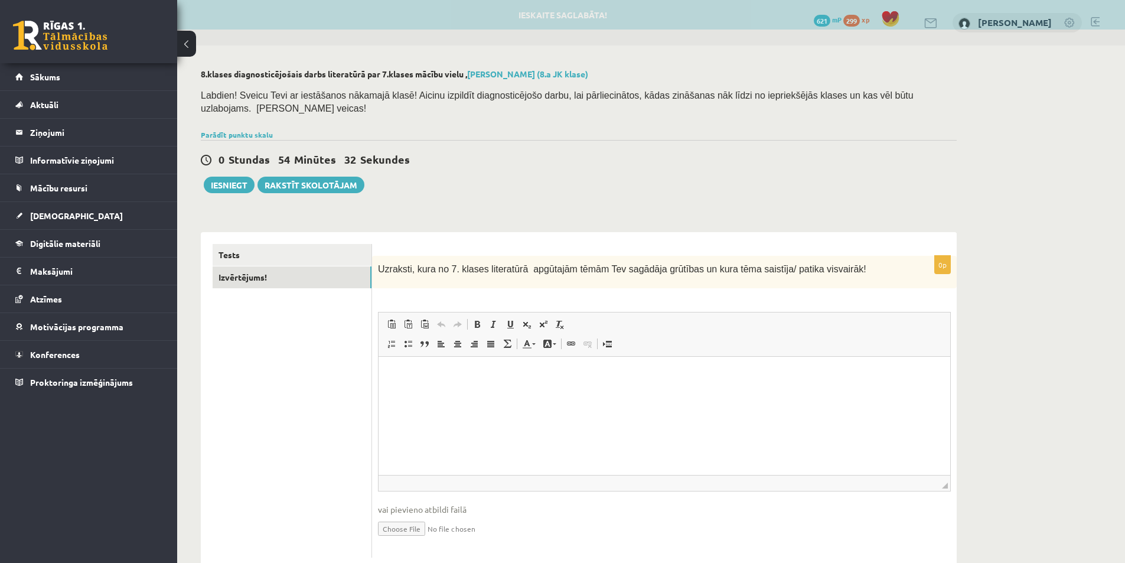
scroll to position [0, 0]
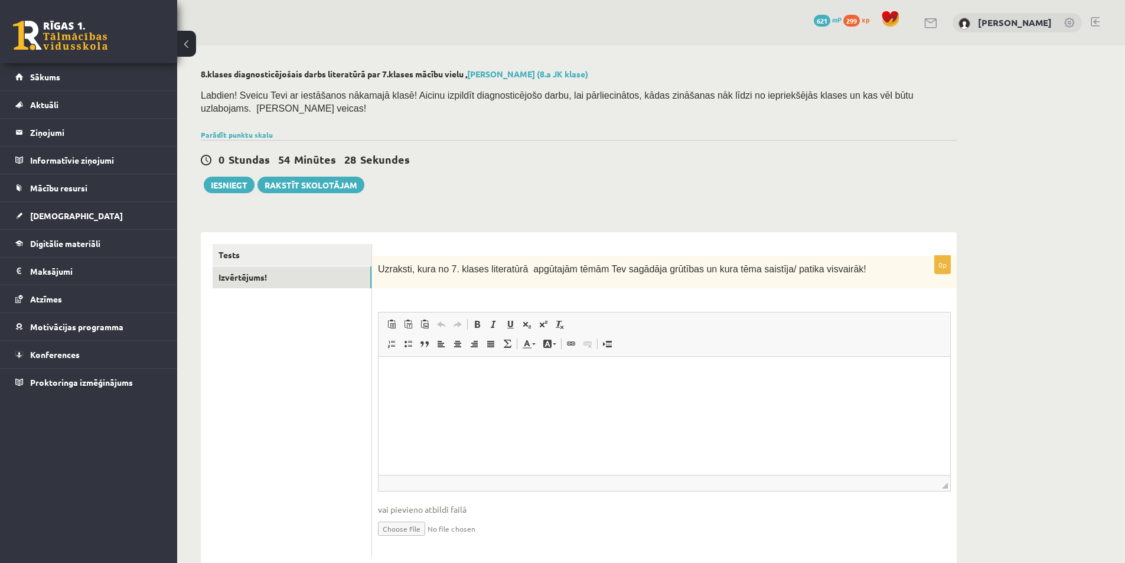
click at [429, 366] on html at bounding box center [665, 375] width 572 height 36
click at [433, 368] on p "**********" at bounding box center [664, 374] width 548 height 12
drag, startPoint x: 436, startPoint y: 377, endPoint x: 339, endPoint y: 366, distance: 98.1
click at [379, 366] on html "**********" at bounding box center [665, 375] width 572 height 36
click at [229, 189] on div "**********" at bounding box center [578, 318] width 803 height 547
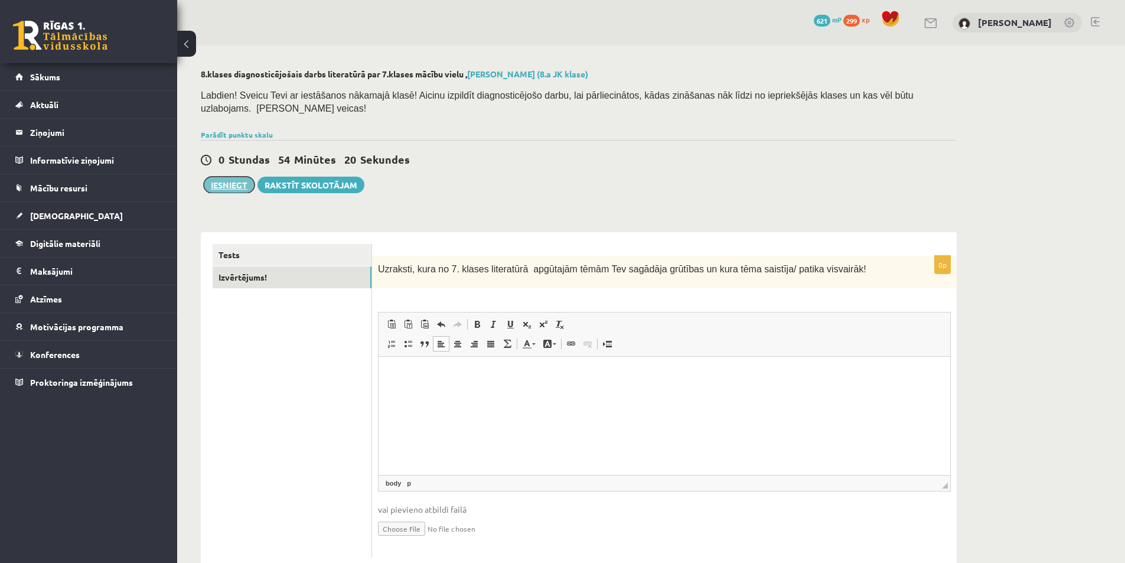
click at [244, 177] on button "Iesniegt" at bounding box center [229, 185] width 51 height 17
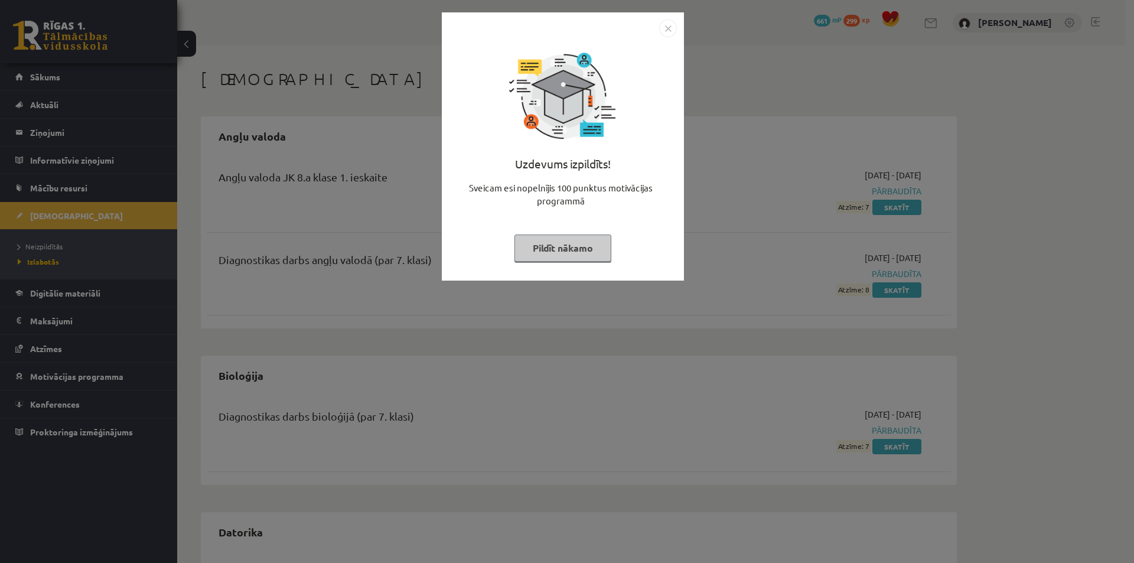
click at [911, 56] on div "Uzdevums izpildīts! Sveicam esi nopelnījis 100 punktus motivācijas programmā Pi…" at bounding box center [567, 281] width 1134 height 563
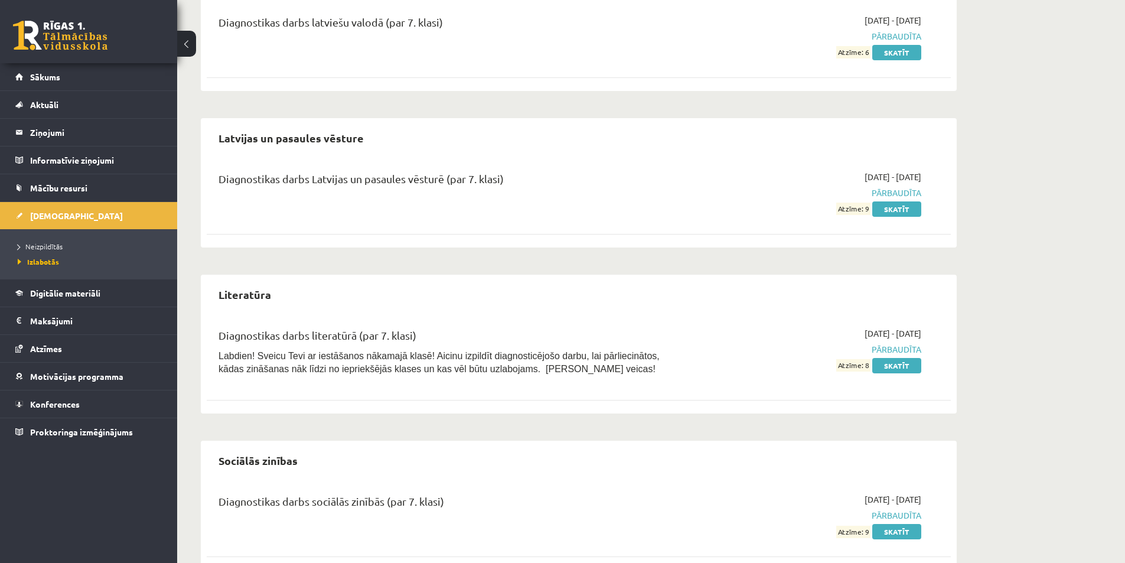
scroll to position [1417, 0]
click at [65, 243] on link "Neizpildītās" at bounding box center [92, 246] width 148 height 11
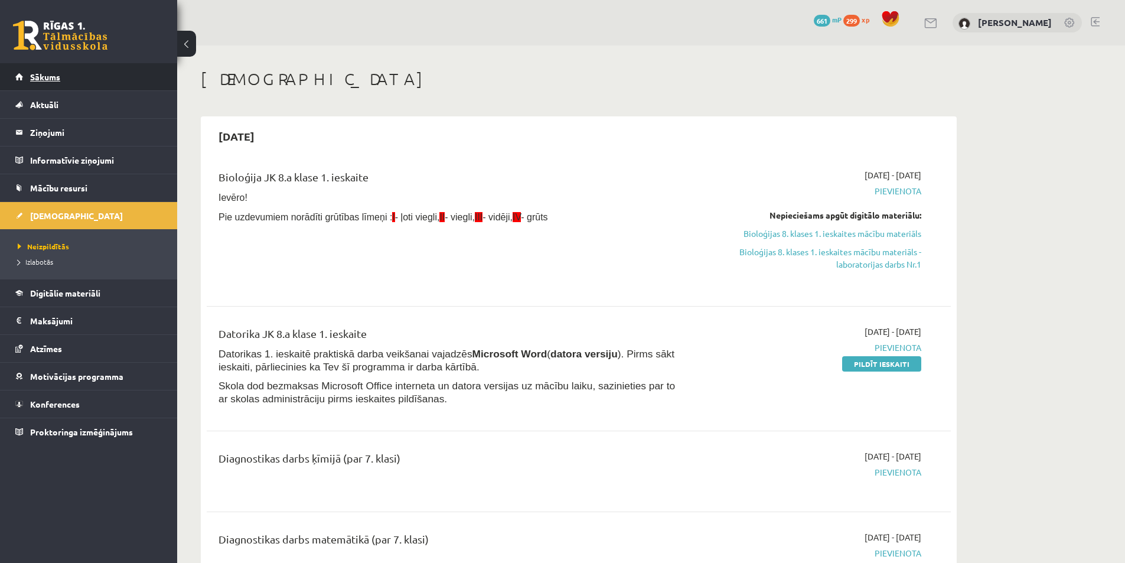
click at [32, 74] on span "Sākums" at bounding box center [45, 76] width 30 height 11
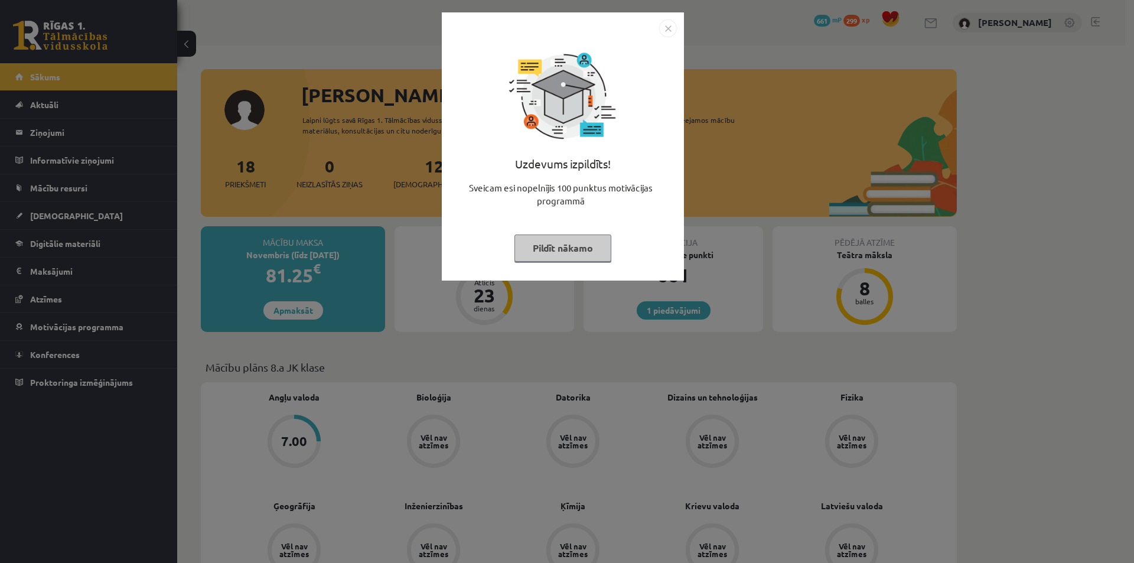
click at [1019, 308] on div "Uzdevums izpildīts! Sveicam esi nopelnījis 100 punktus motivācijas programmā Pi…" at bounding box center [567, 281] width 1134 height 563
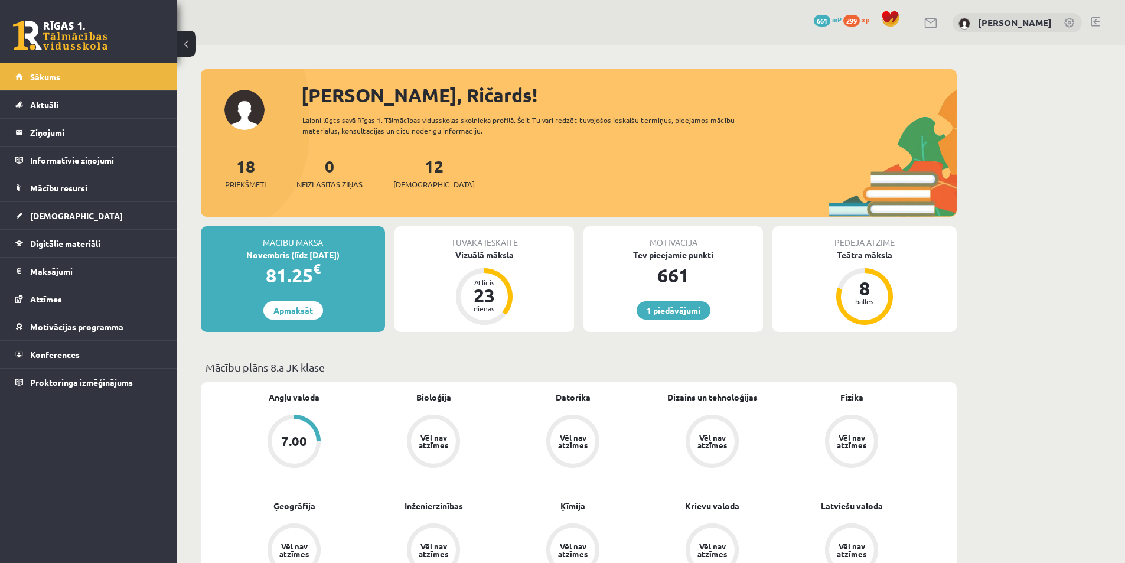
click at [1100, 28] on div "1 Dāvanas 661 mP 299 xp [PERSON_NAME]" at bounding box center [651, 22] width 948 height 45
click at [1098, 20] on link at bounding box center [1095, 21] width 9 height 9
